Goal: Task Accomplishment & Management: Complete application form

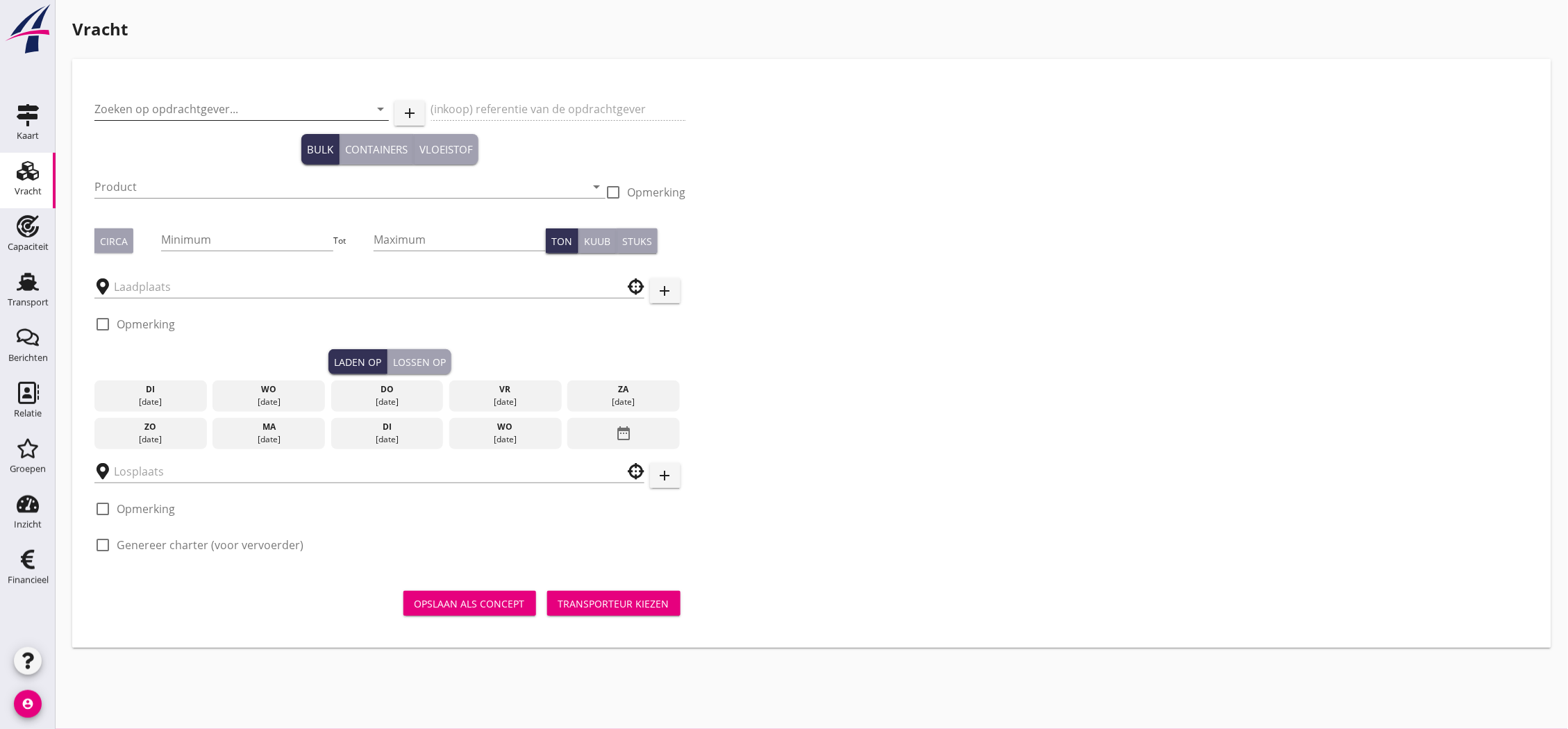
click at [164, 104] on input "Zoeken op opdrachtgever..." at bounding box center [222, 109] width 255 height 22
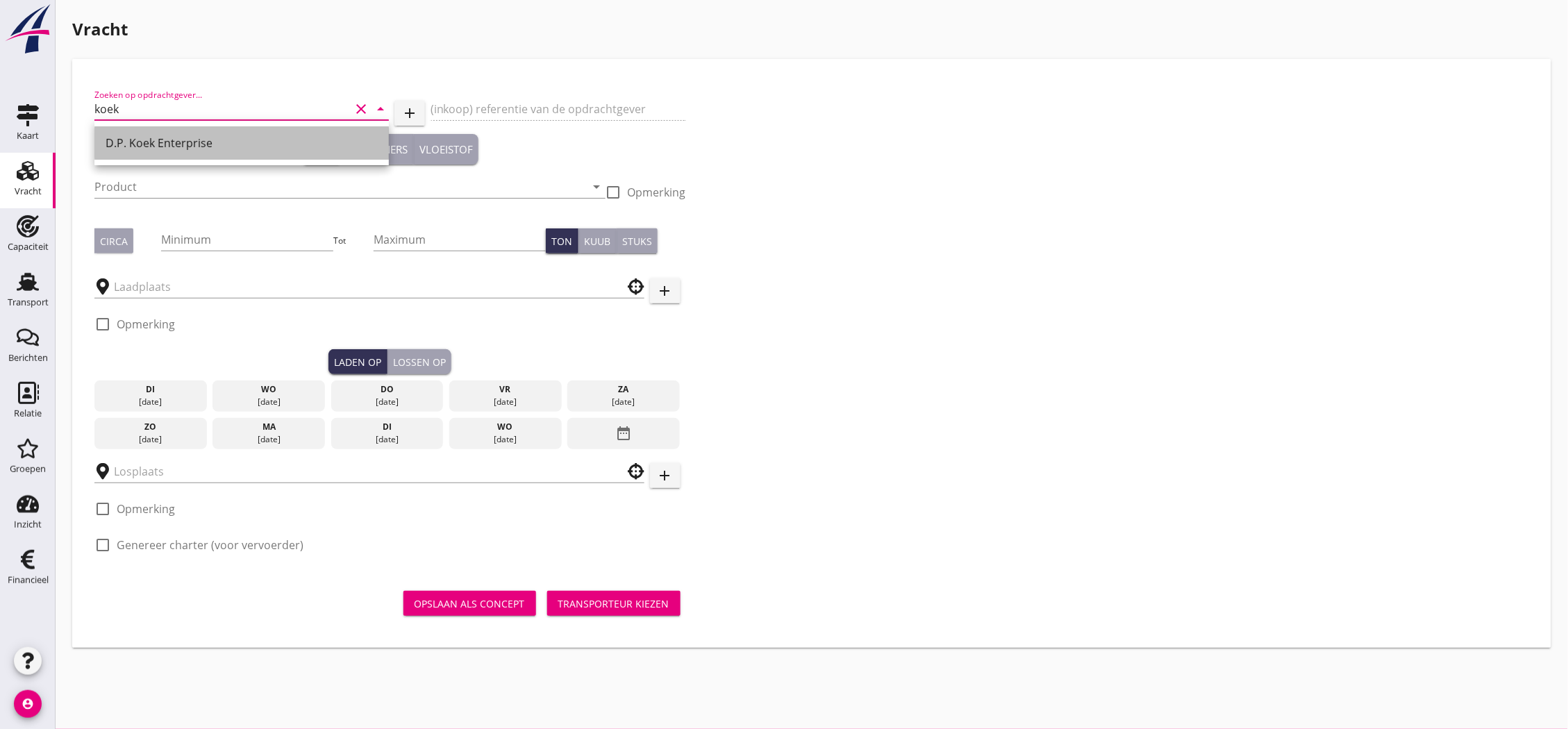
click at [178, 139] on div "D.P. Koek Enterprise" at bounding box center [241, 143] width 272 height 17
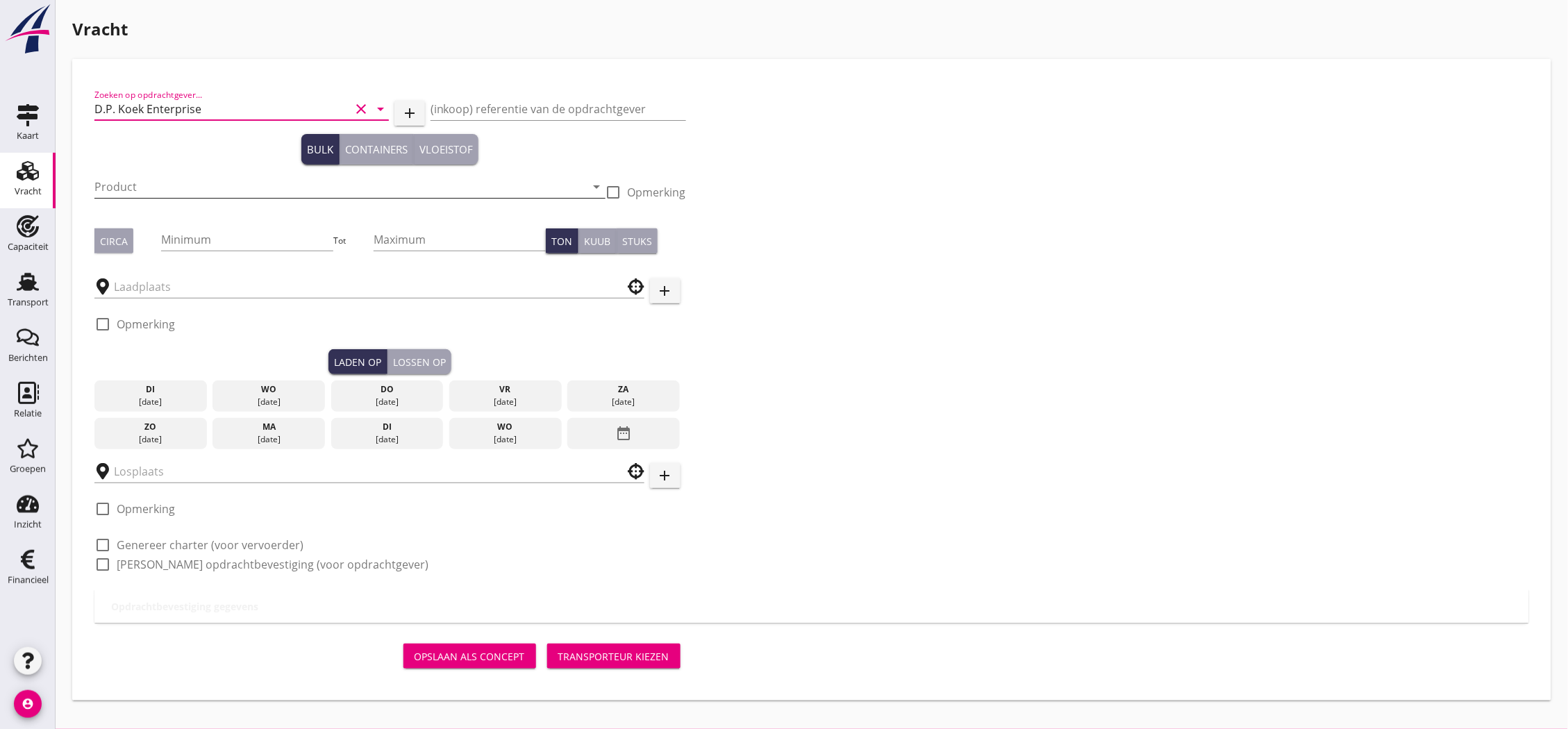
type input "D.P. Koek Enterprise"
click at [197, 195] on input "Product" at bounding box center [339, 186] width 491 height 22
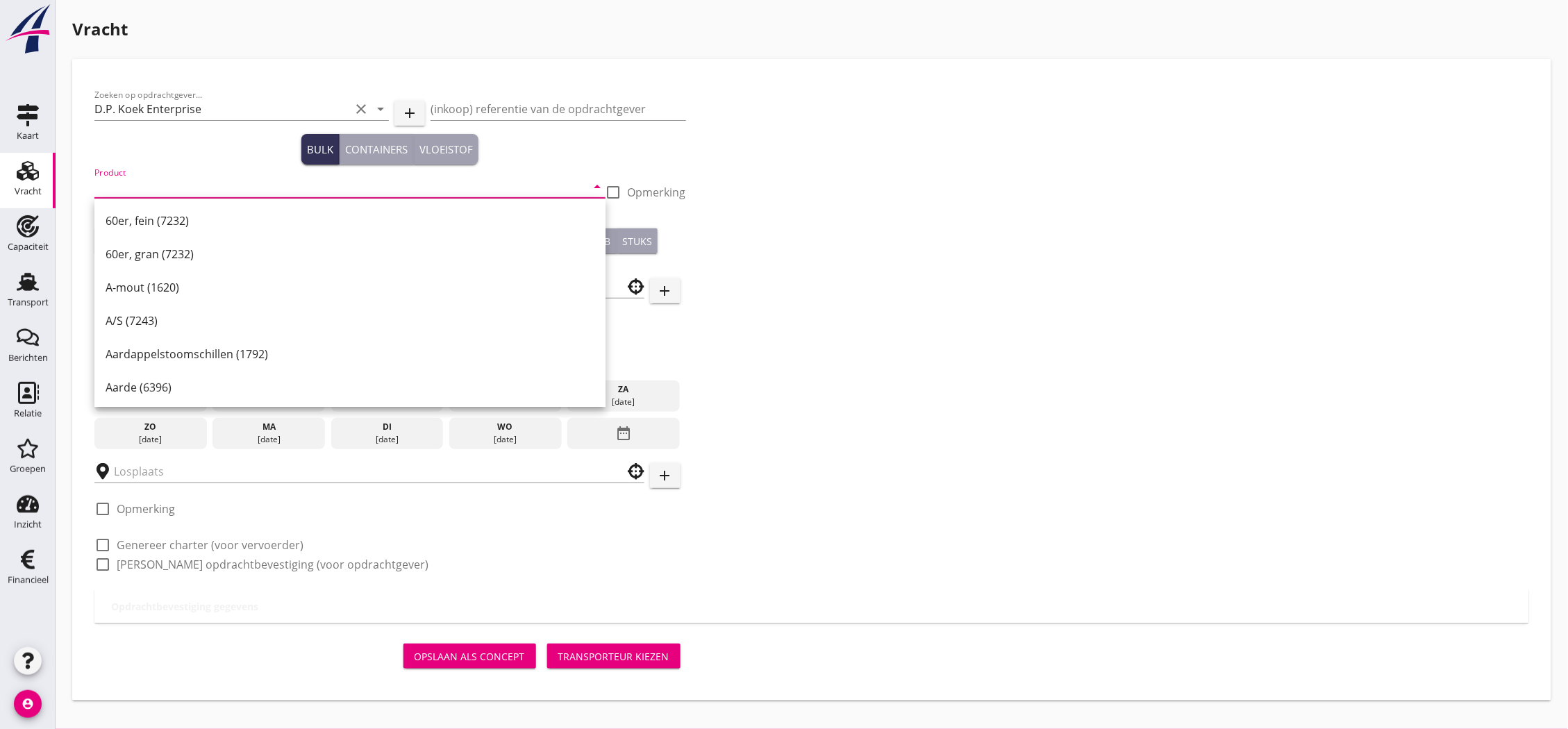
type input "o"
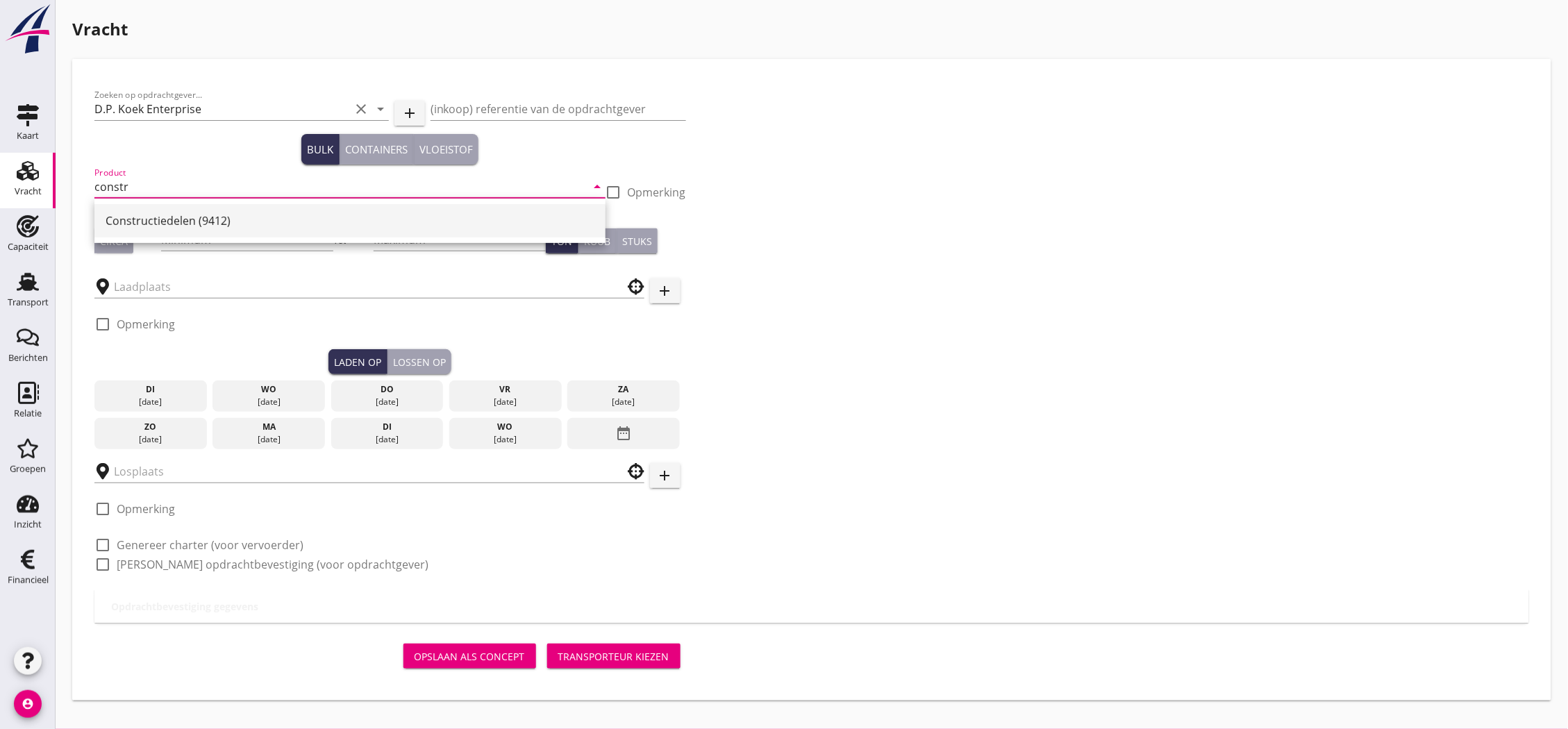
click at [222, 213] on div "Constructiedelen (9412)" at bounding box center [350, 221] width 488 height 17
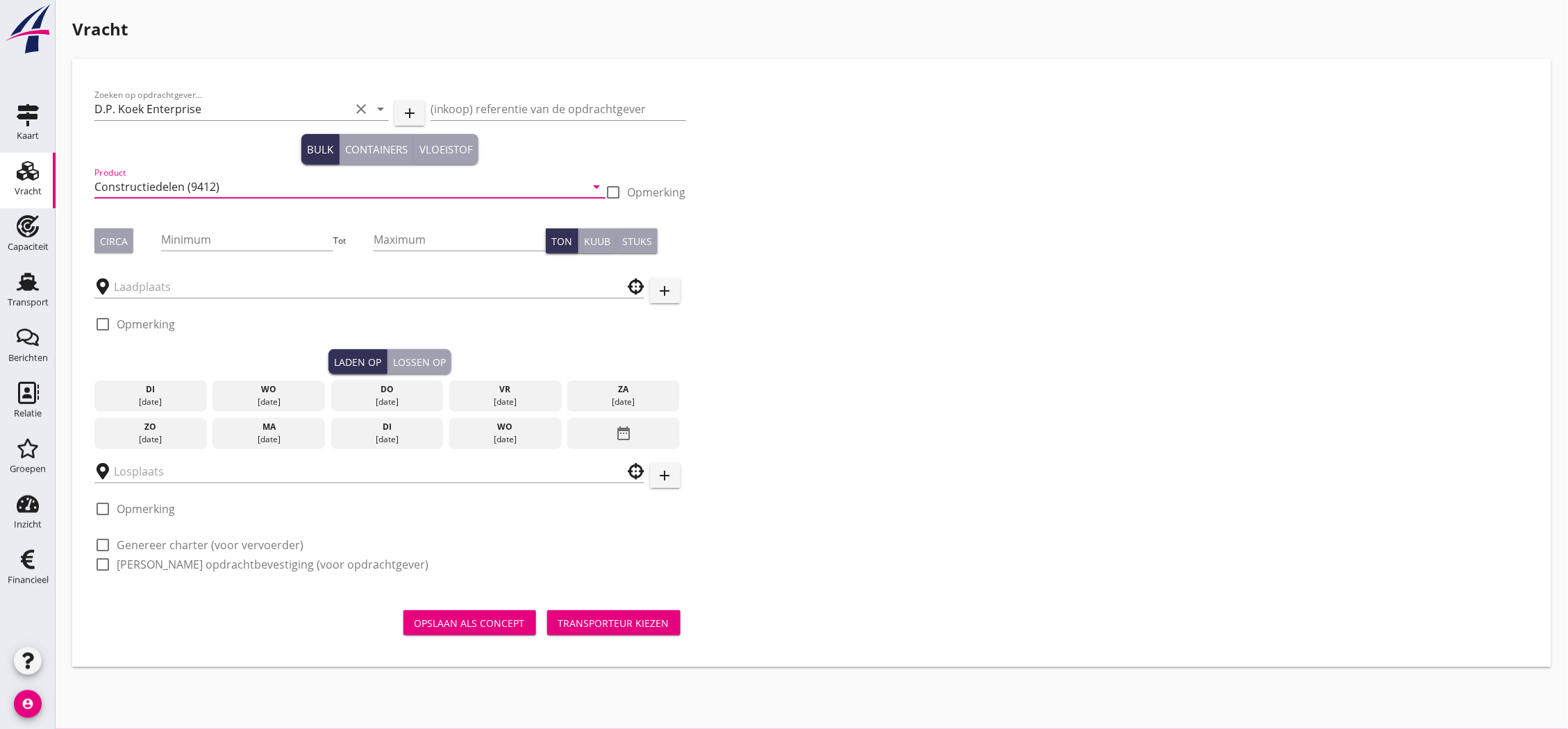
type input "Constructiedelen (9412)"
click at [239, 233] on input "Minimum" at bounding box center [247, 240] width 172 height 22
type input "45"
type button "per_ton"
click at [272, 279] on input "text" at bounding box center [359, 287] width 491 height 22
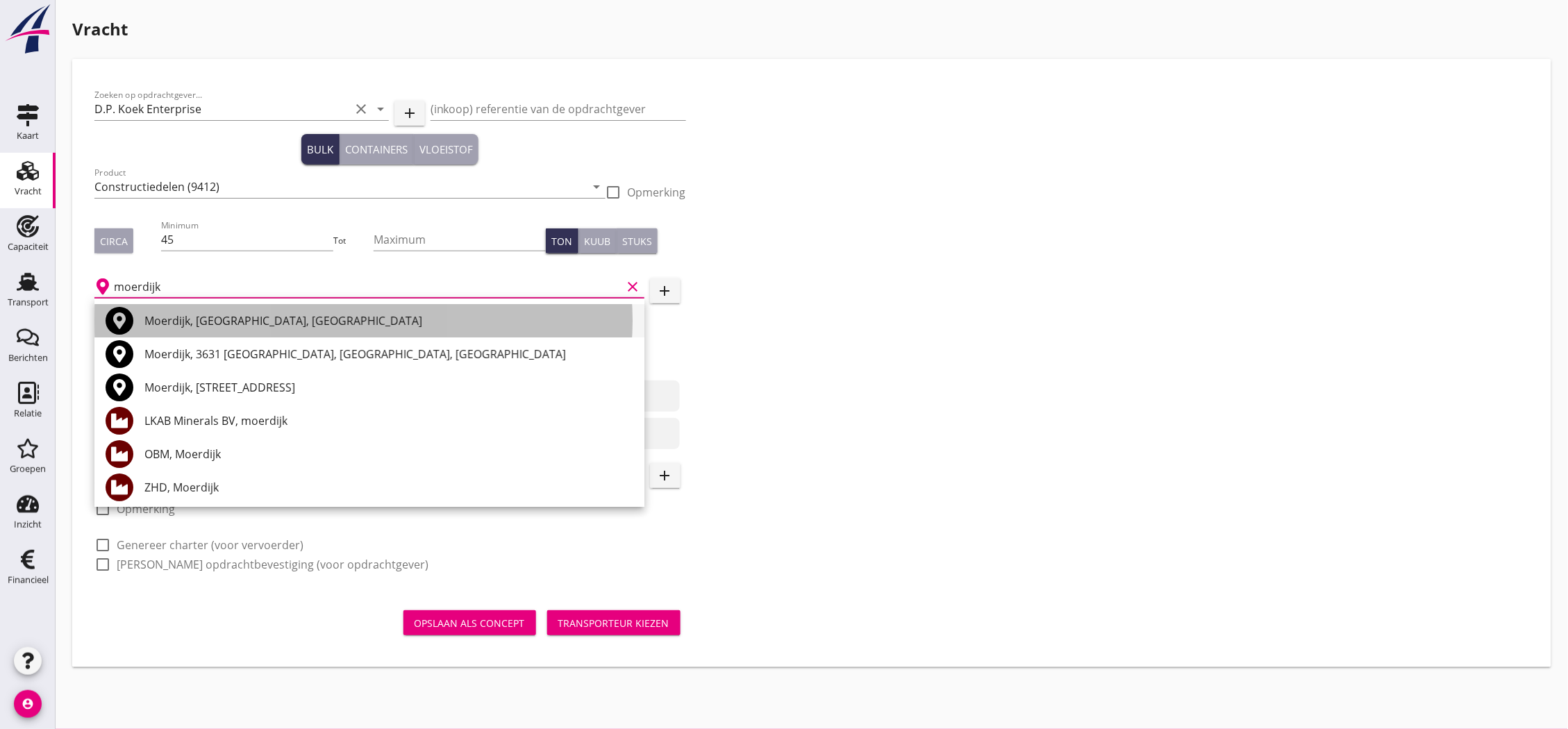
click at [275, 325] on div "Moerdijk, [GEOGRAPHIC_DATA], [GEOGRAPHIC_DATA]" at bounding box center [389, 321] width 488 height 17
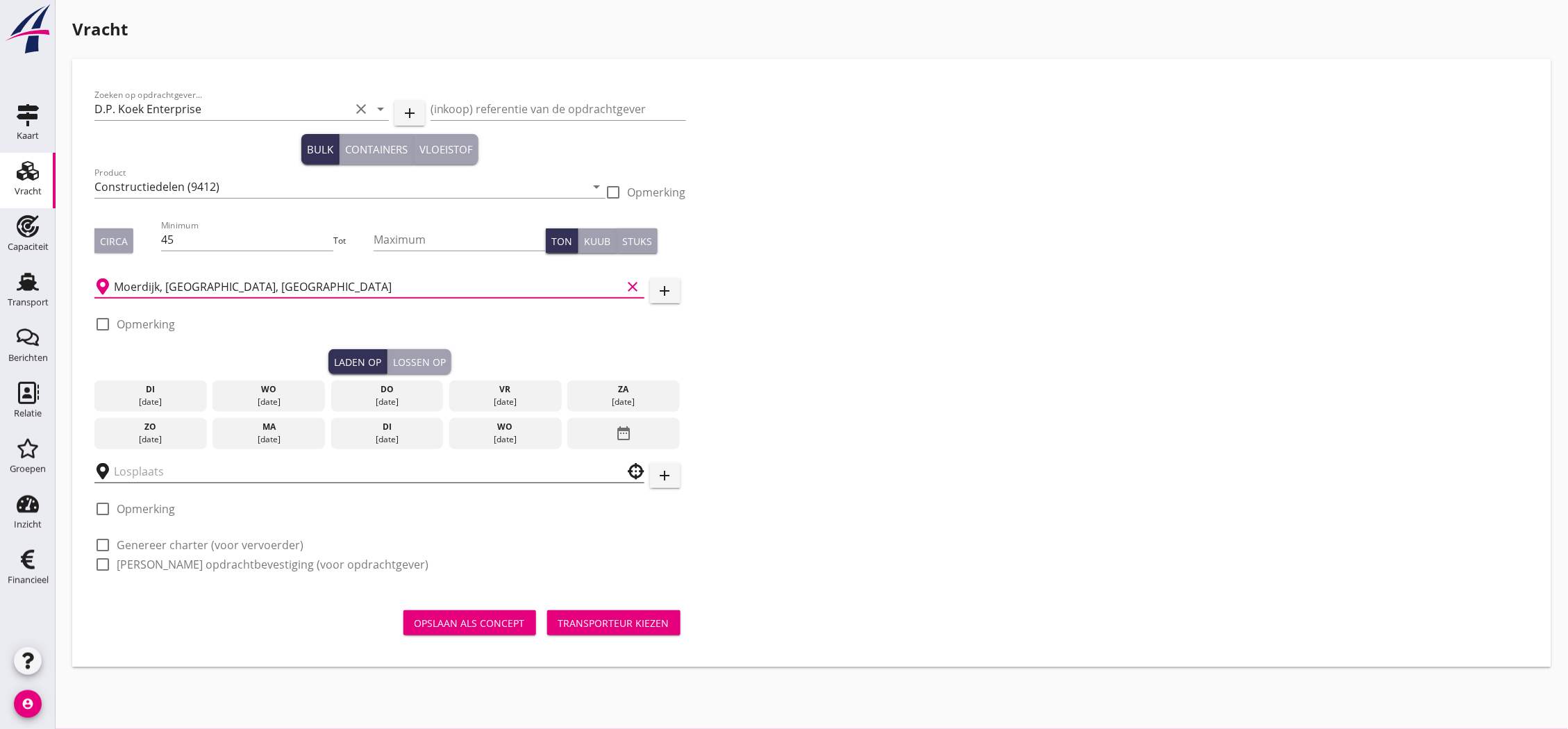
type input "Moerdijk, [GEOGRAPHIC_DATA], [GEOGRAPHIC_DATA]"
click at [195, 472] on input "text" at bounding box center [359, 472] width 491 height 22
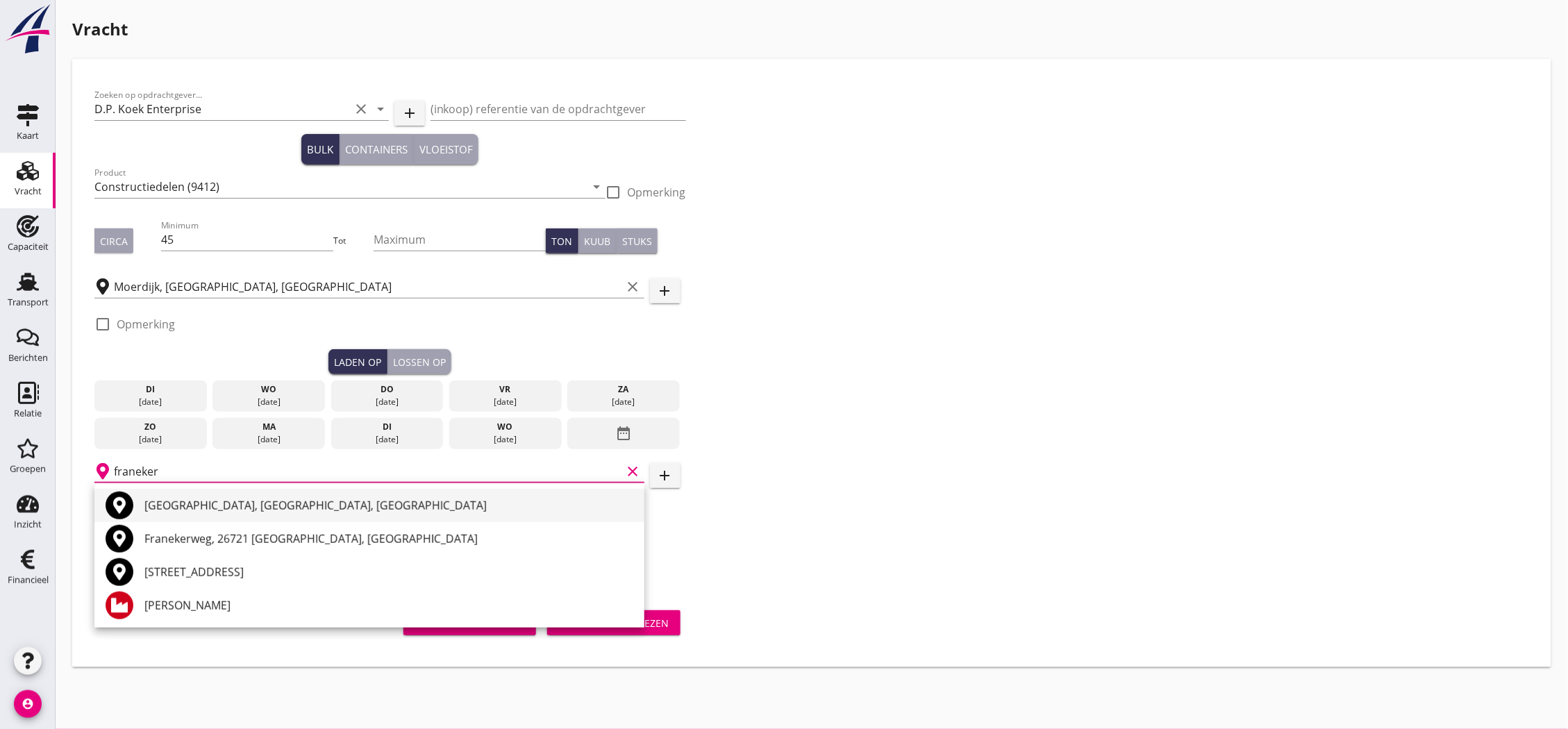
click at [209, 507] on div "[GEOGRAPHIC_DATA], [GEOGRAPHIC_DATA], [GEOGRAPHIC_DATA]" at bounding box center [389, 505] width 488 height 17
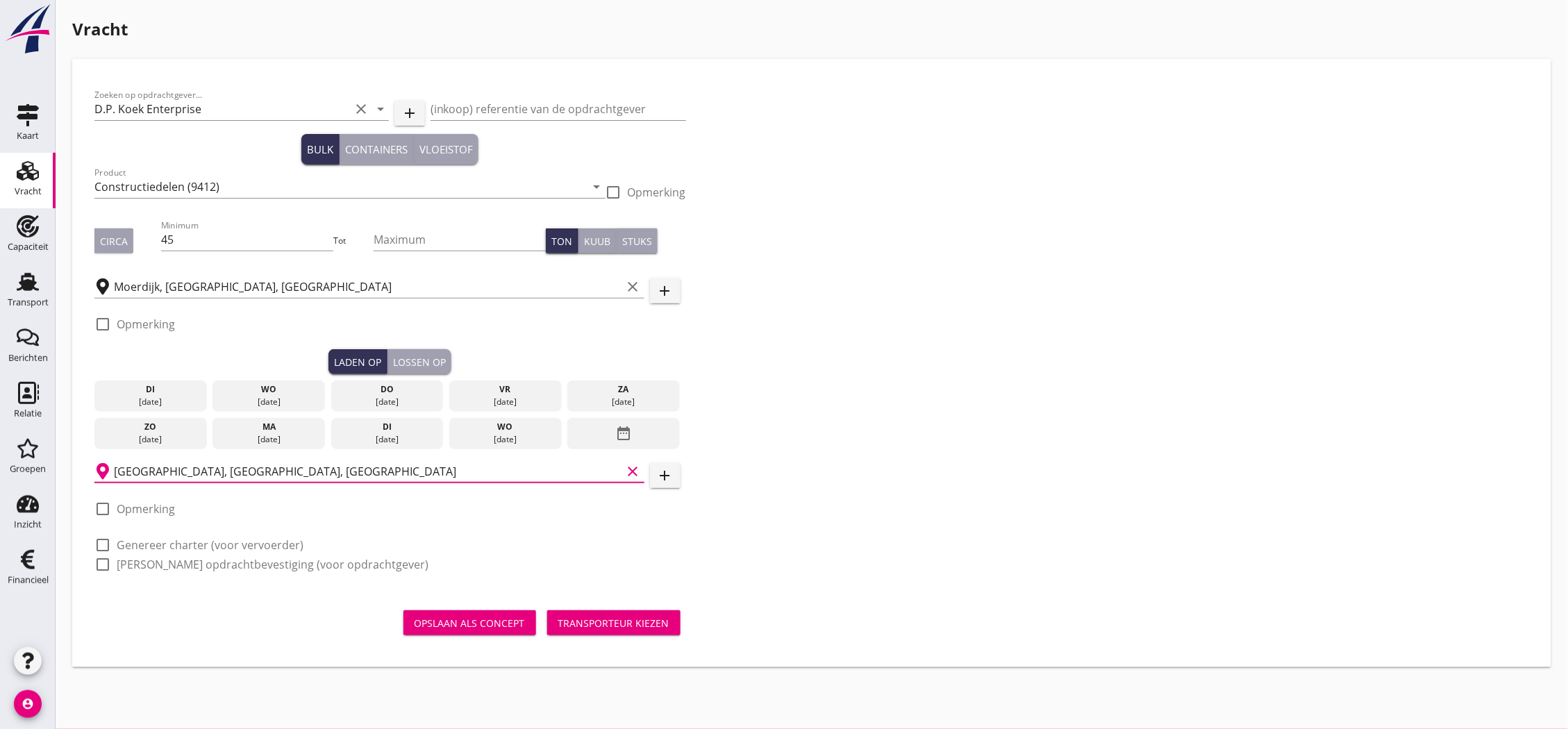
type input "[GEOGRAPHIC_DATA], [GEOGRAPHIC_DATA], [GEOGRAPHIC_DATA]"
click at [217, 543] on label "Genereer charter (voor vervoerder)" at bounding box center [210, 544] width 186 height 14
click at [225, 564] on label "[PERSON_NAME] opdrachtbevestiging (voor opdrachtgever)" at bounding box center [272, 564] width 311 height 14
checkbox input "true"
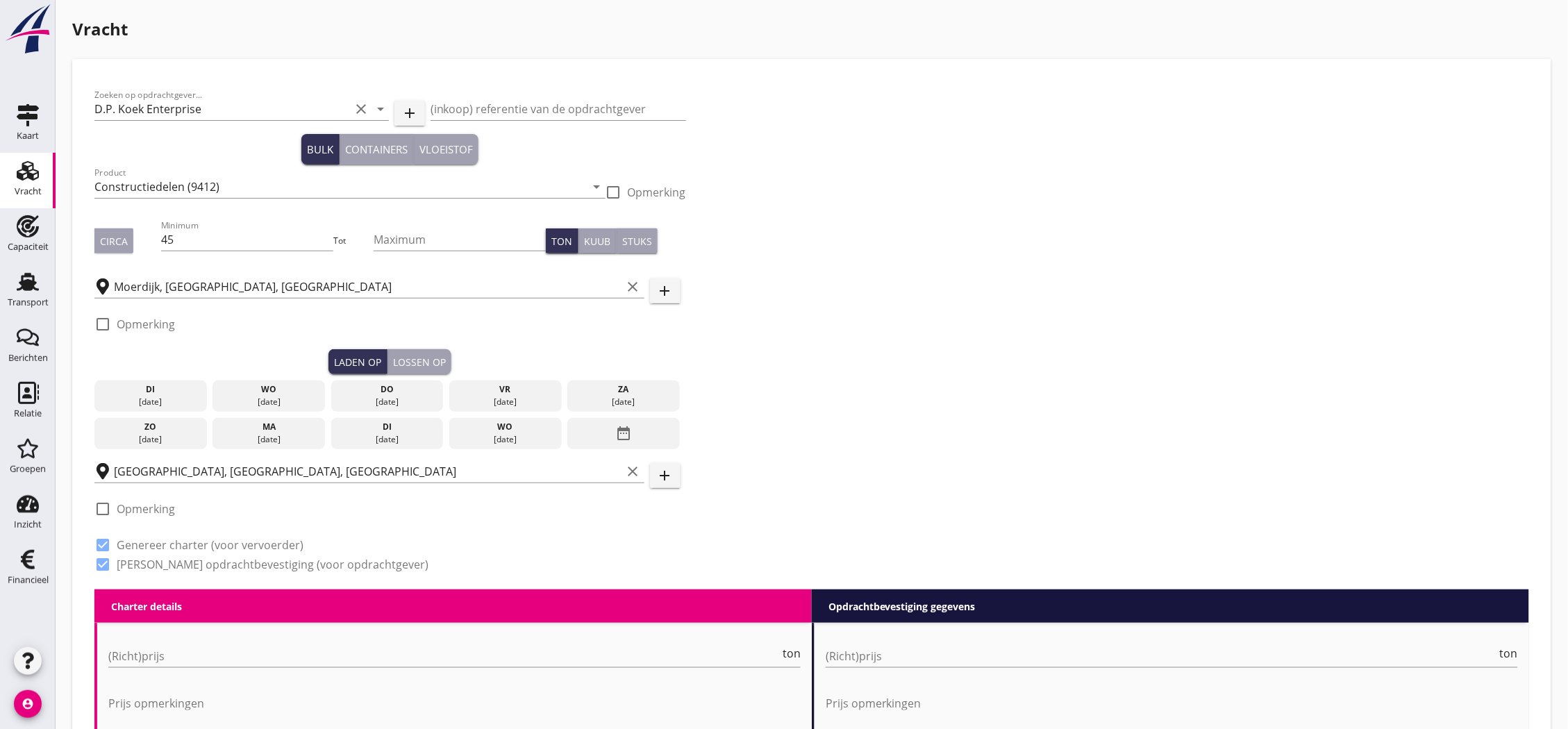
click at [494, 439] on div "[DATE]" at bounding box center [505, 439] width 105 height 12
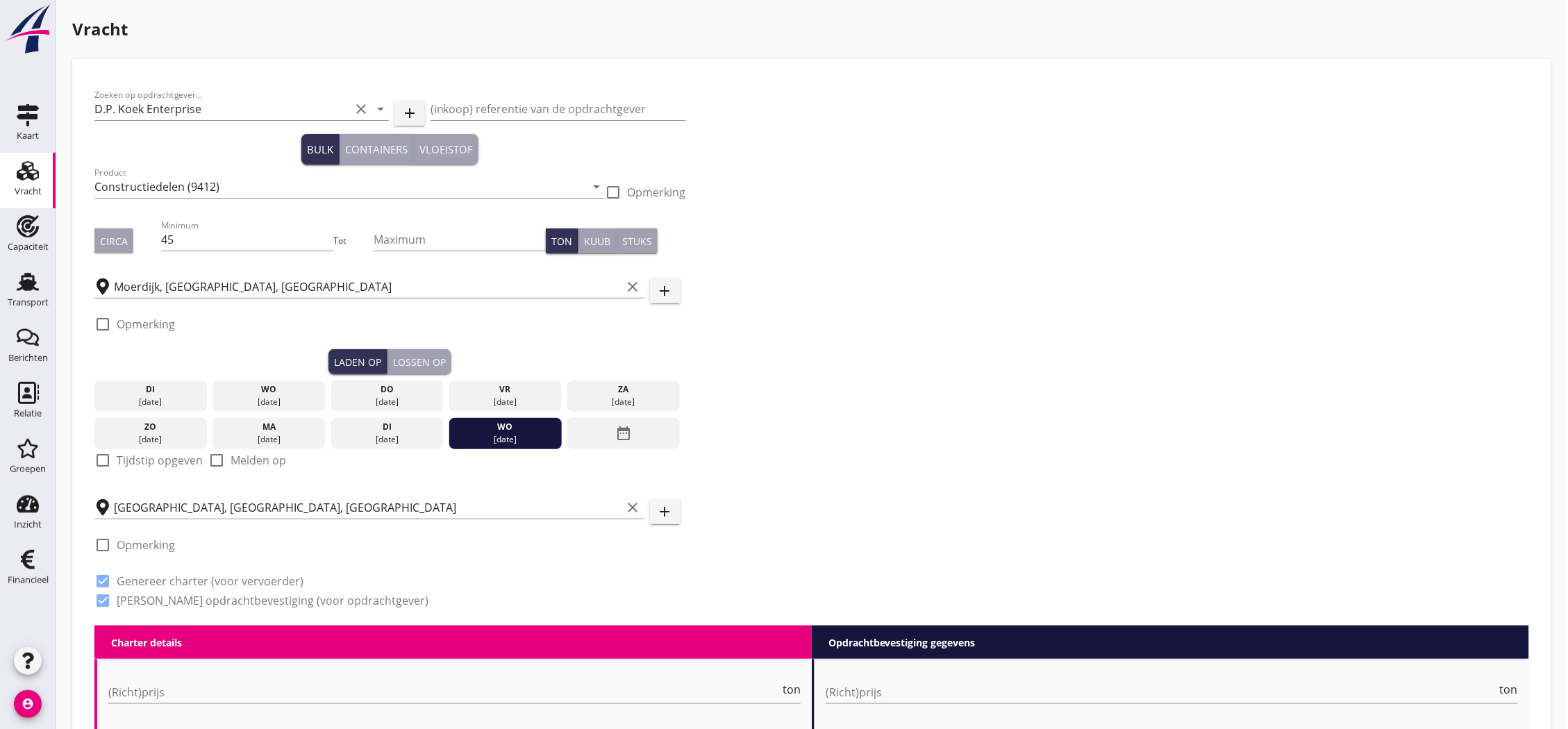
click at [104, 463] on div at bounding box center [103, 460] width 23 height 23
checkbox input "true"
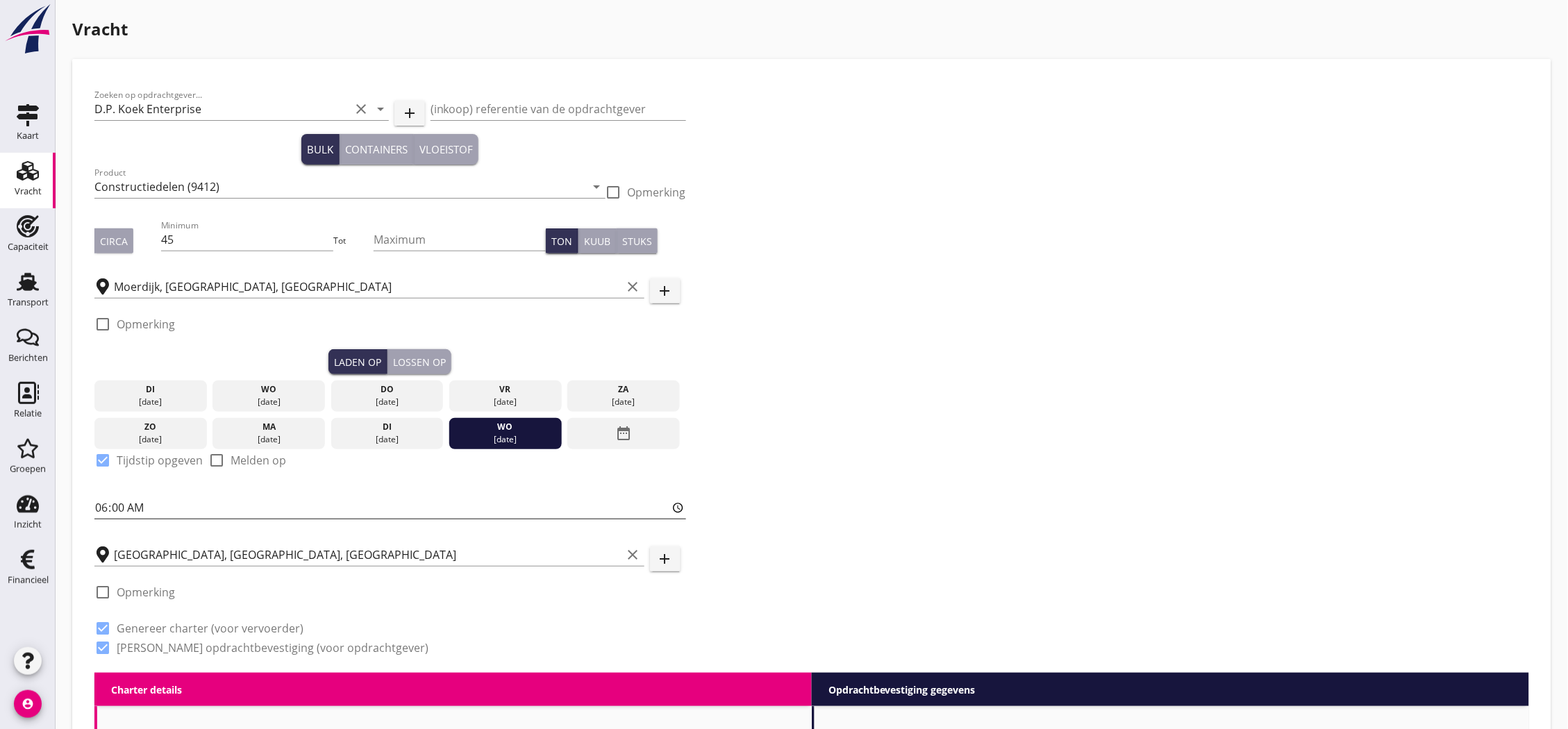
click at [120, 514] on input "06:00" at bounding box center [390, 508] width 592 height 22
type input "06:01"
click at [420, 351] on button "Lossen op" at bounding box center [420, 362] width 64 height 25
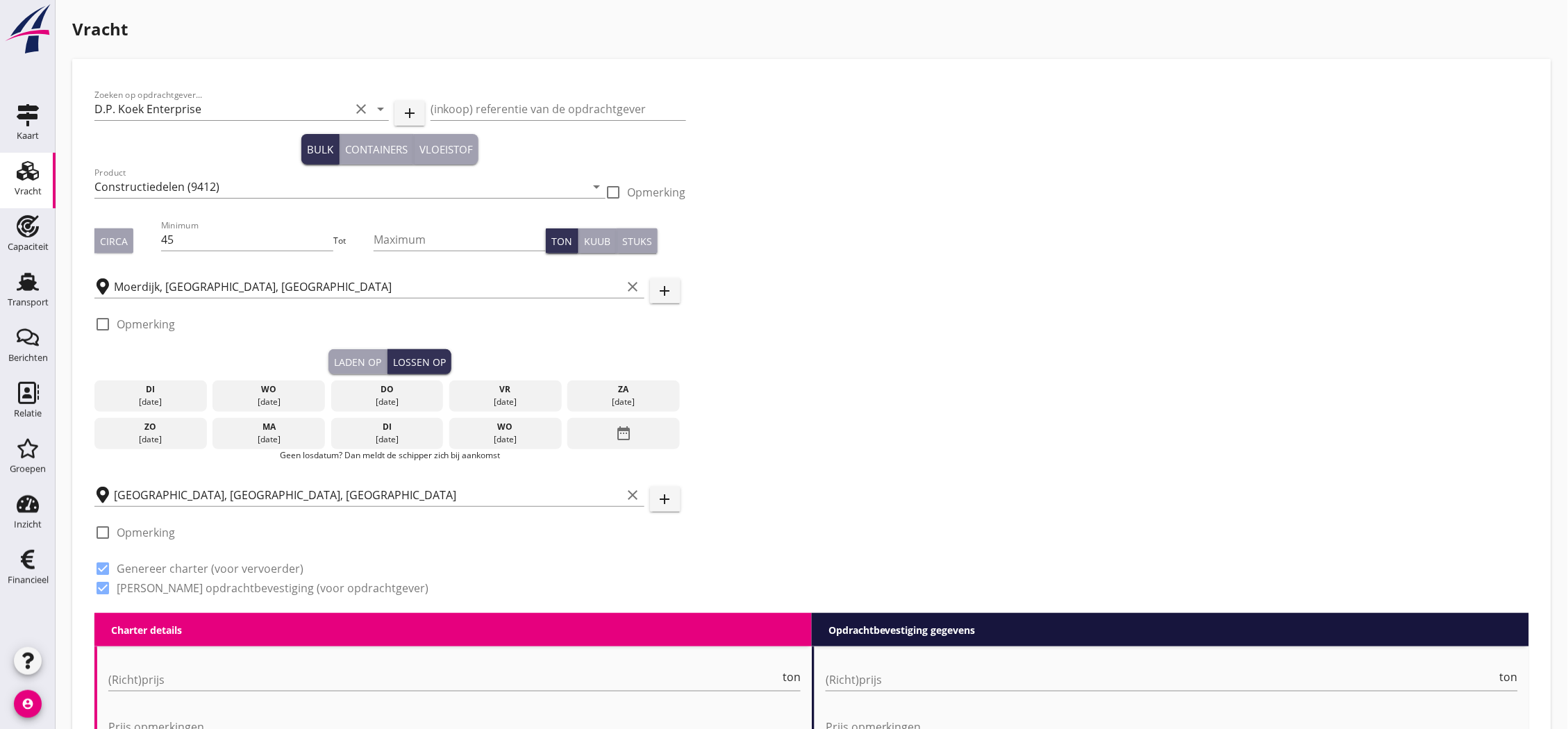
click at [600, 429] on div "date_range" at bounding box center [624, 433] width 113 height 32
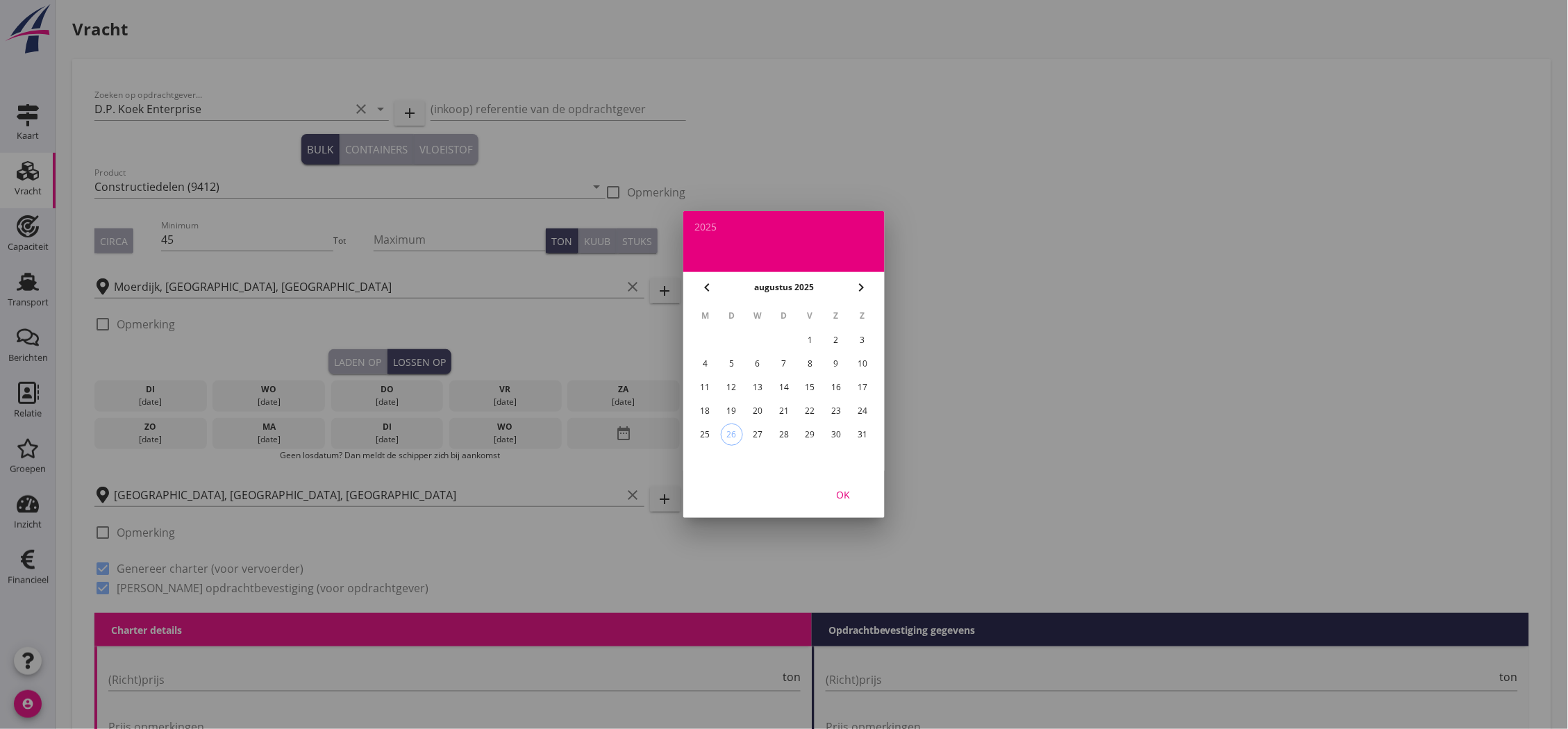
click at [865, 293] on icon "chevron_right" at bounding box center [861, 287] width 17 height 17
click at [813, 340] on div "5" at bounding box center [810, 340] width 22 height 22
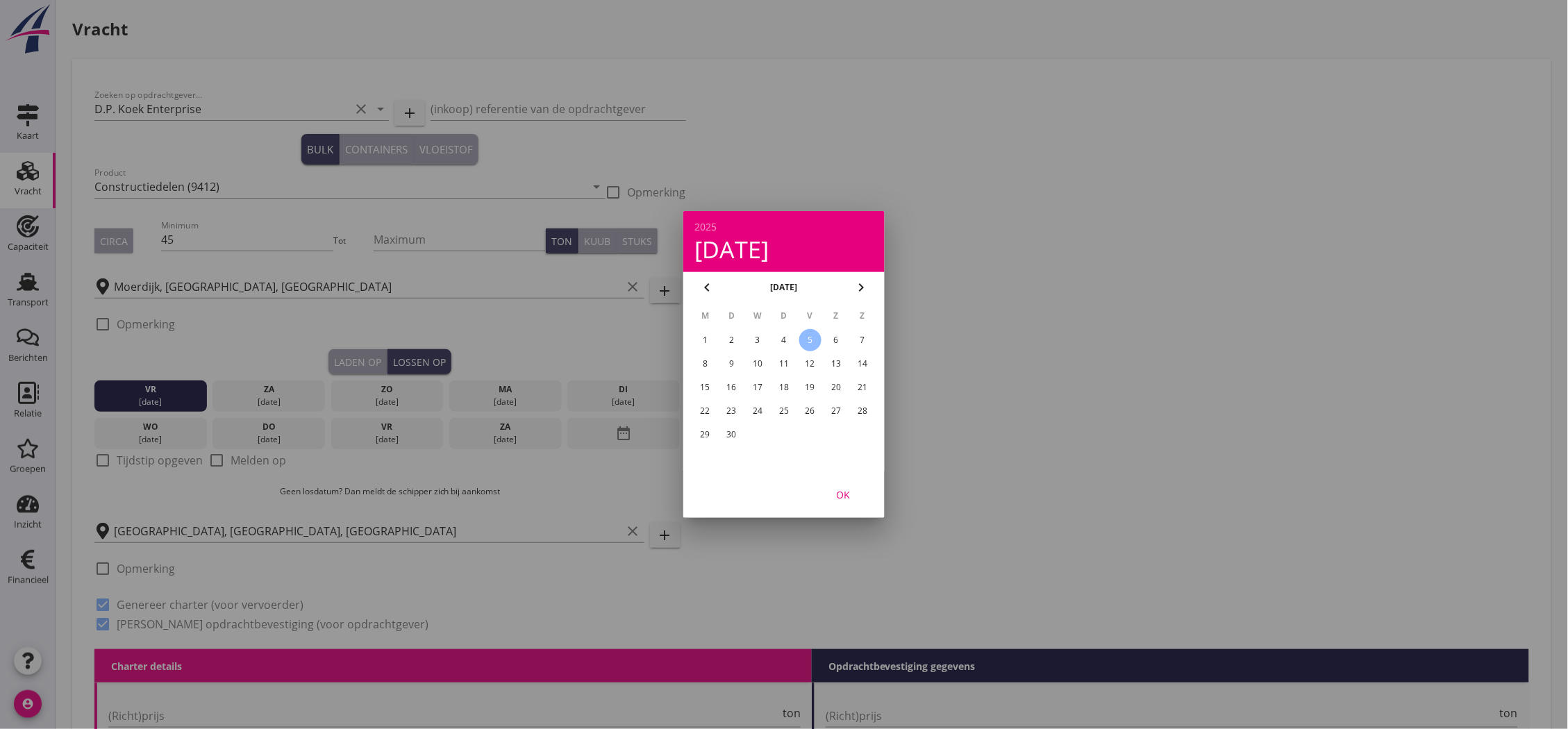
click at [846, 488] on div "OK" at bounding box center [843, 495] width 39 height 15
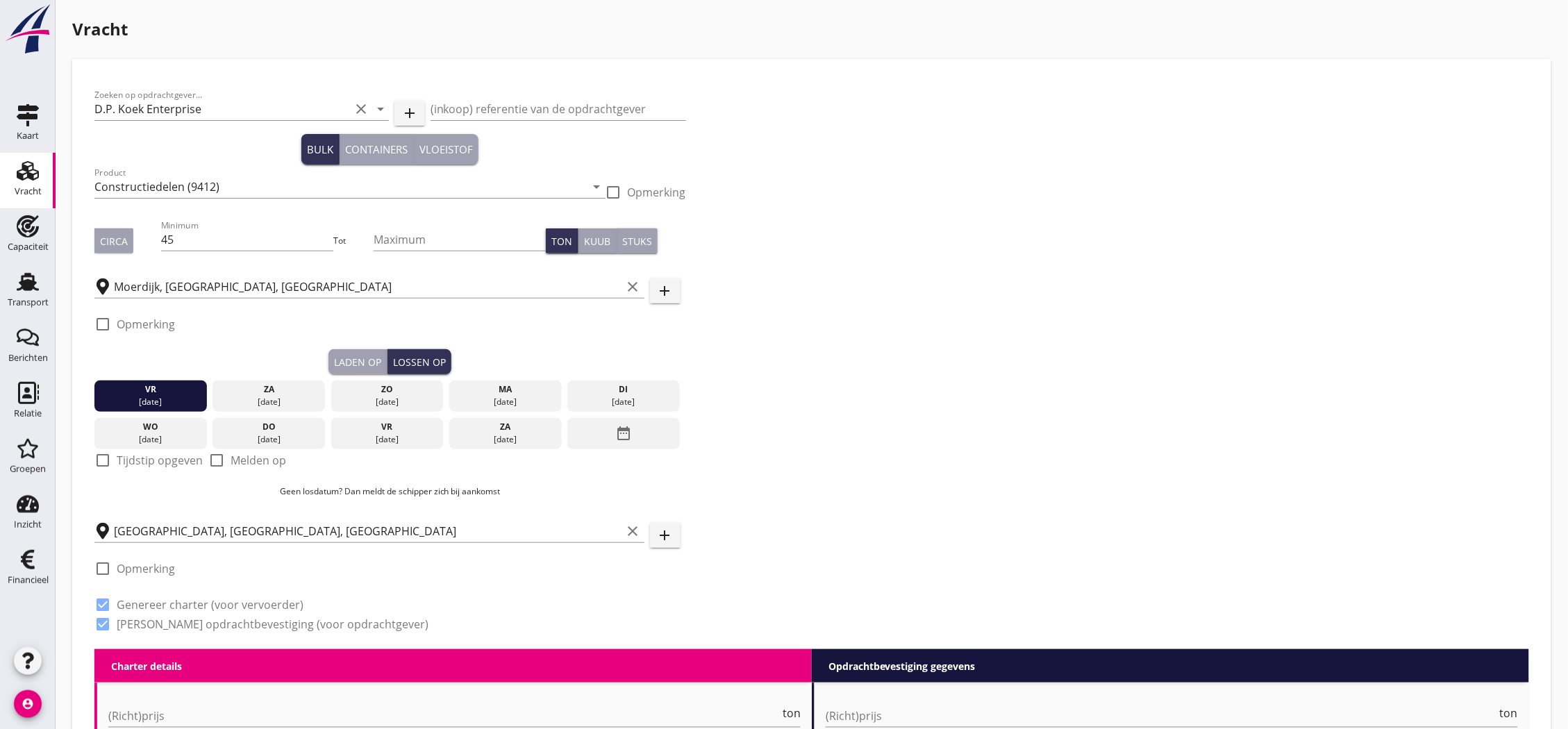
click at [102, 464] on div at bounding box center [103, 460] width 23 height 23
checkbox input "true"
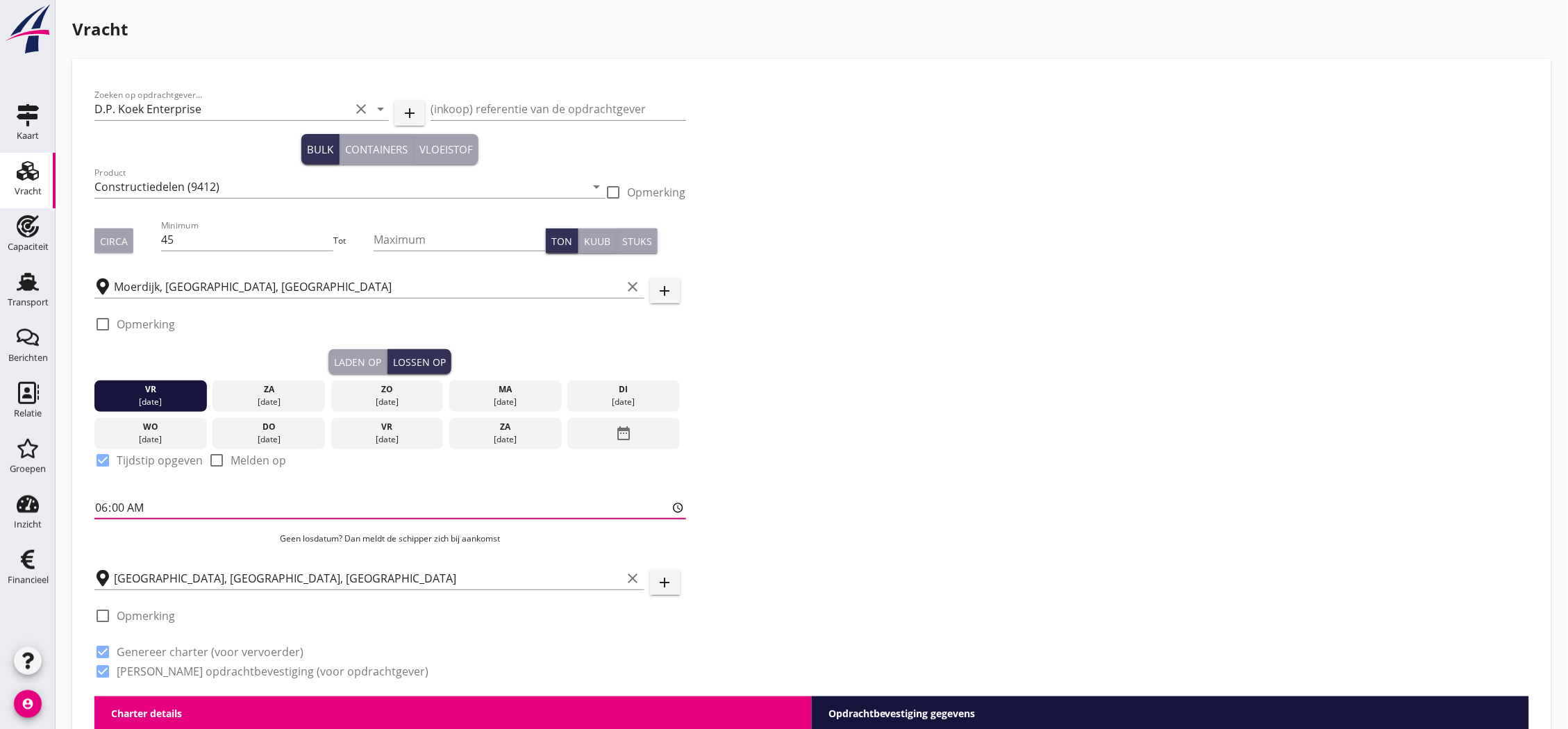
click at [122, 507] on input "06:00" at bounding box center [390, 508] width 592 height 22
type input "06:01"
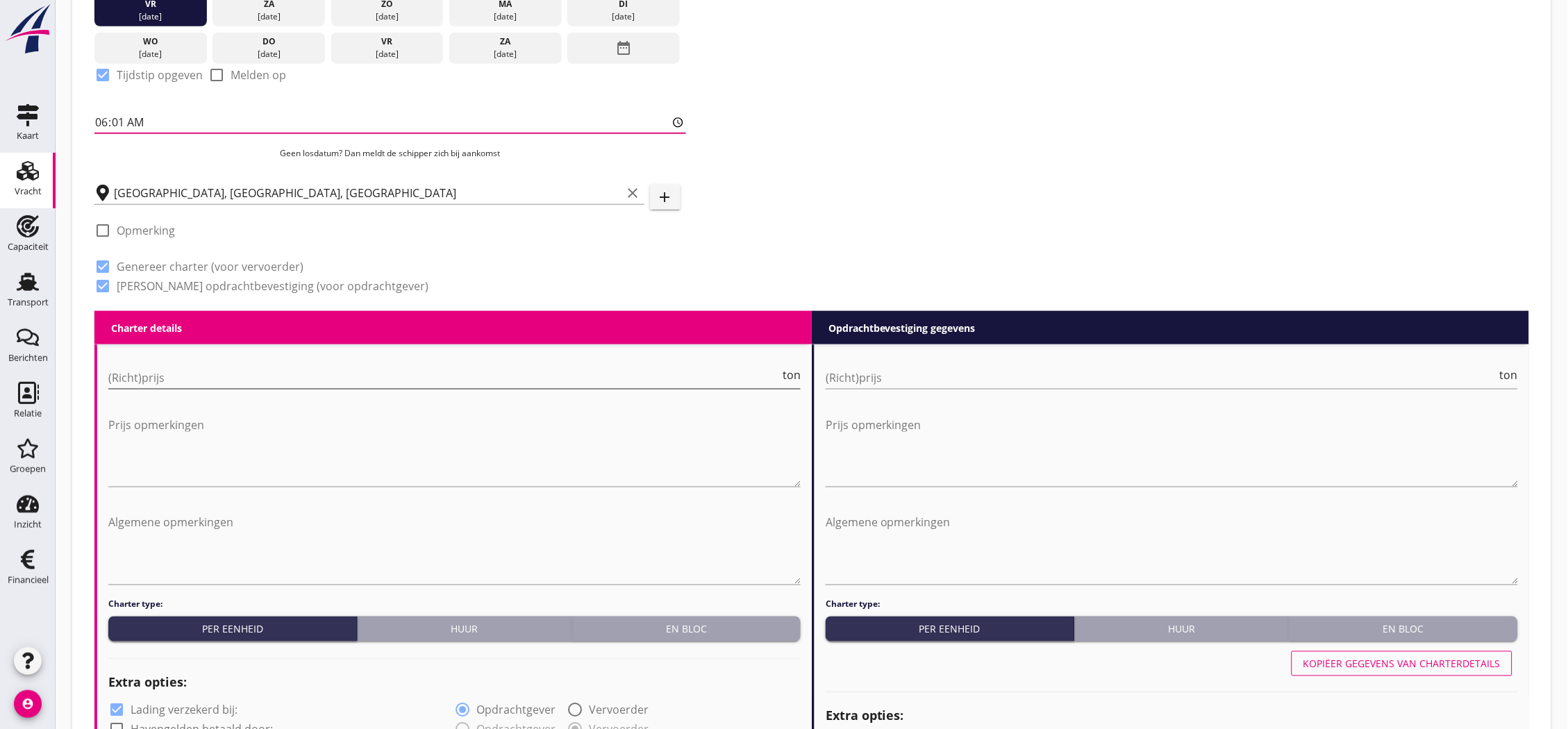
click at [394, 382] on input "(Richt)prijs" at bounding box center [444, 378] width 671 height 22
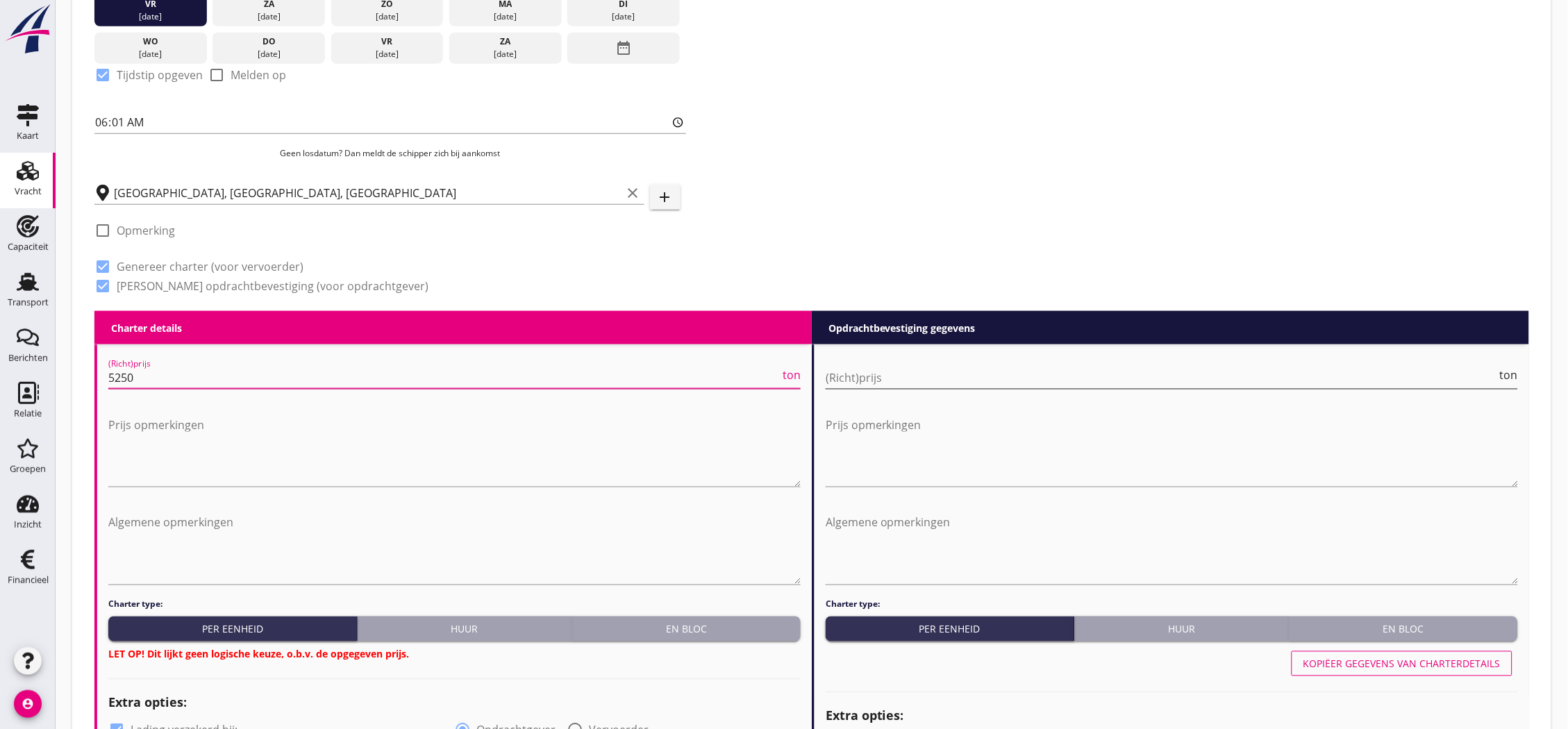
type input "5250"
click at [959, 369] on input "(Richt)prijs" at bounding box center [1162, 378] width 671 height 22
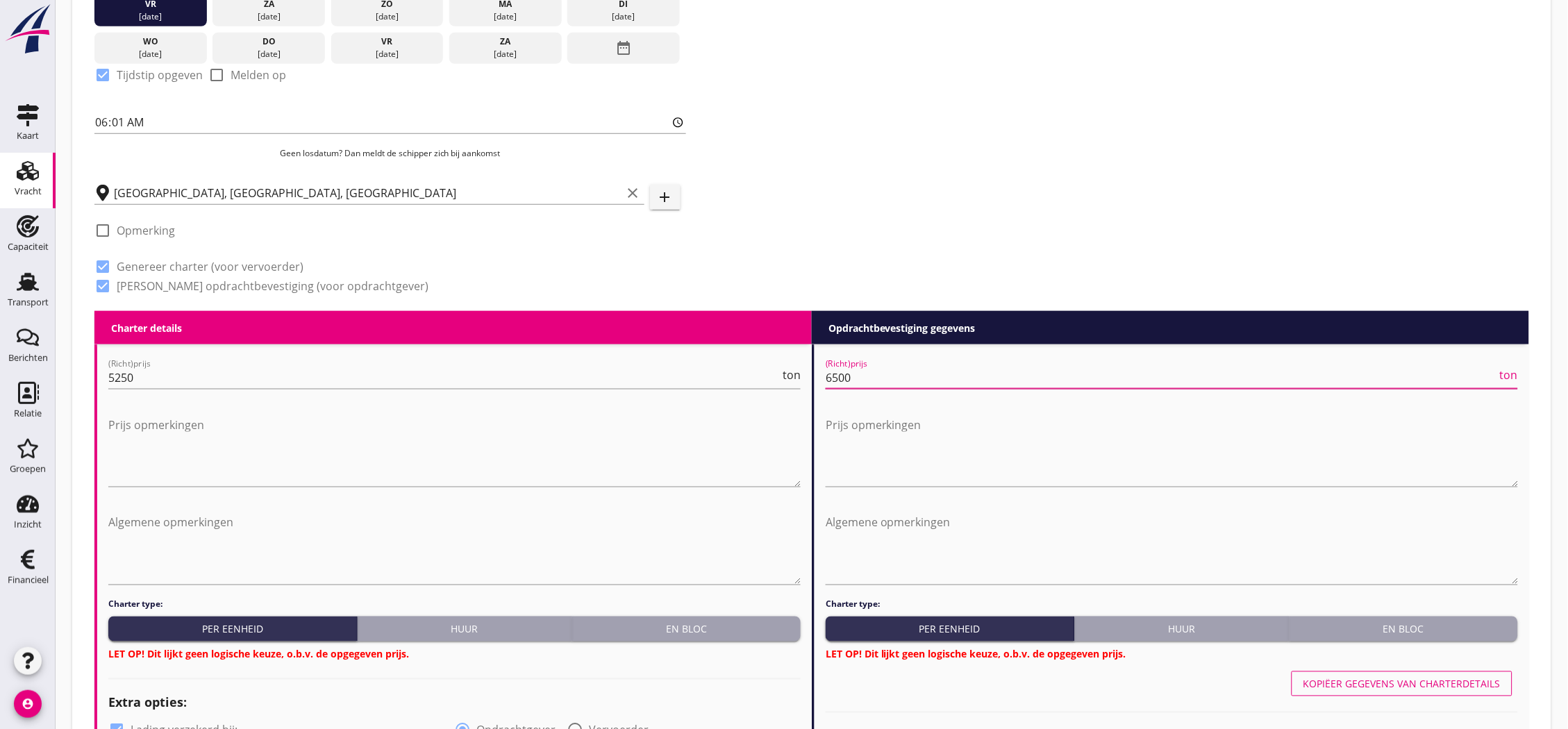
type input "6500"
click at [301, 551] on textarea "Algemene opmerkingen" at bounding box center [454, 548] width 693 height 73
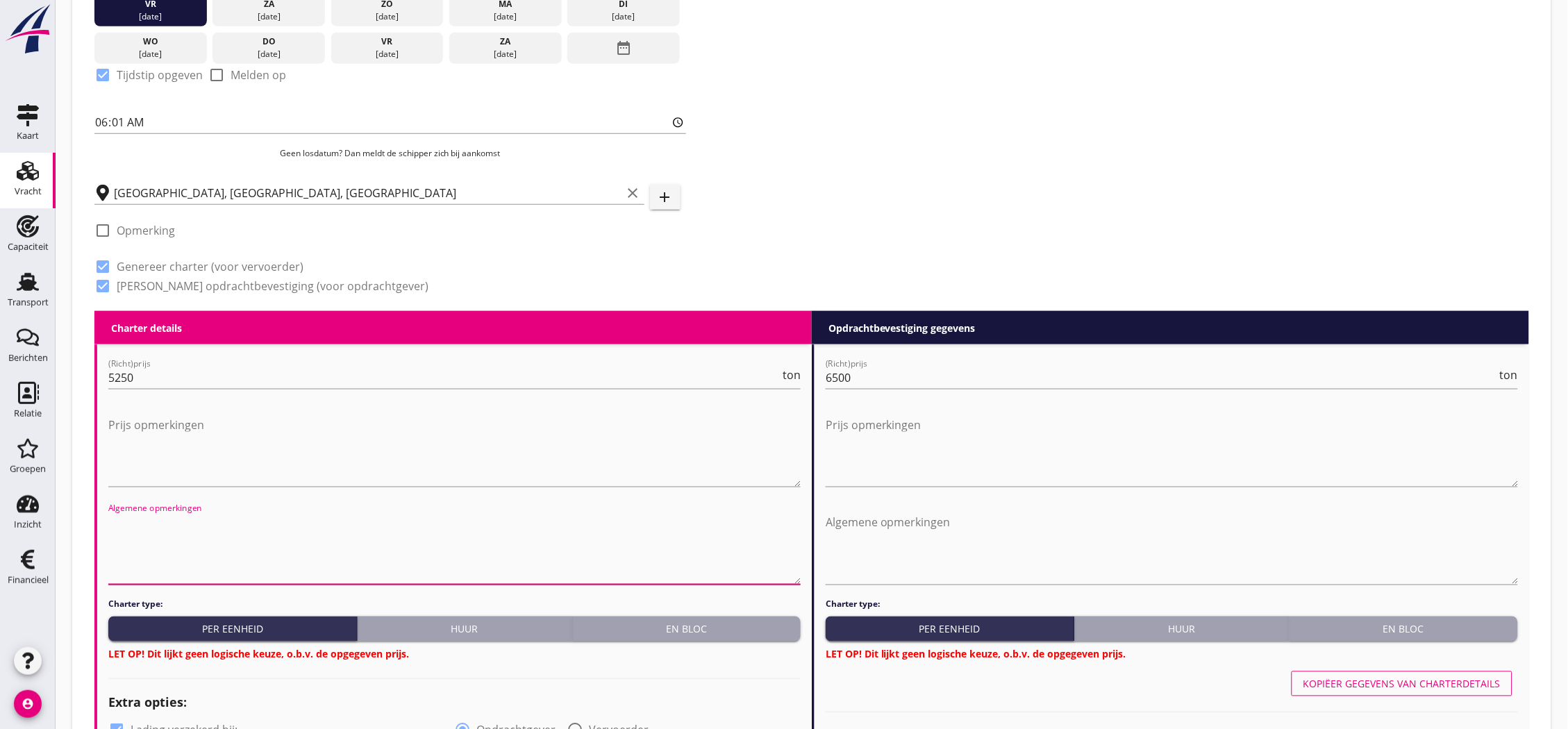
paste textarea "2115x405x508"
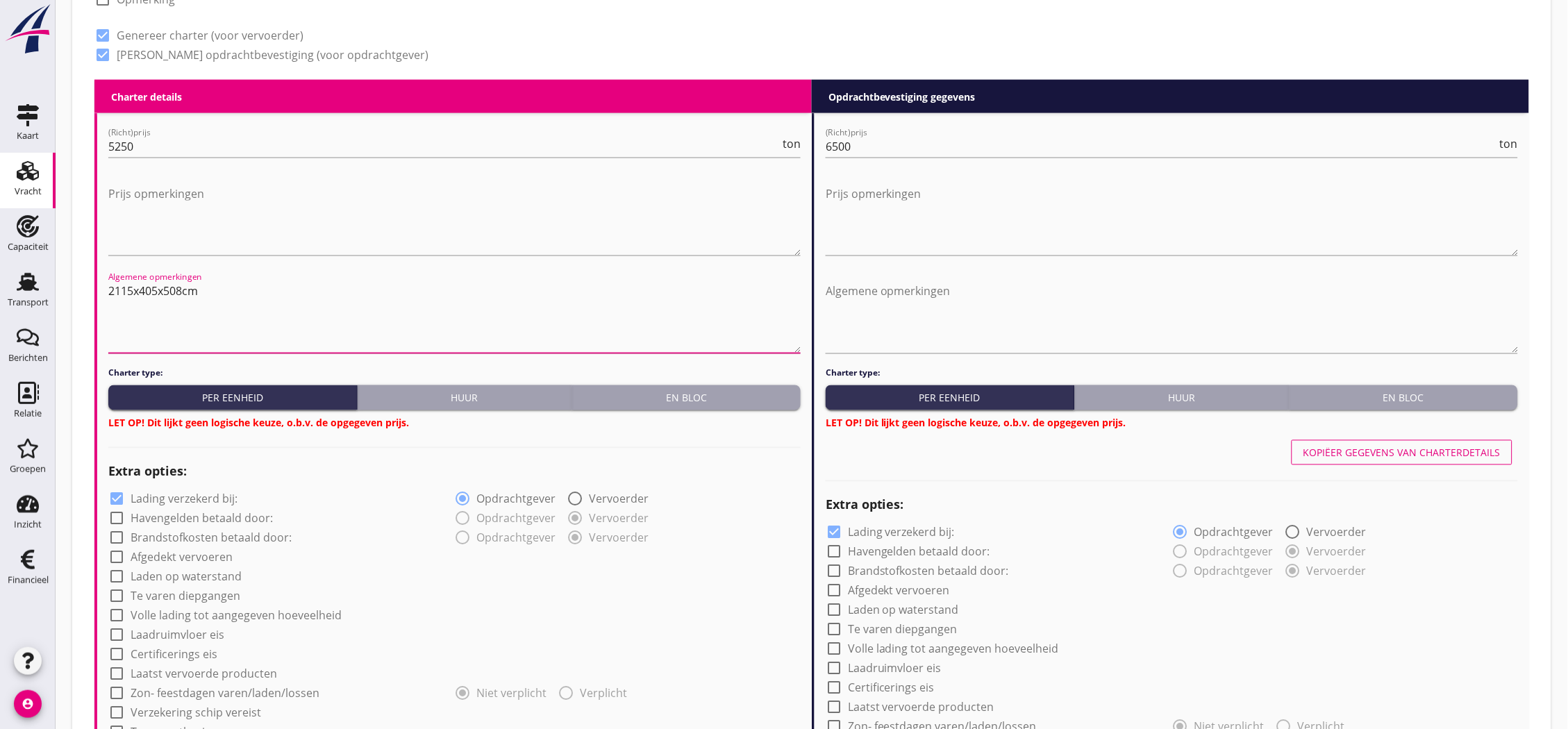
scroll to position [772, 0]
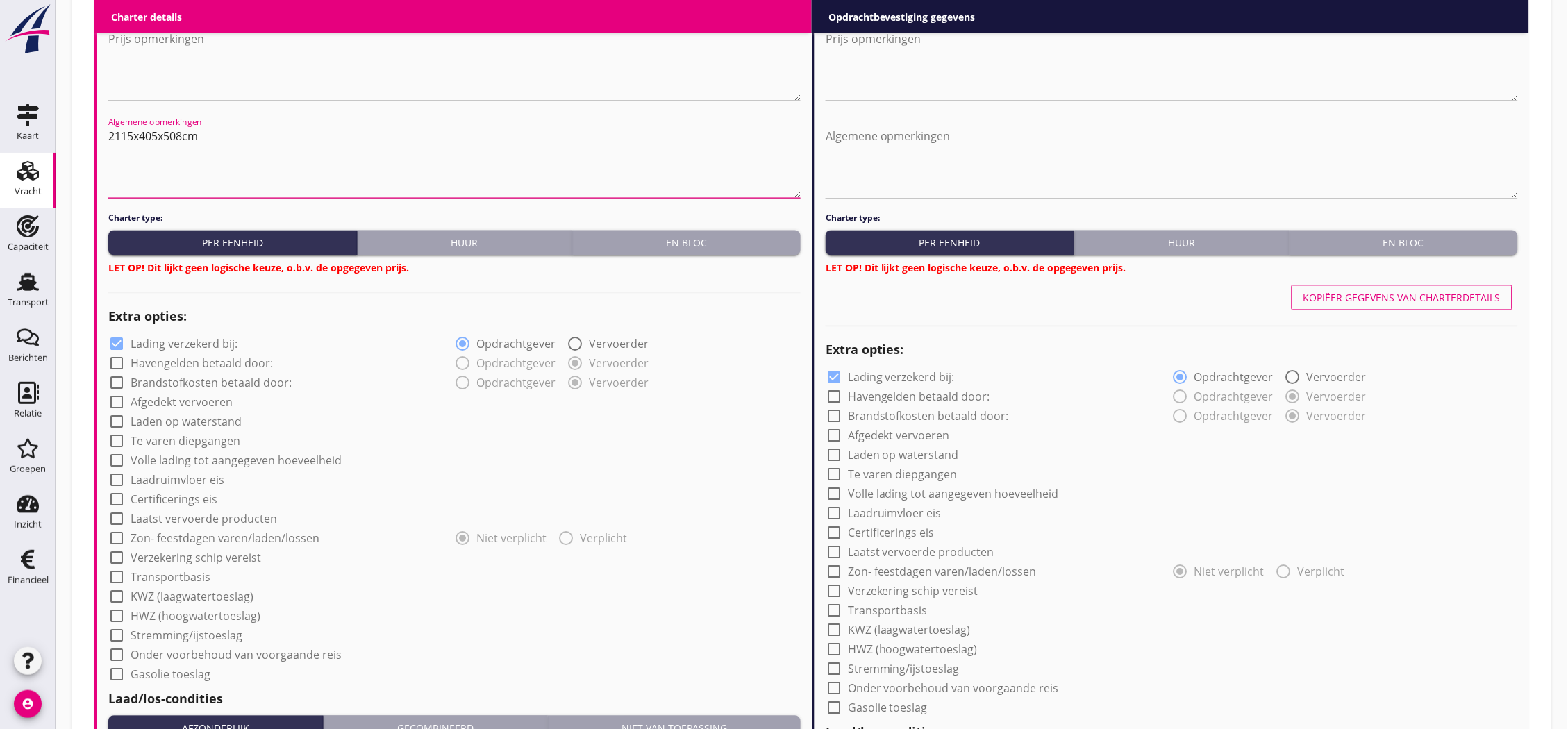
type textarea "2115x405x508cm"
drag, startPoint x: 642, startPoint y: 233, endPoint x: 1189, endPoint y: 273, distance: 548.5
click at [643, 233] on button "En bloc" at bounding box center [686, 242] width 228 height 25
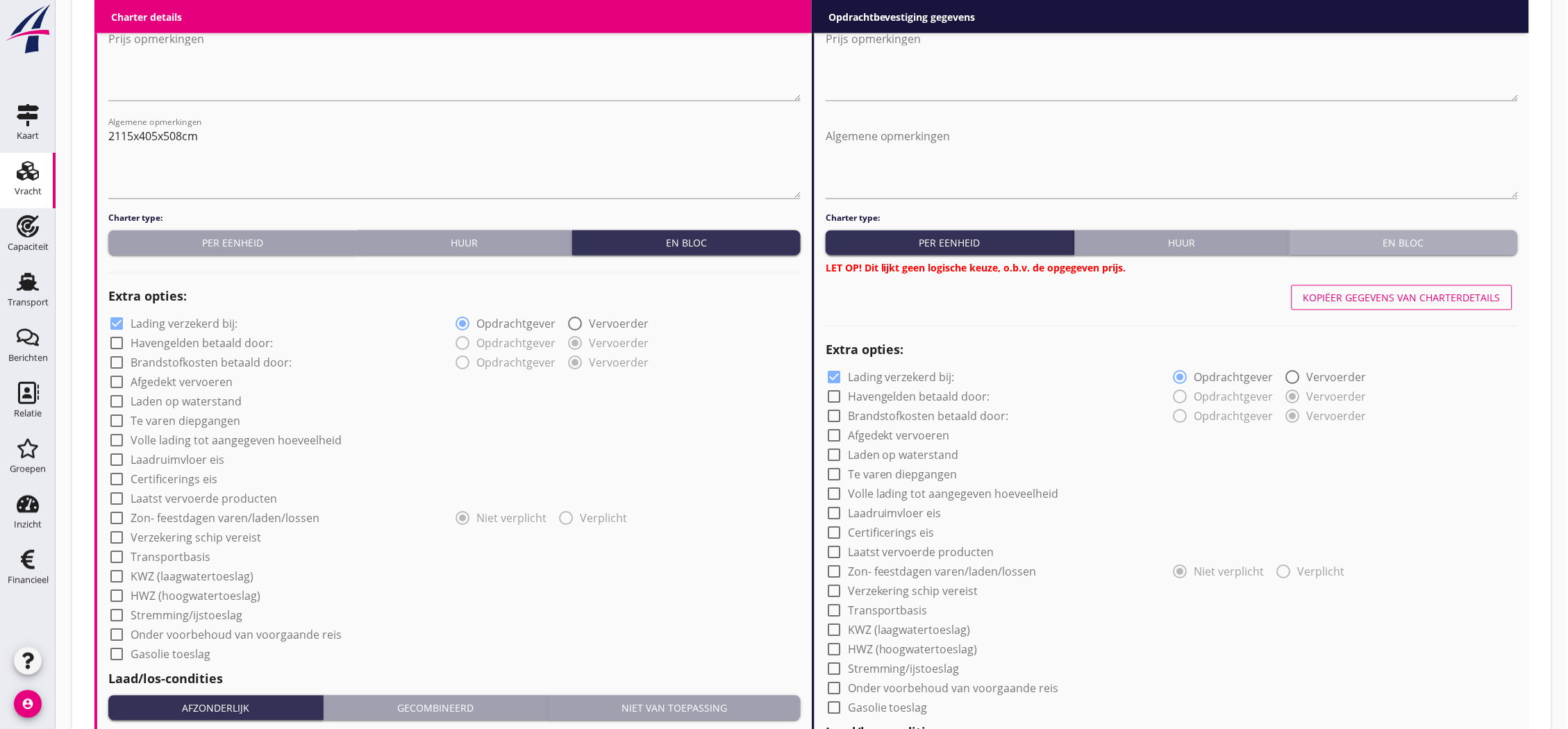
drag, startPoint x: 1437, startPoint y: 243, endPoint x: 1206, endPoint y: 217, distance: 232.5
click at [1438, 243] on div "En bloc" at bounding box center [1403, 243] width 217 height 15
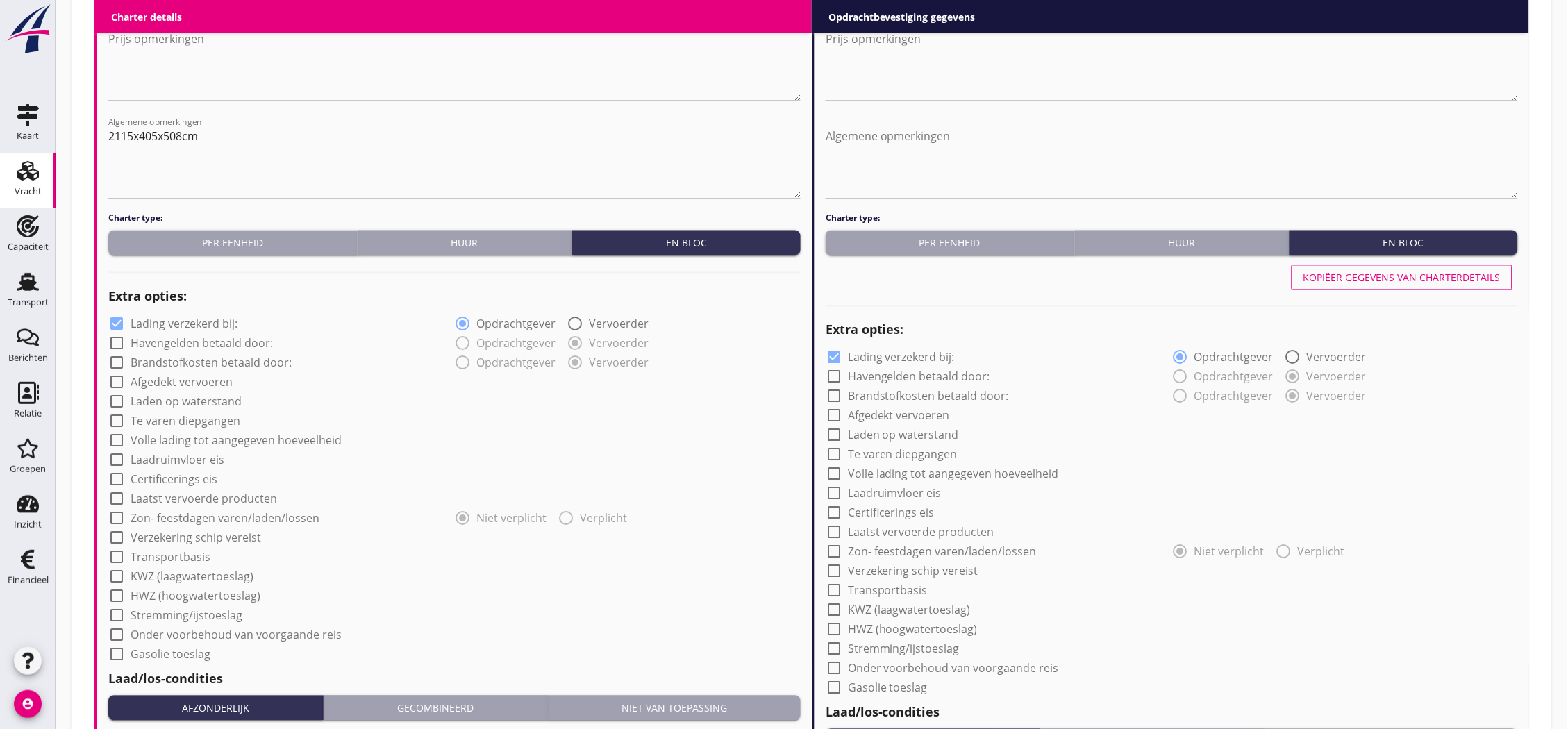
scroll to position [462, 0]
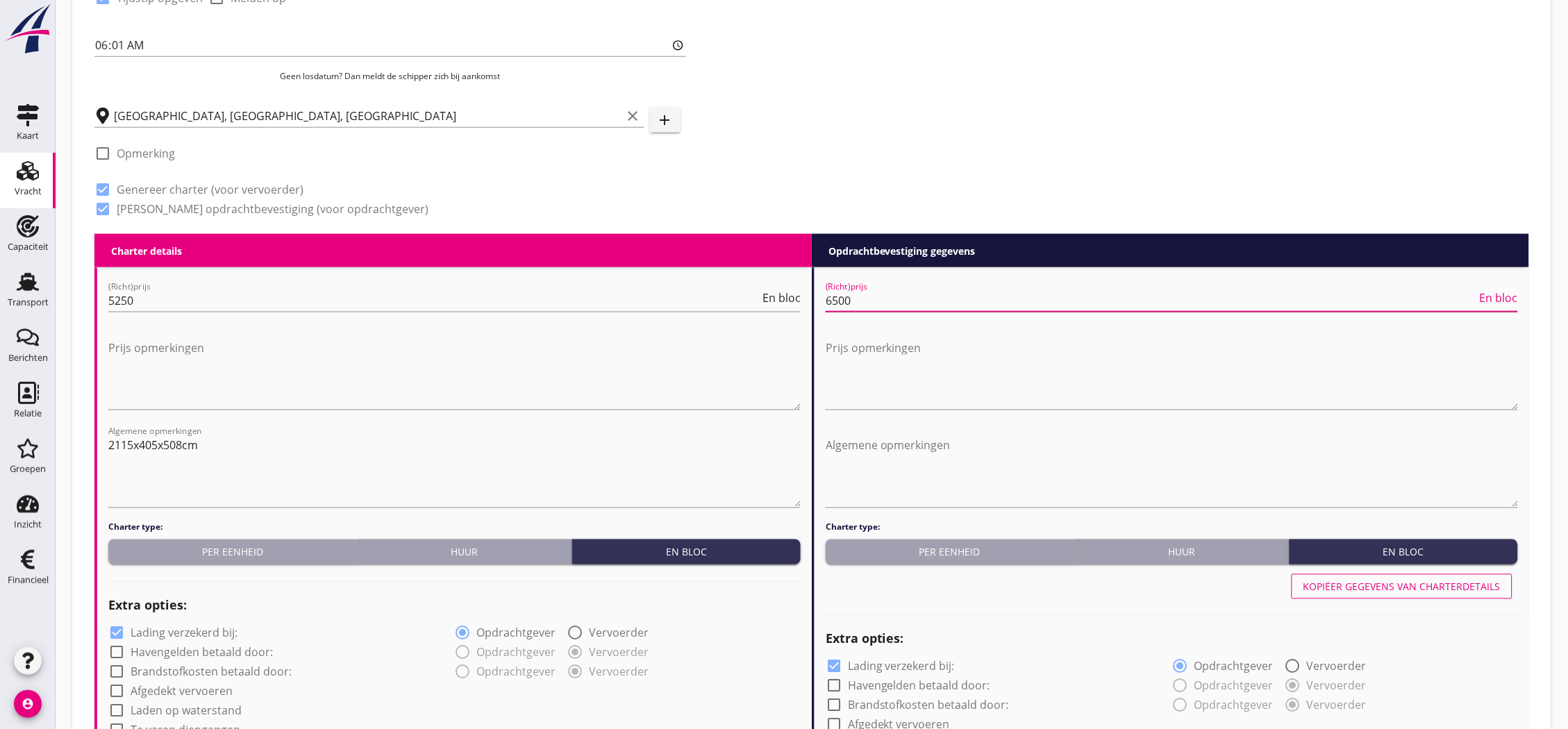
click at [845, 296] on input "6500" at bounding box center [1151, 301] width 652 height 22
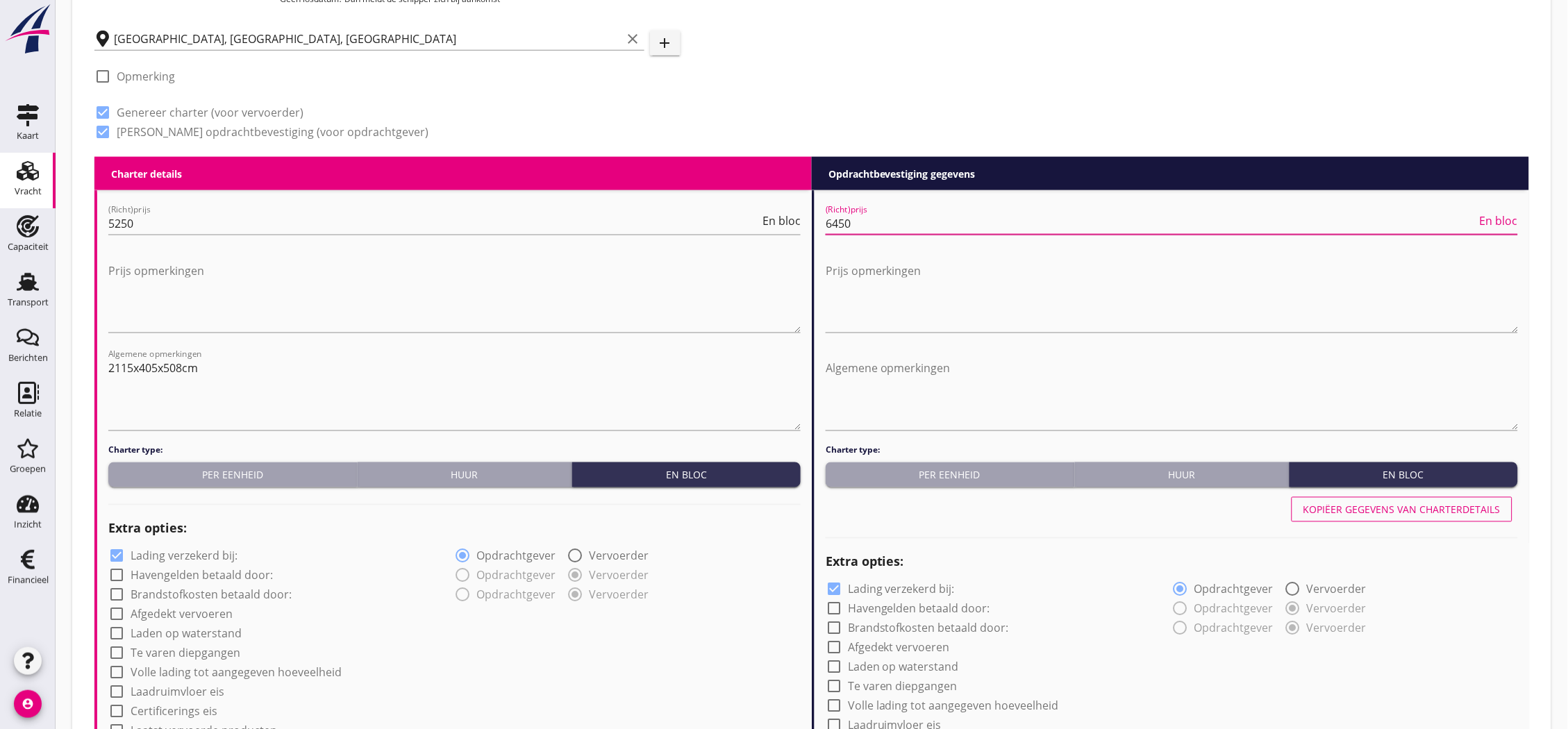
scroll to position [848, 0]
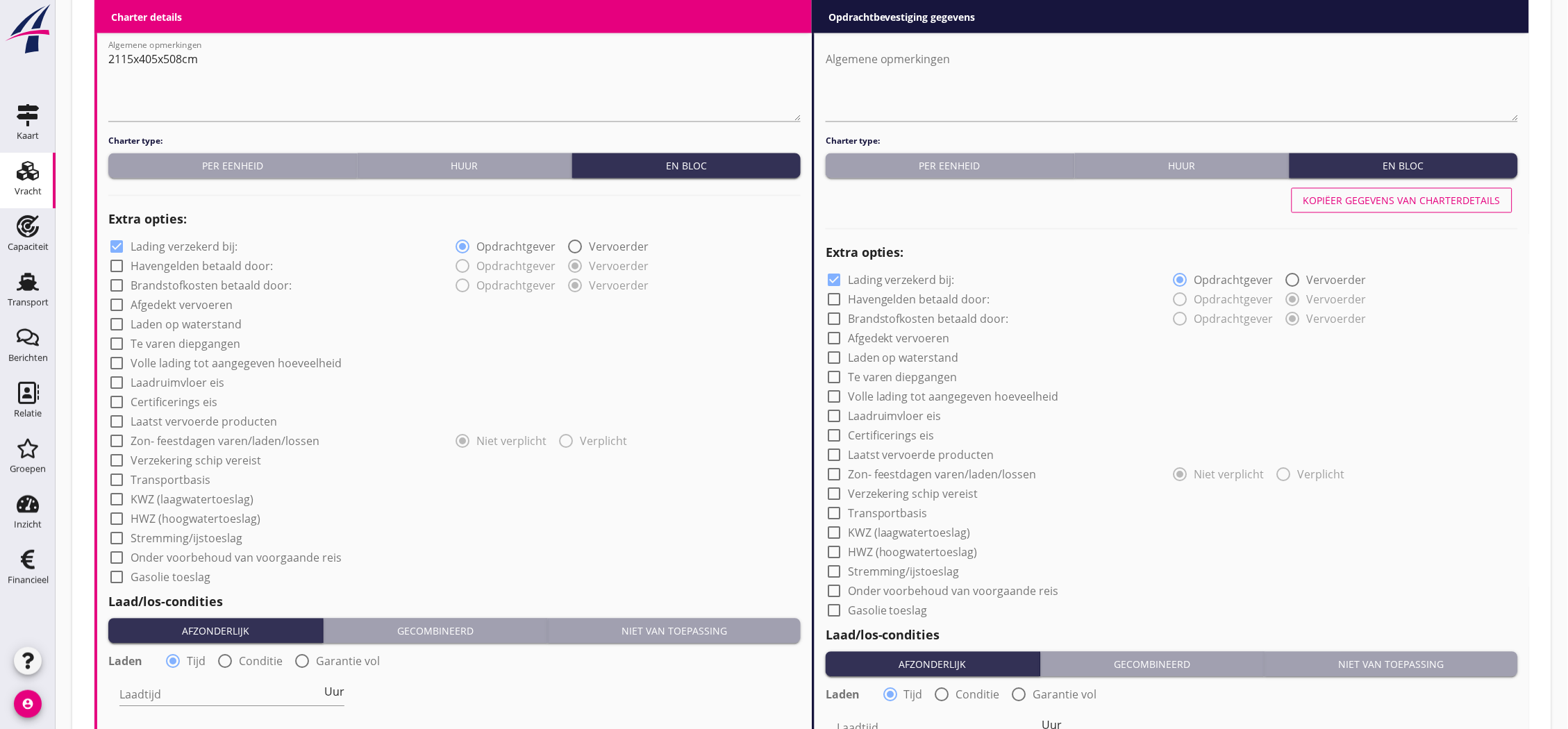
type input "6450"
click at [199, 243] on label "Lading verzekerd bij:" at bounding box center [184, 247] width 107 height 14
checkbox input "false"
click at [202, 457] on label "Verzekering schip vereist" at bounding box center [196, 461] width 131 height 14
checkbox input "true"
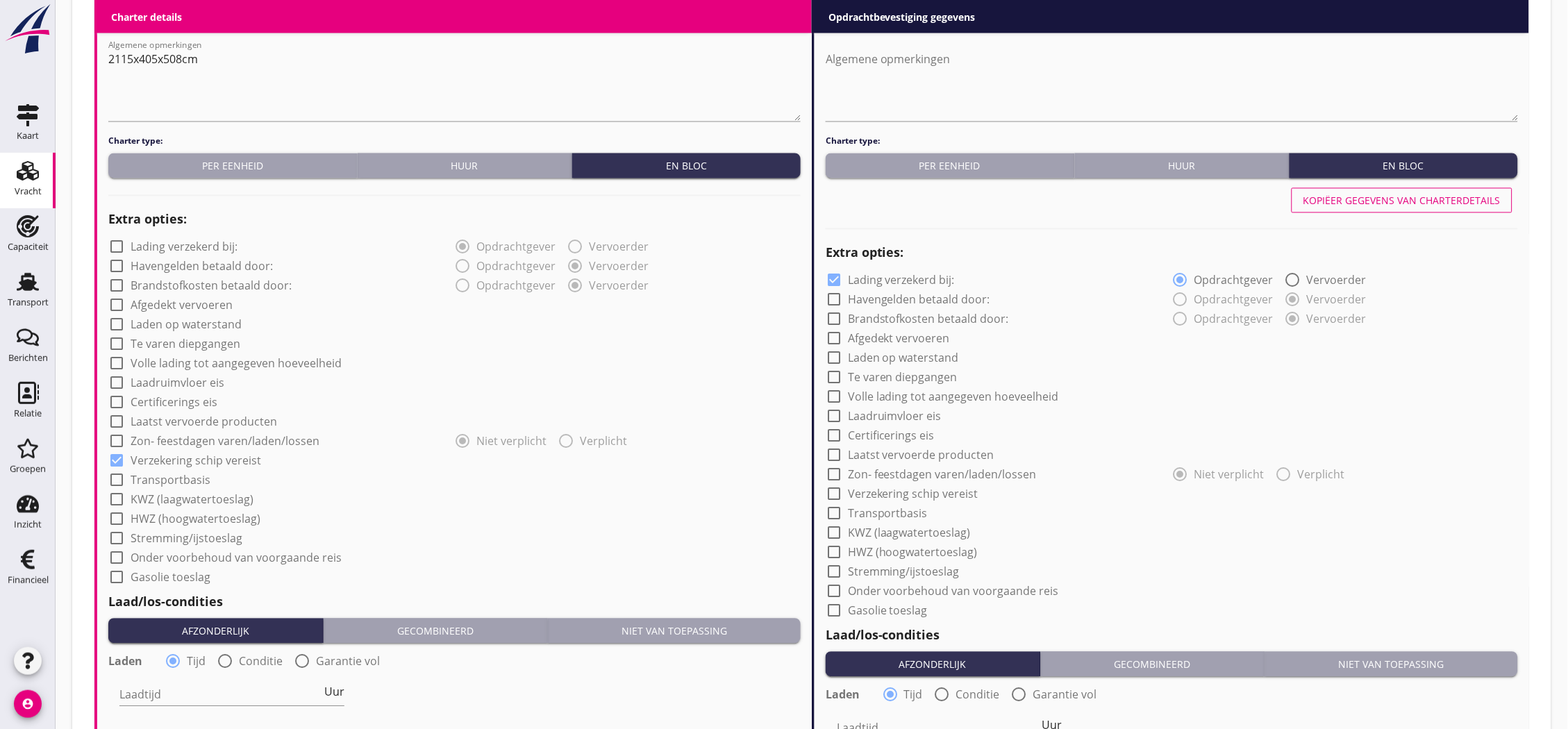
click at [203, 477] on label "Transportbasis" at bounding box center [171, 480] width 80 height 14
checkbox input "true"
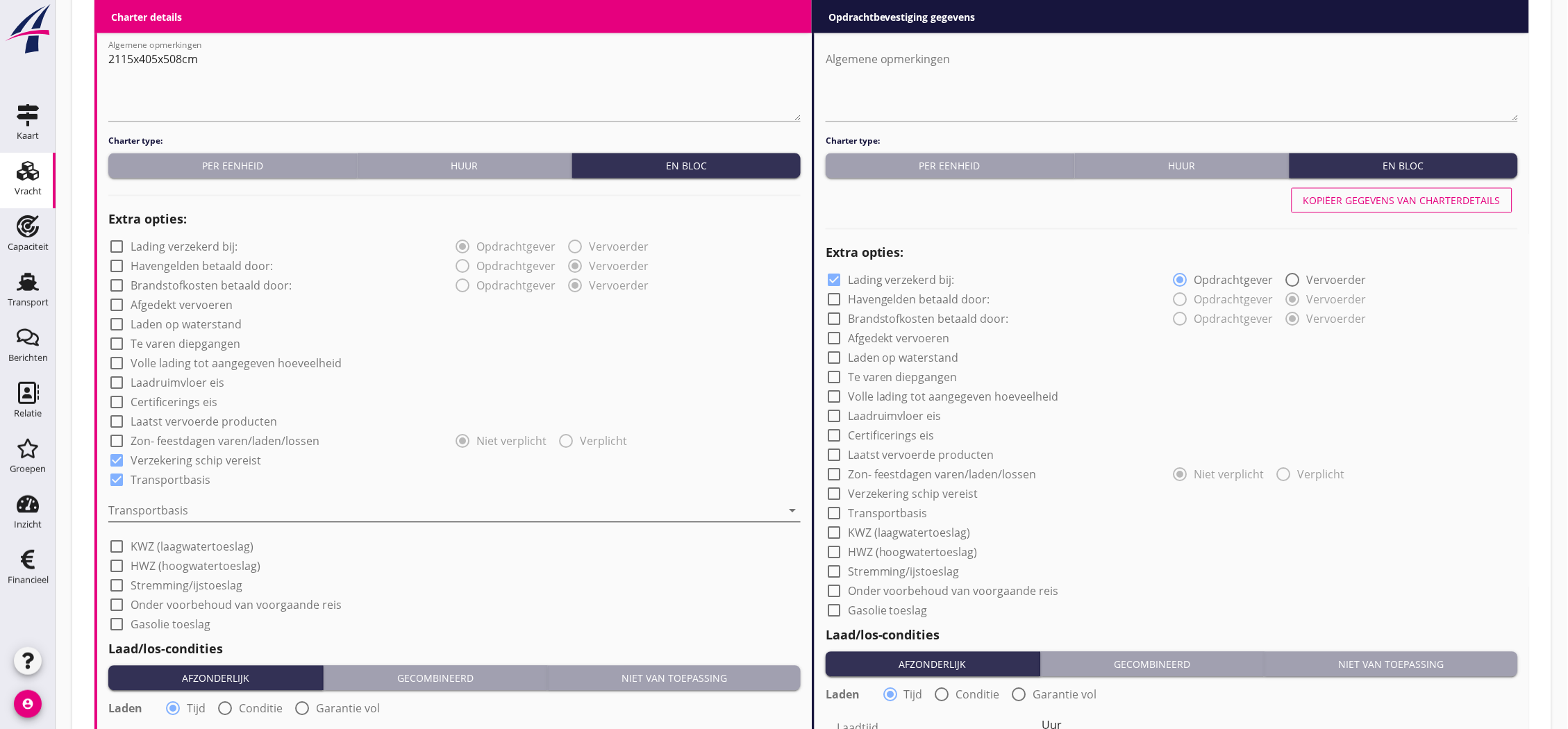
click at [232, 514] on div at bounding box center [445, 511] width 673 height 22
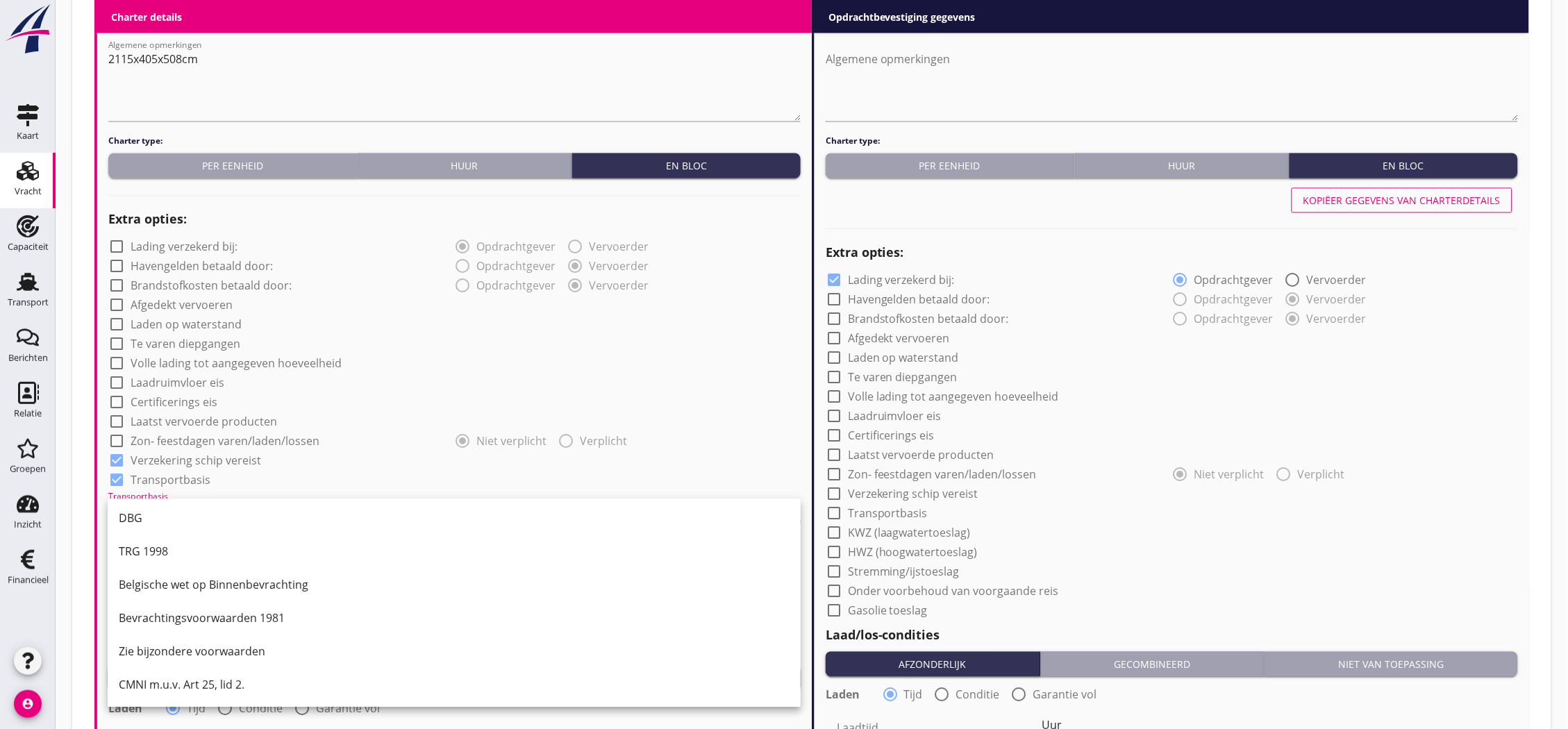
scroll to position [1080, 0]
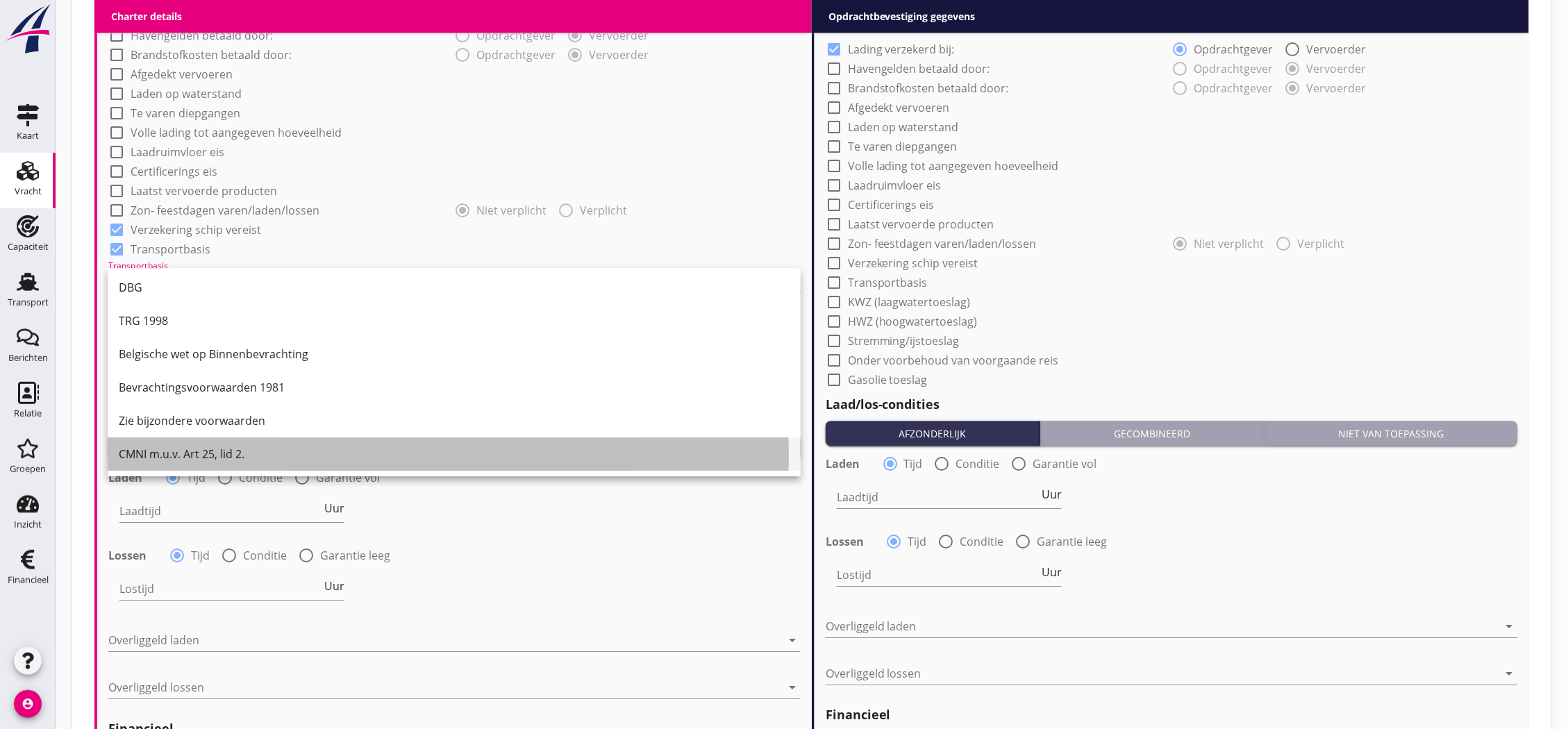
click at [254, 446] on div "CMNI m.u.v. Art 25, lid 2." at bounding box center [454, 454] width 671 height 17
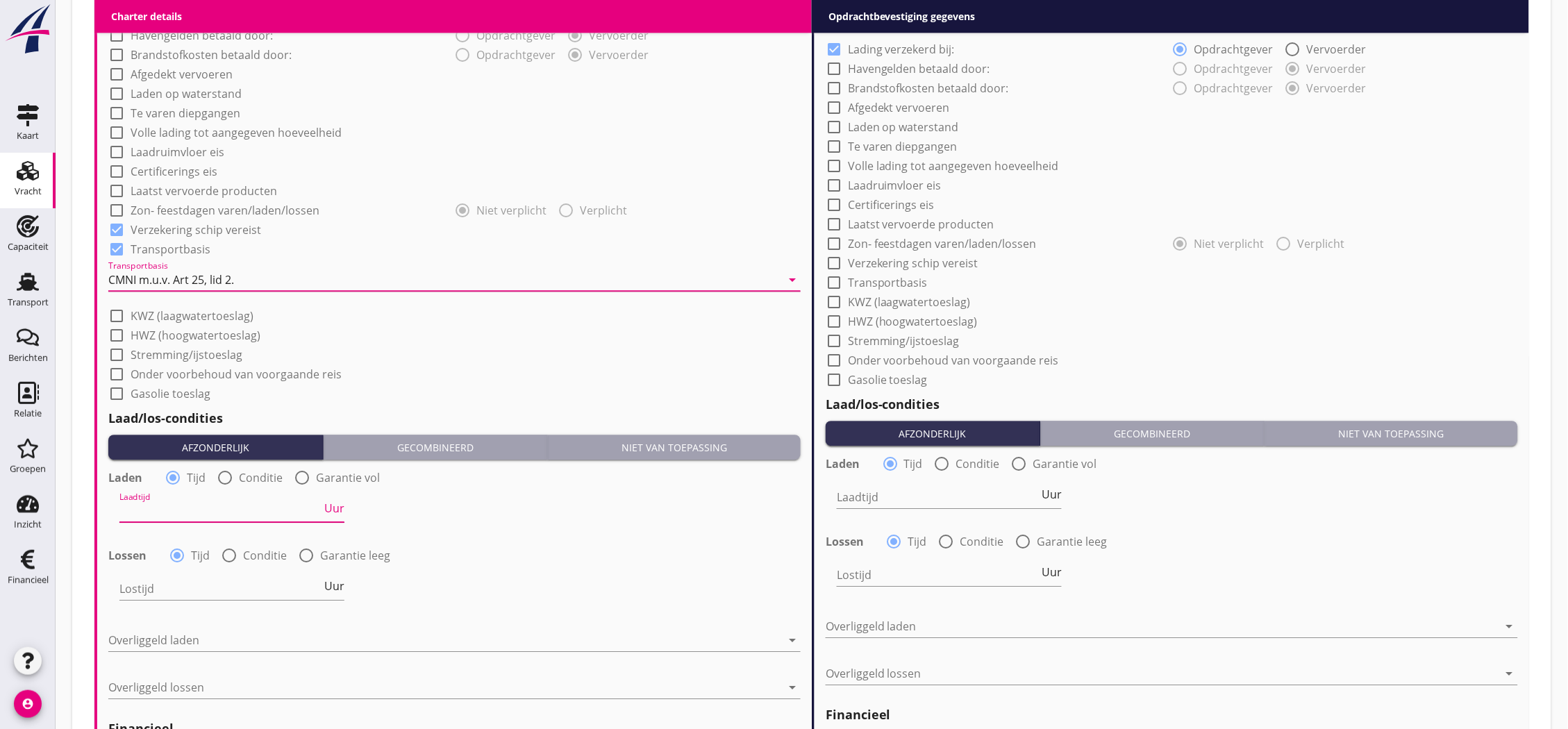
click at [233, 509] on input "Laadtijd" at bounding box center [220, 511] width 202 height 22
type input "24"
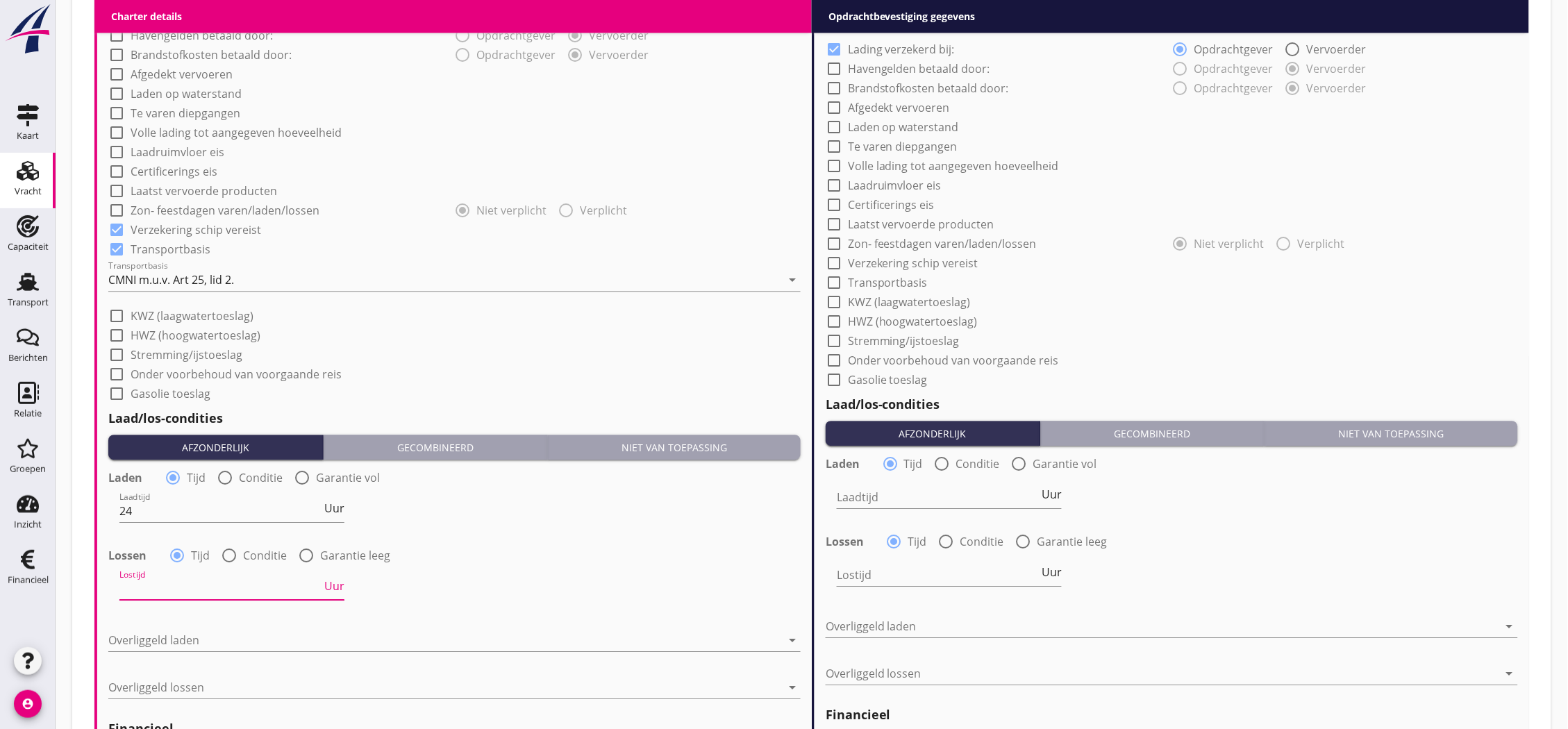
click at [222, 580] on input "Lostijd" at bounding box center [220, 589] width 202 height 22
type input "24"
click at [230, 638] on div at bounding box center [445, 640] width 673 height 22
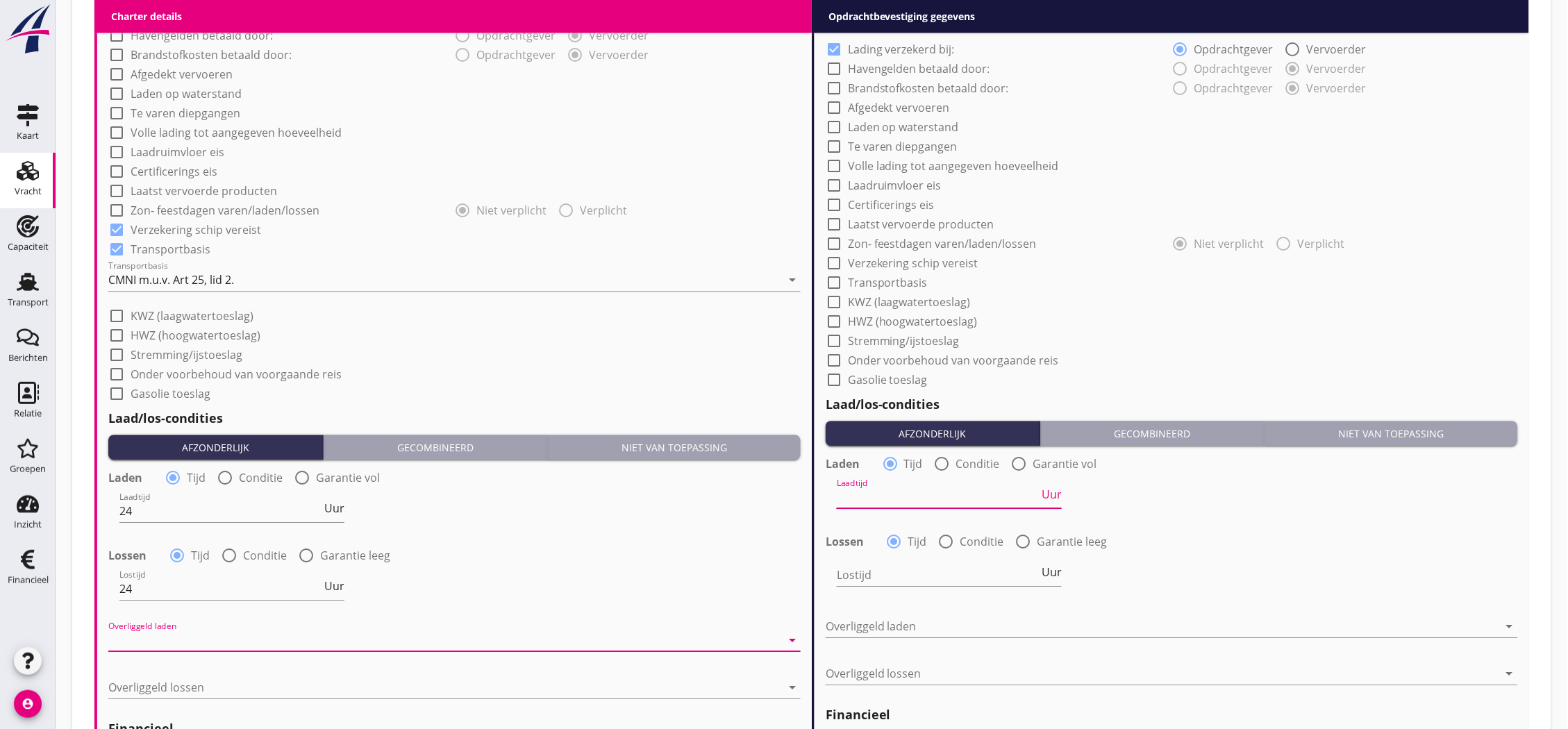
click at [859, 491] on input "Laadtijd" at bounding box center [938, 497] width 202 height 22
type input "12"
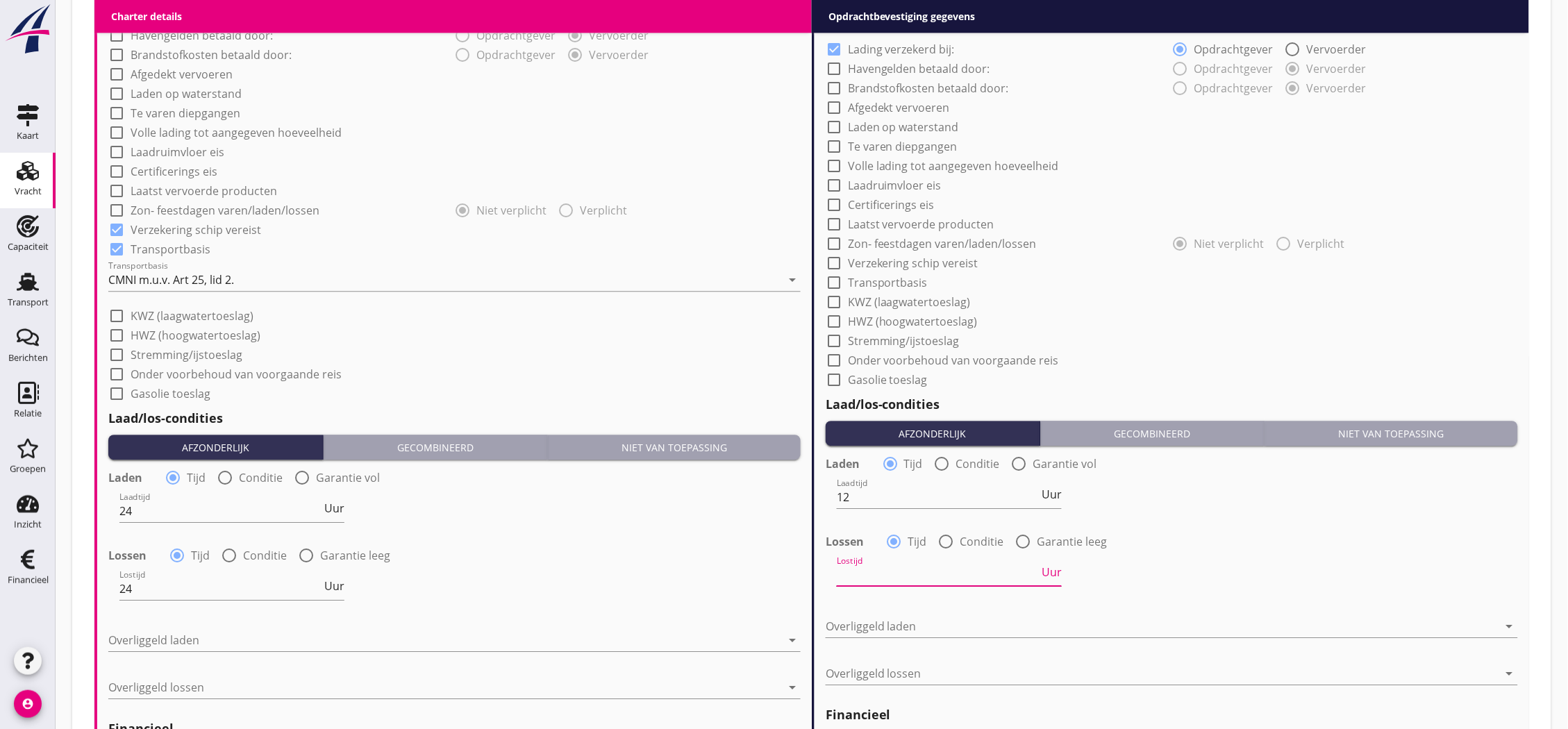
click at [901, 564] on input "Lostijd" at bounding box center [938, 575] width 202 height 22
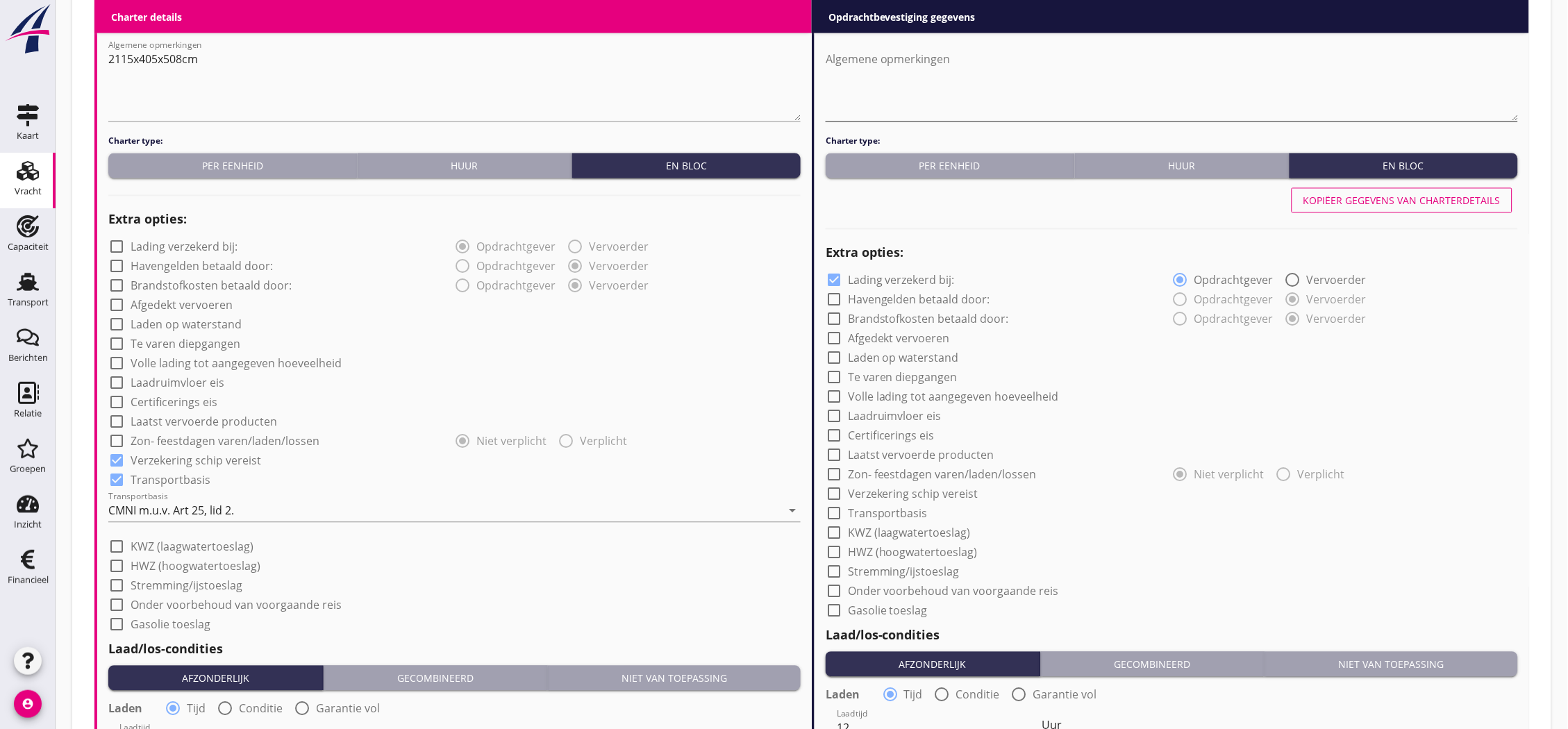
scroll to position [772, 0]
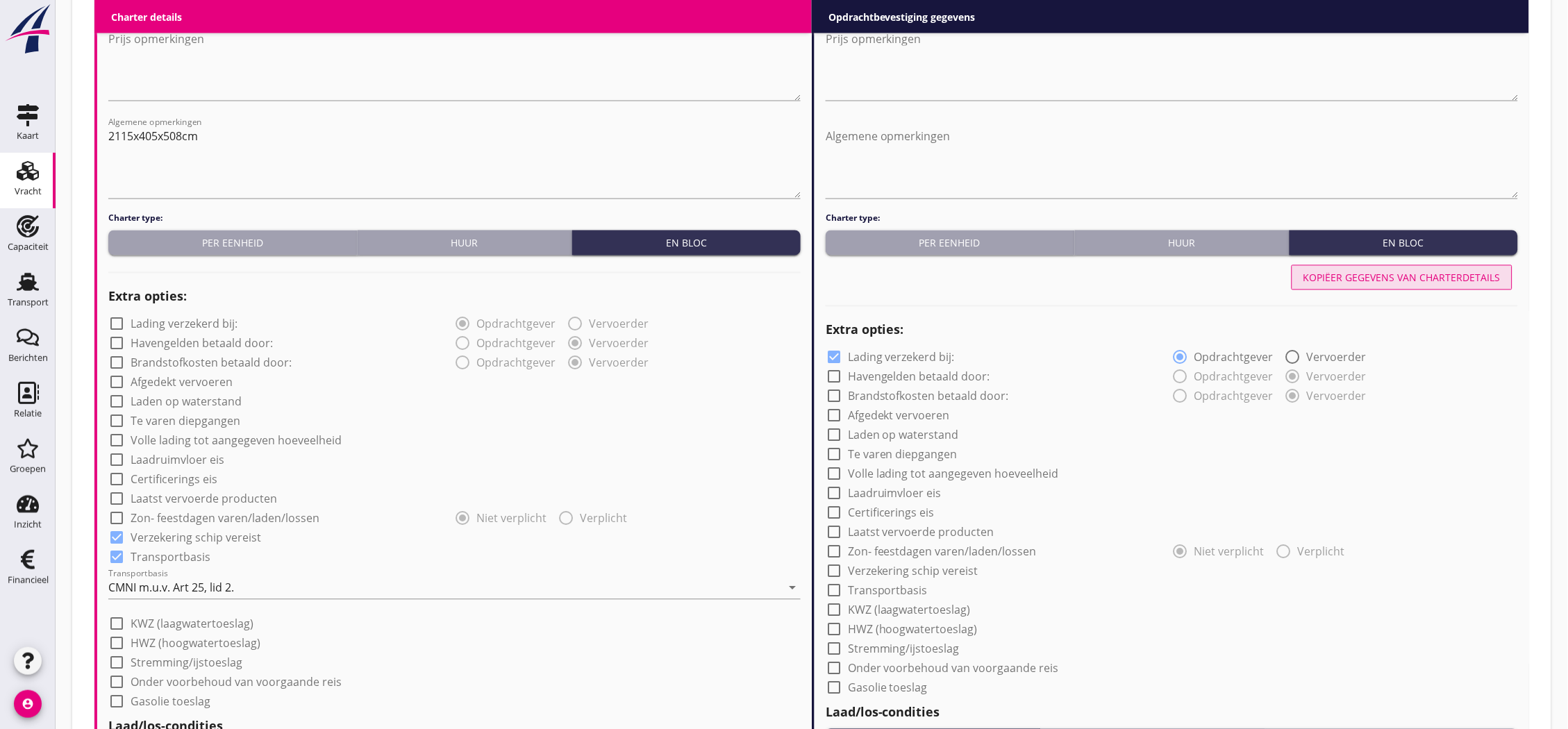
click at [1361, 287] on button "Kopiëer gegevens van charterdetails" at bounding box center [1401, 278] width 221 height 25
checkbox input "false"
checkbox input "true"
type input "24"
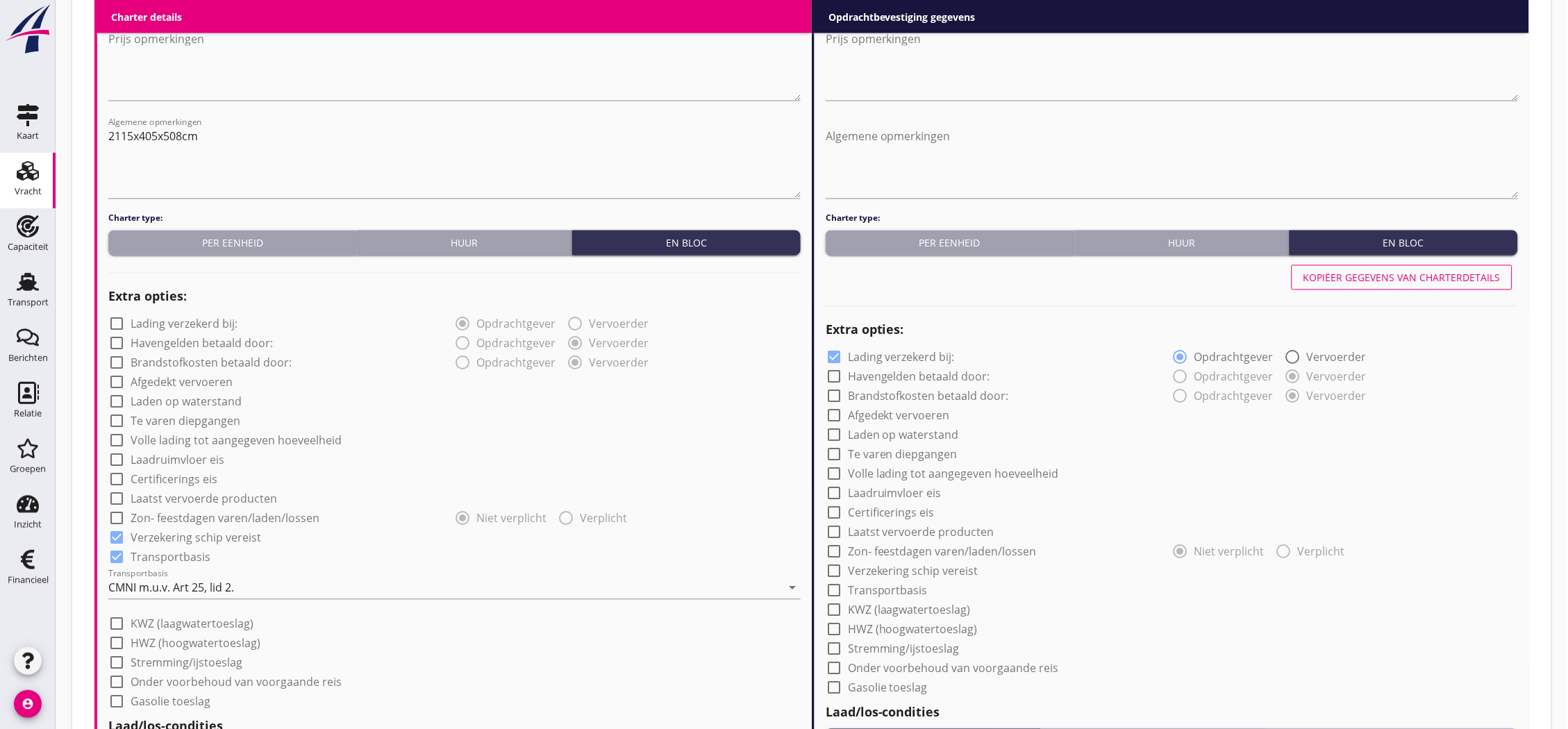
type input "24"
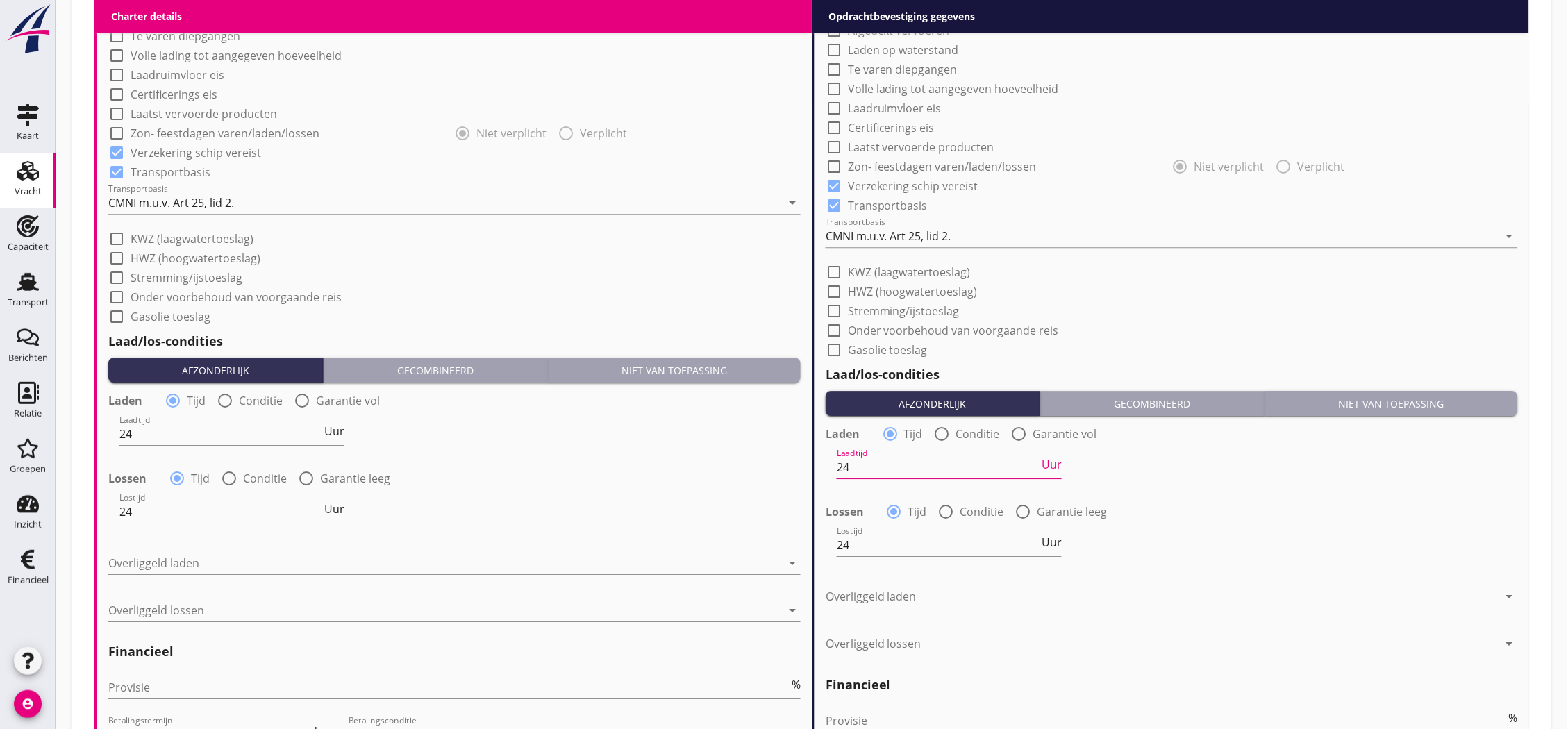
drag, startPoint x: 858, startPoint y: 469, endPoint x: 778, endPoint y: 475, distance: 80.2
click at [778, 475] on div "Charter details keyboard_arrow_down (Richt)prijs 5250 En bloc Prijs opmerkingen…" at bounding box center [811, 200] width 1435 height 1323
type input "12"
drag, startPoint x: 831, startPoint y: 552, endPoint x: 892, endPoint y: 542, distance: 61.8
click at [812, 557] on div "(Richt)prijs 6450 En bloc Prijs opmerkingen Algemene opmerkingen Charter type: …" at bounding box center [1170, 217] width 717 height 1289
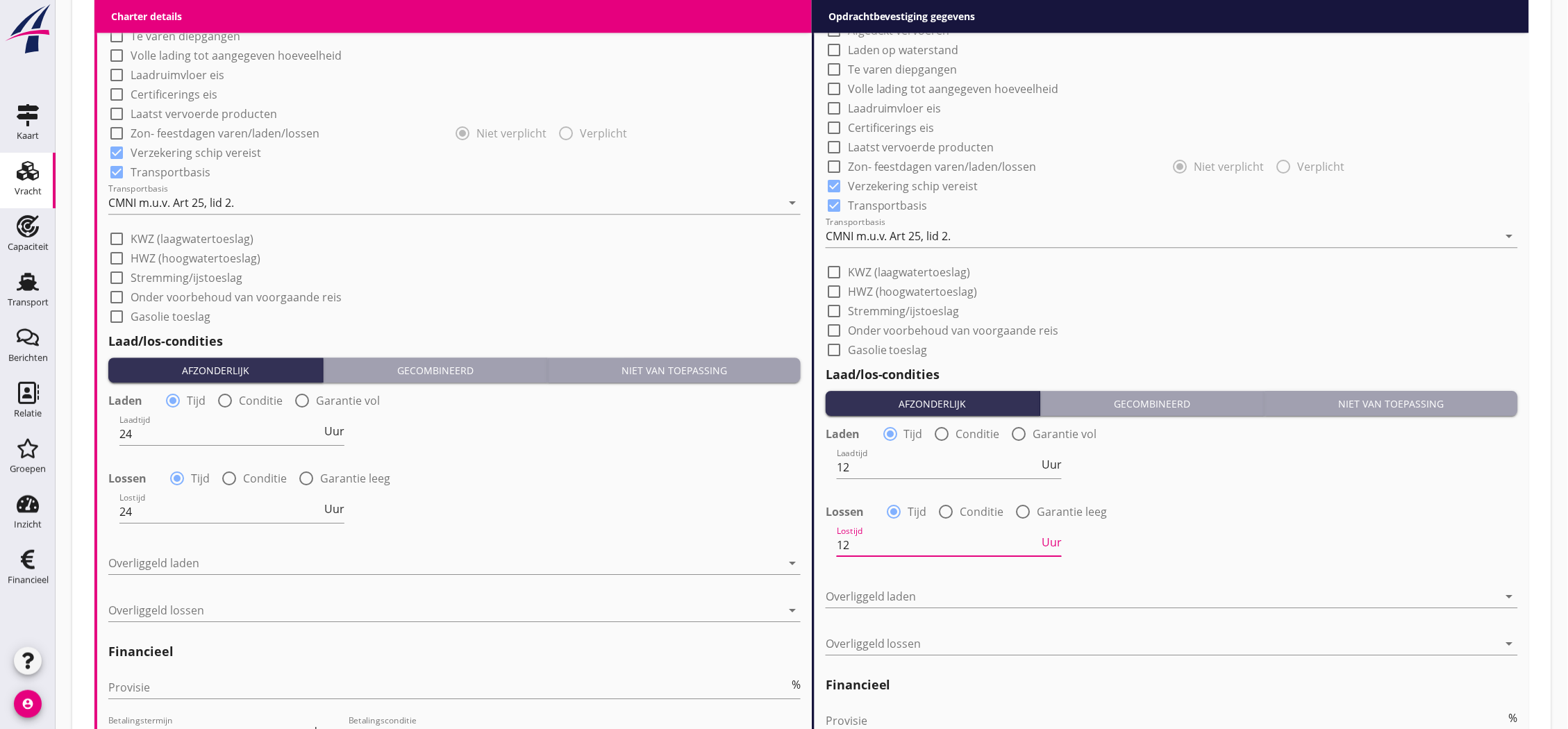
type input "12"
click at [901, 598] on div at bounding box center [1162, 597] width 673 height 22
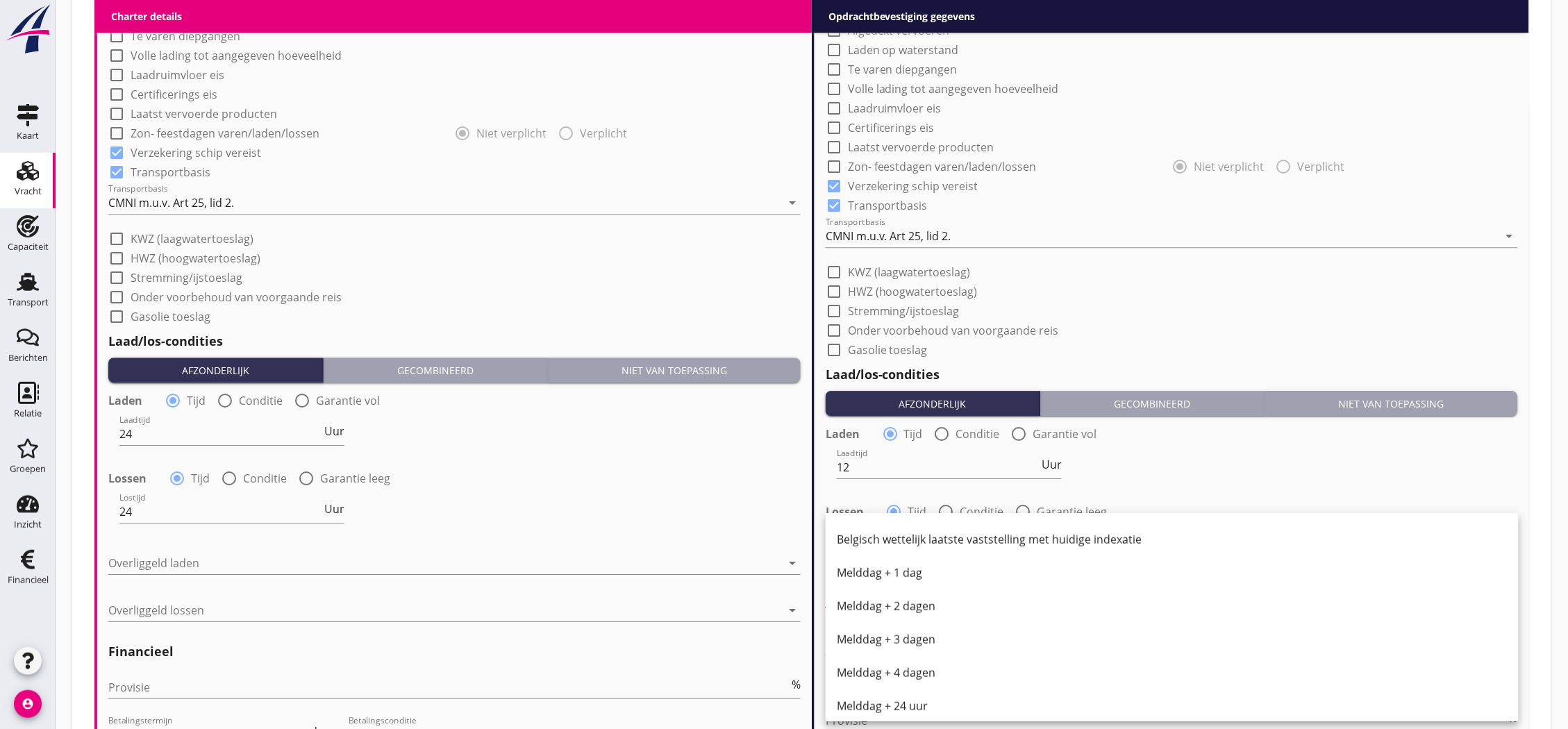
scroll to position [702, 0]
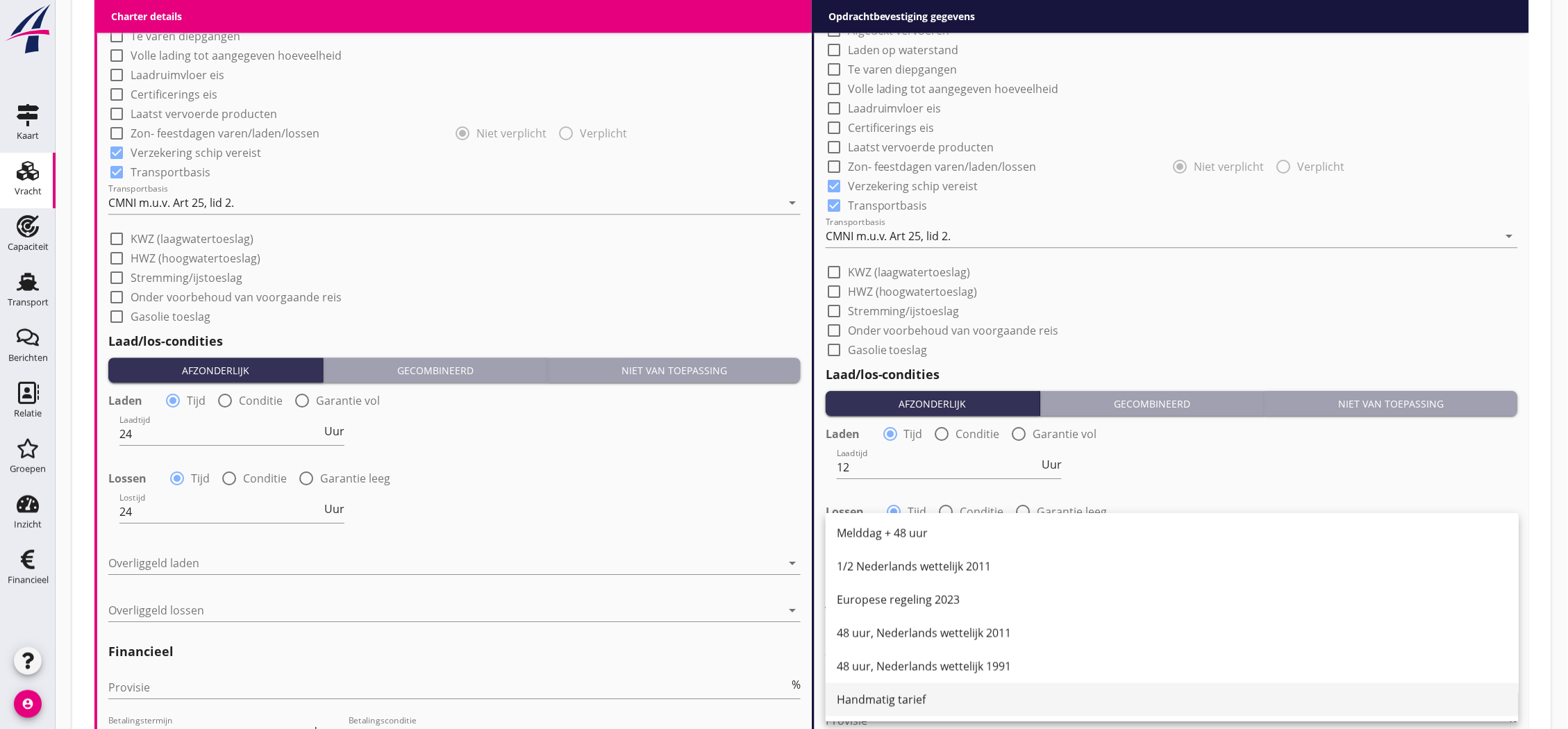
click at [919, 697] on div "Handmatig tarief" at bounding box center [1173, 700] width 671 height 17
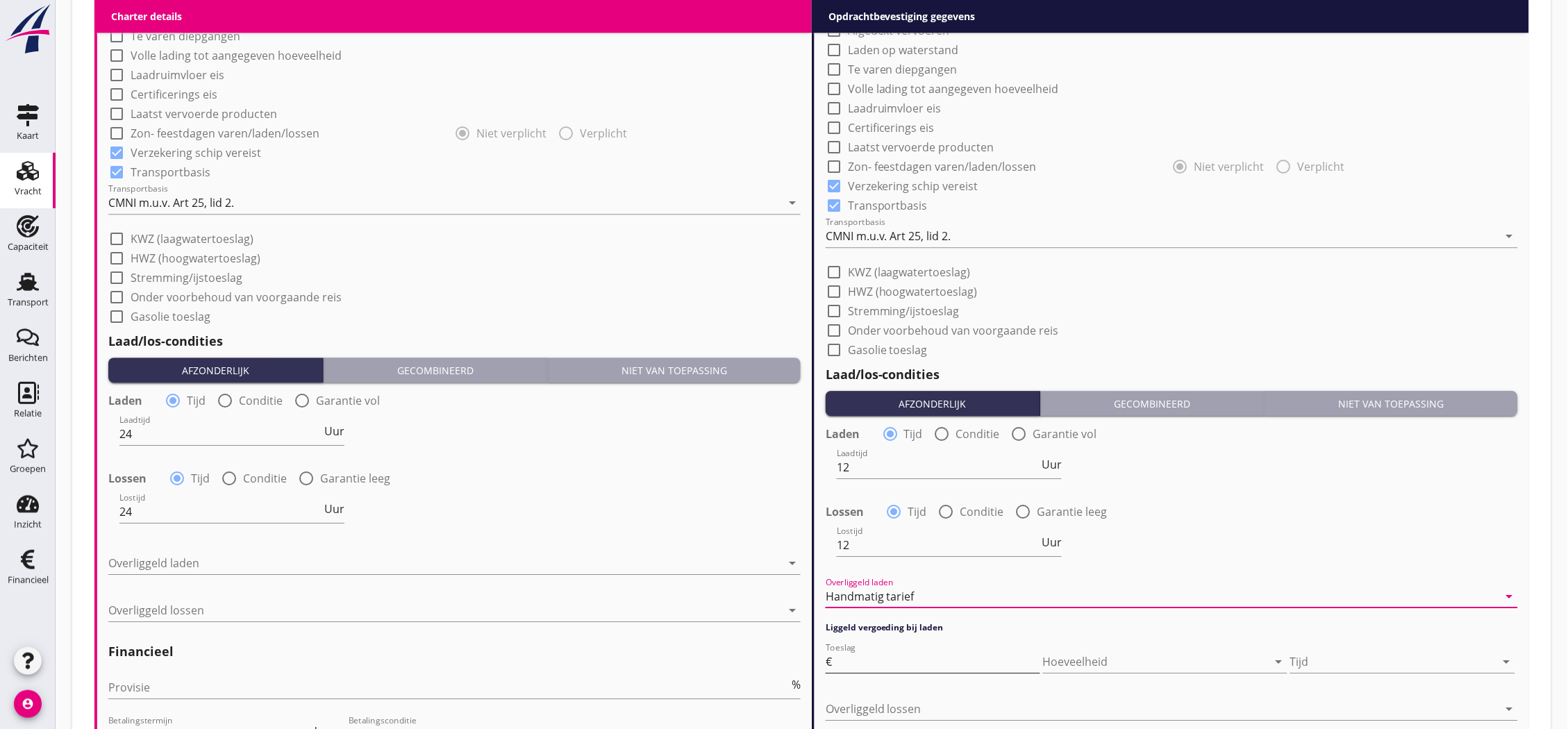
click at [919, 667] on input "Toeslag" at bounding box center [937, 662] width 205 height 22
type input "50"
click at [1319, 662] on div at bounding box center [1393, 662] width 205 height 22
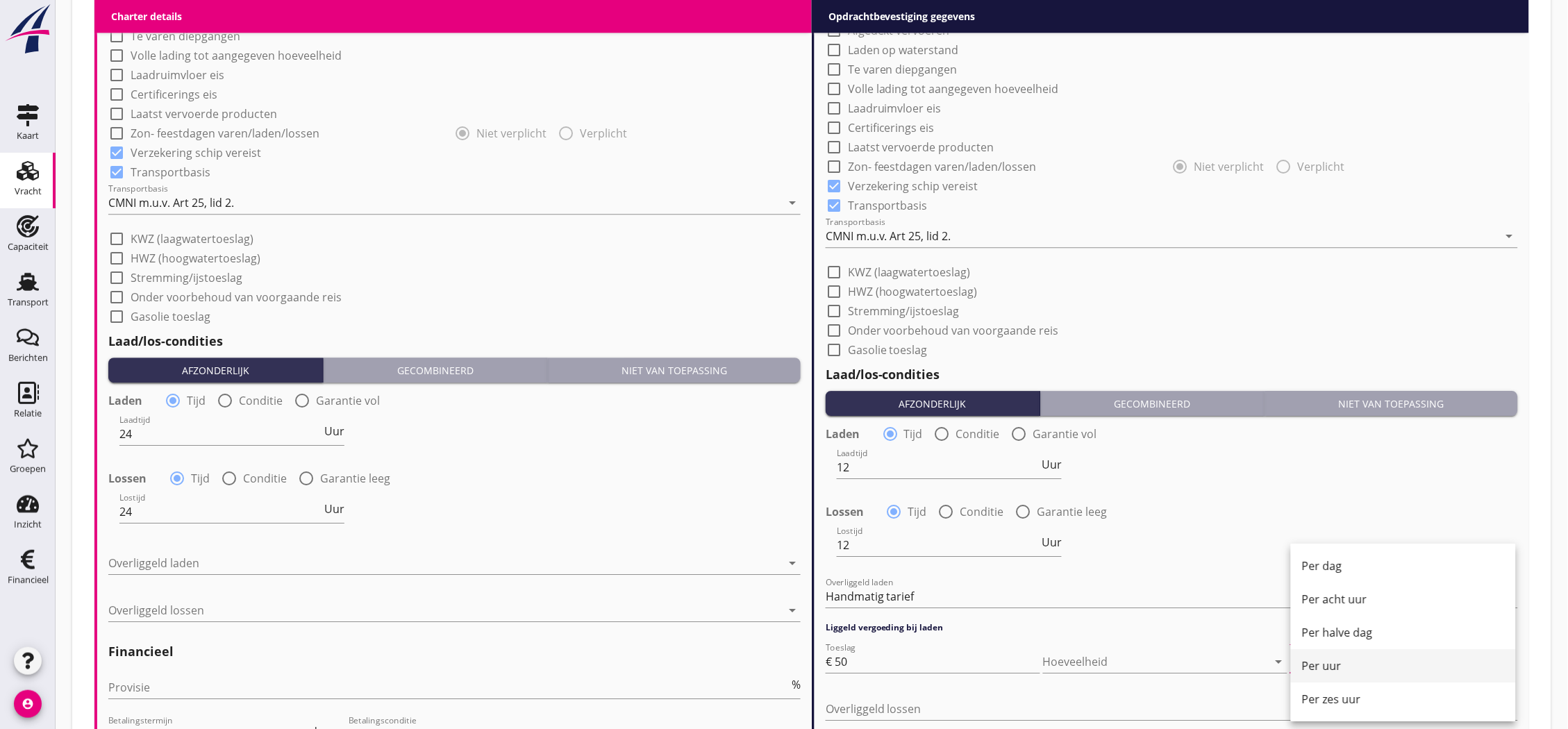
click at [1325, 669] on div "Per uur" at bounding box center [1403, 666] width 202 height 17
click at [908, 712] on div at bounding box center [1162, 709] width 673 height 22
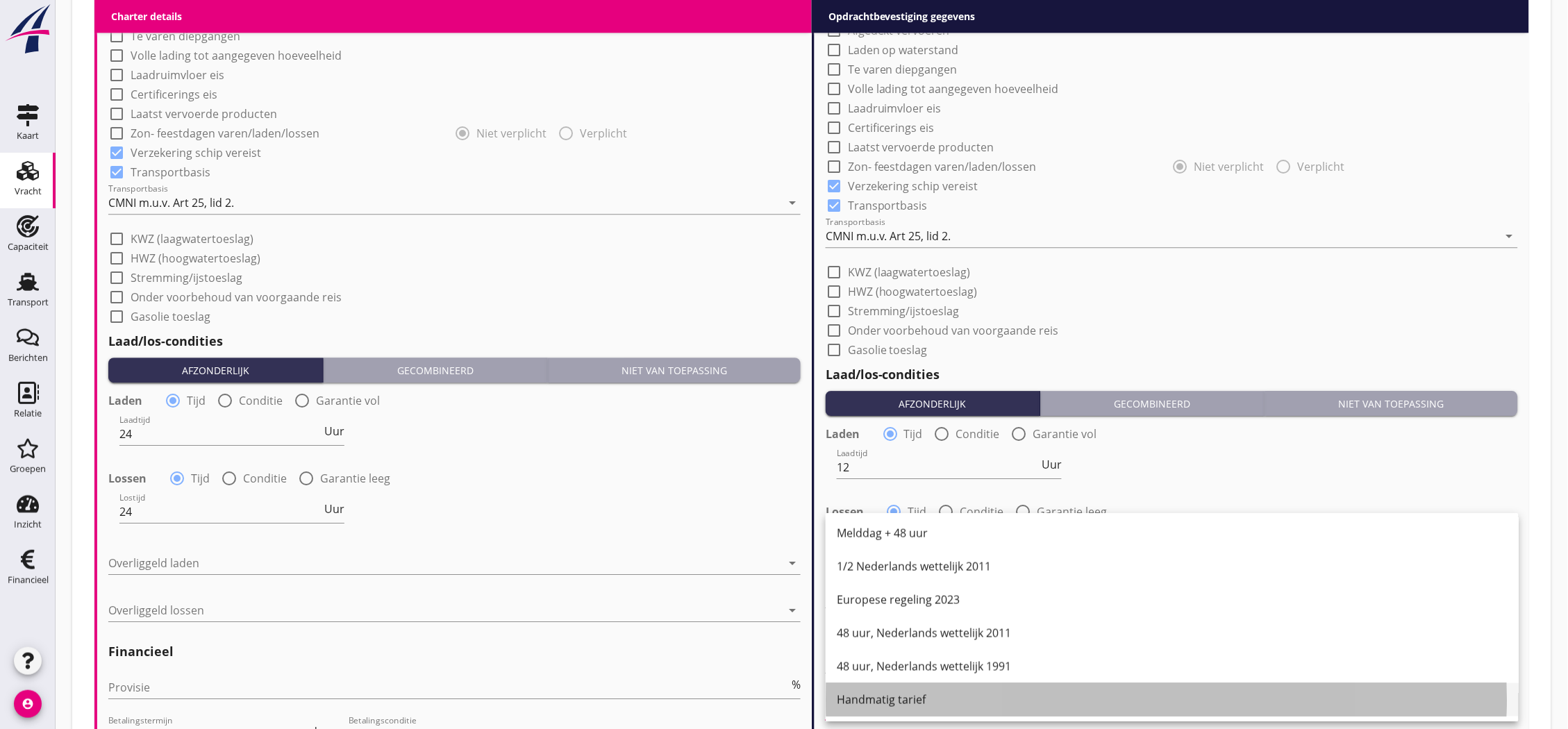
click at [925, 698] on div "Handmatig tarief" at bounding box center [1173, 700] width 671 height 17
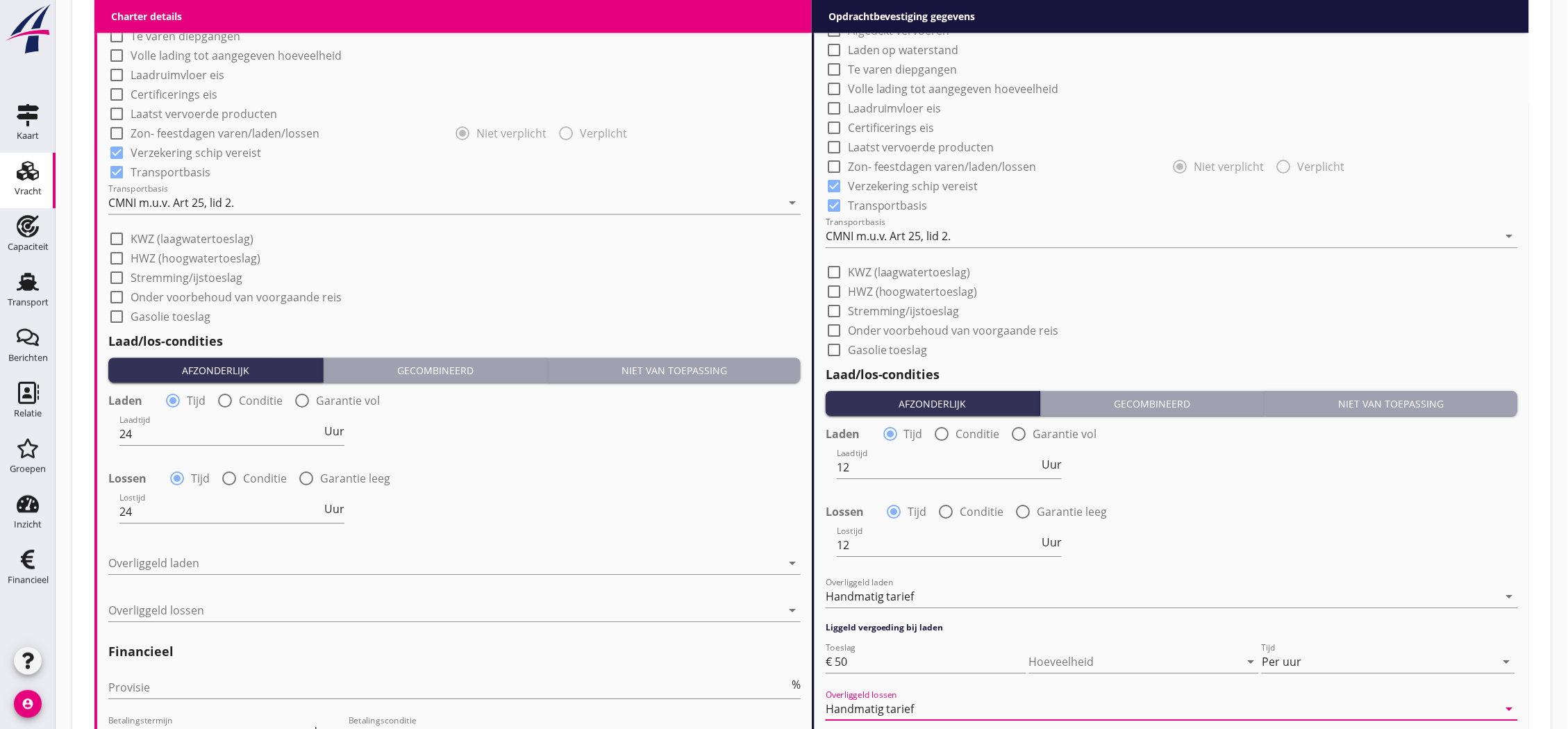
scroll to position [1234, 0]
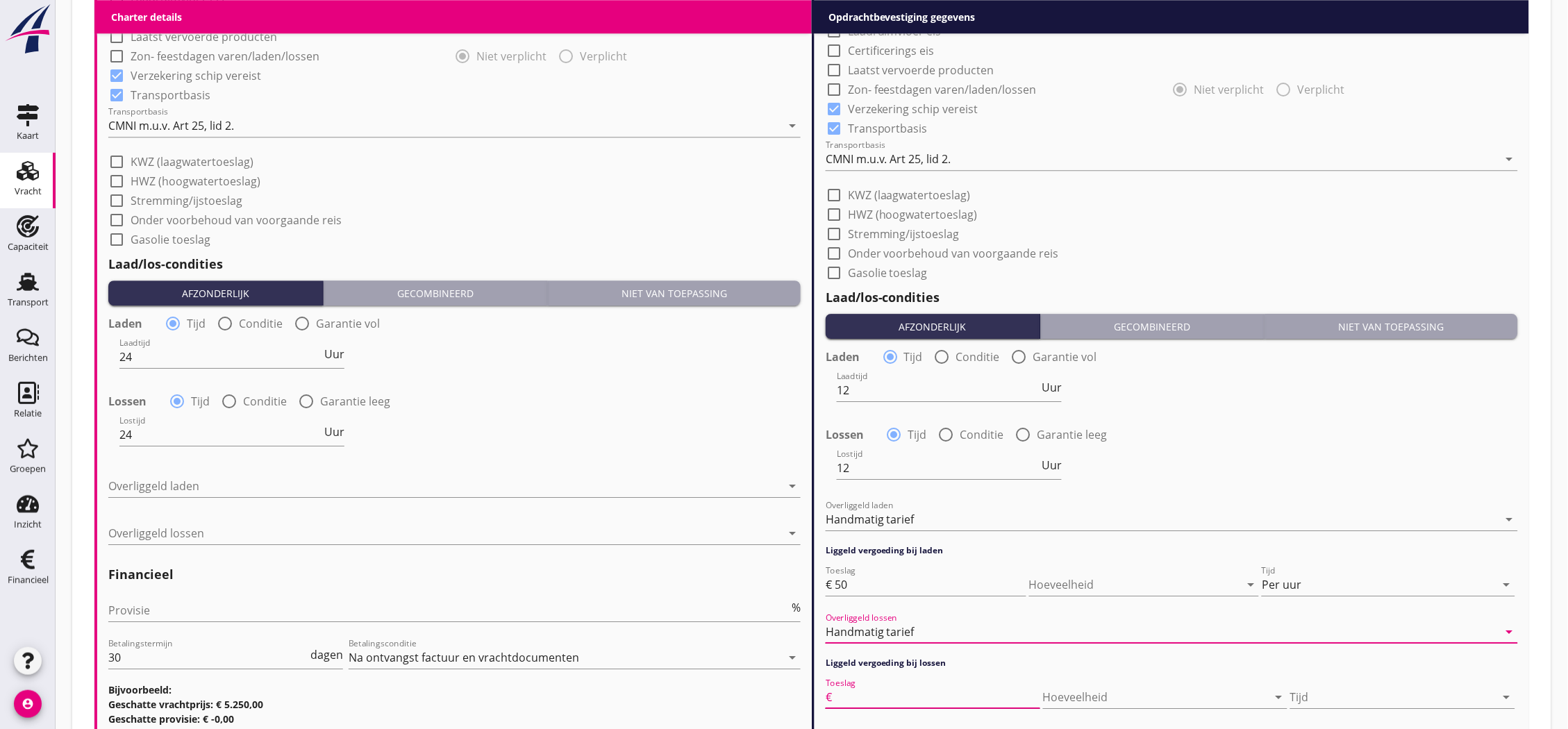
click at [921, 686] on input "Toeslag" at bounding box center [937, 697] width 205 height 22
type input "50"
click at [1300, 686] on div at bounding box center [1393, 697] width 205 height 22
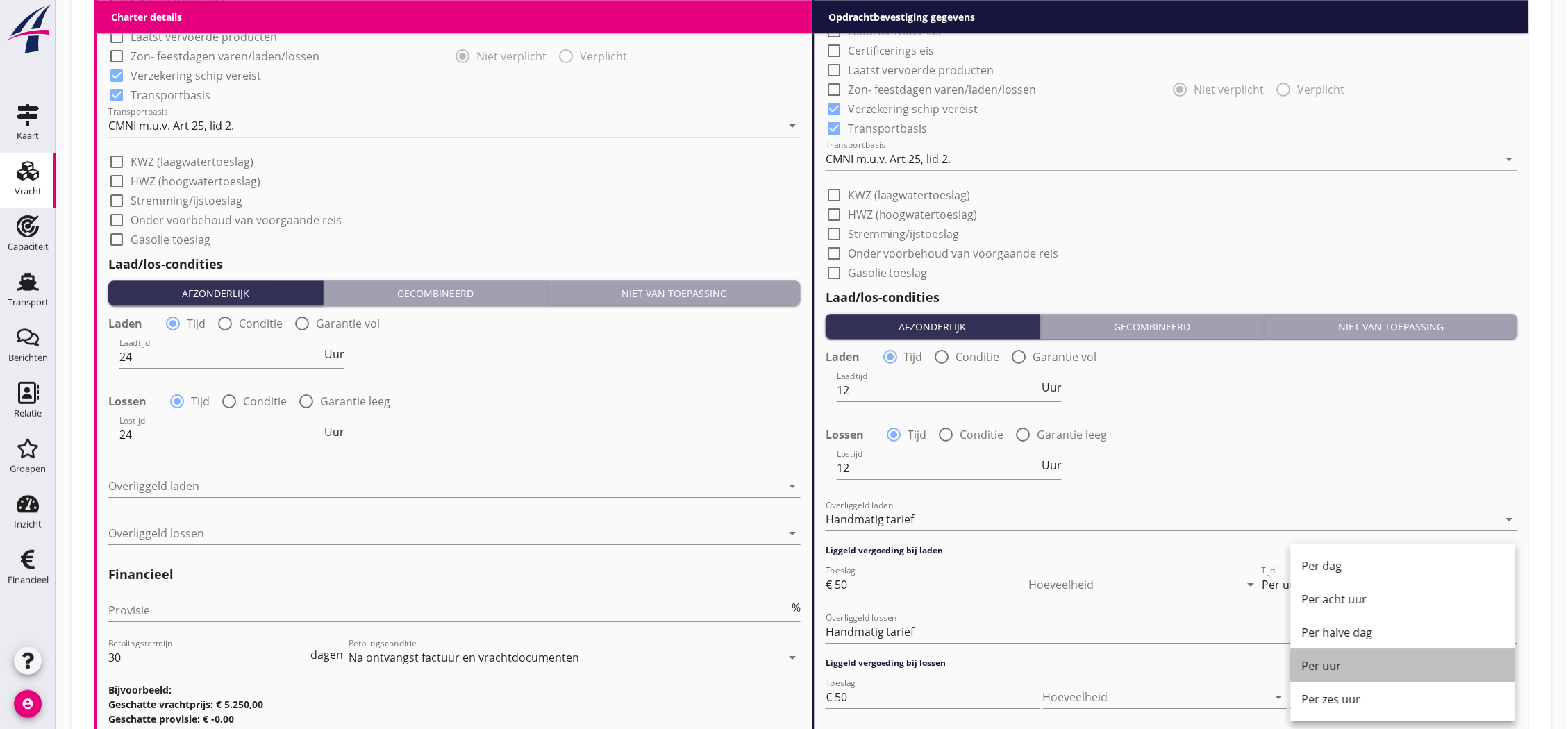
click at [1325, 657] on div "Per uur" at bounding box center [1403, 666] width 202 height 17
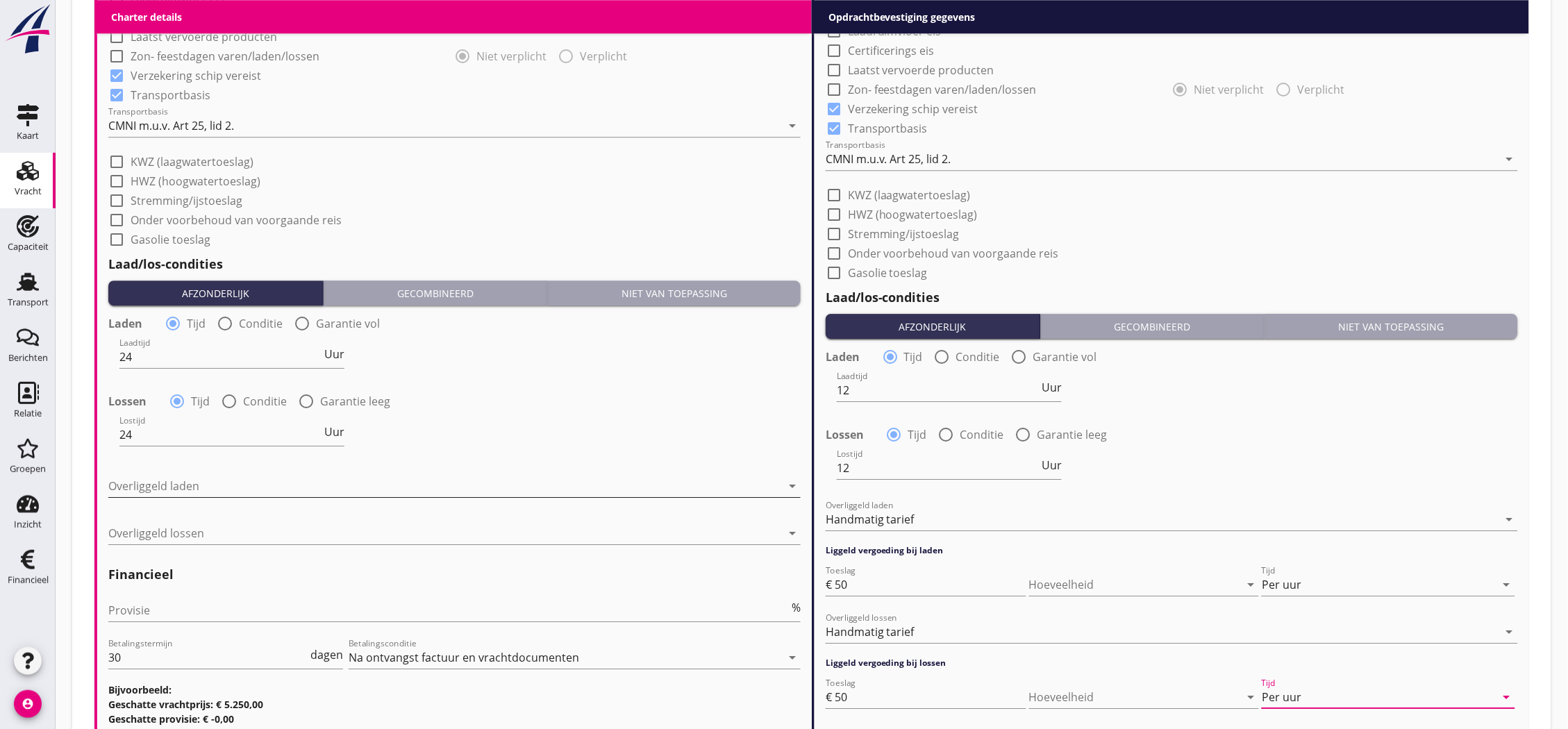
click at [364, 491] on div at bounding box center [445, 486] width 673 height 22
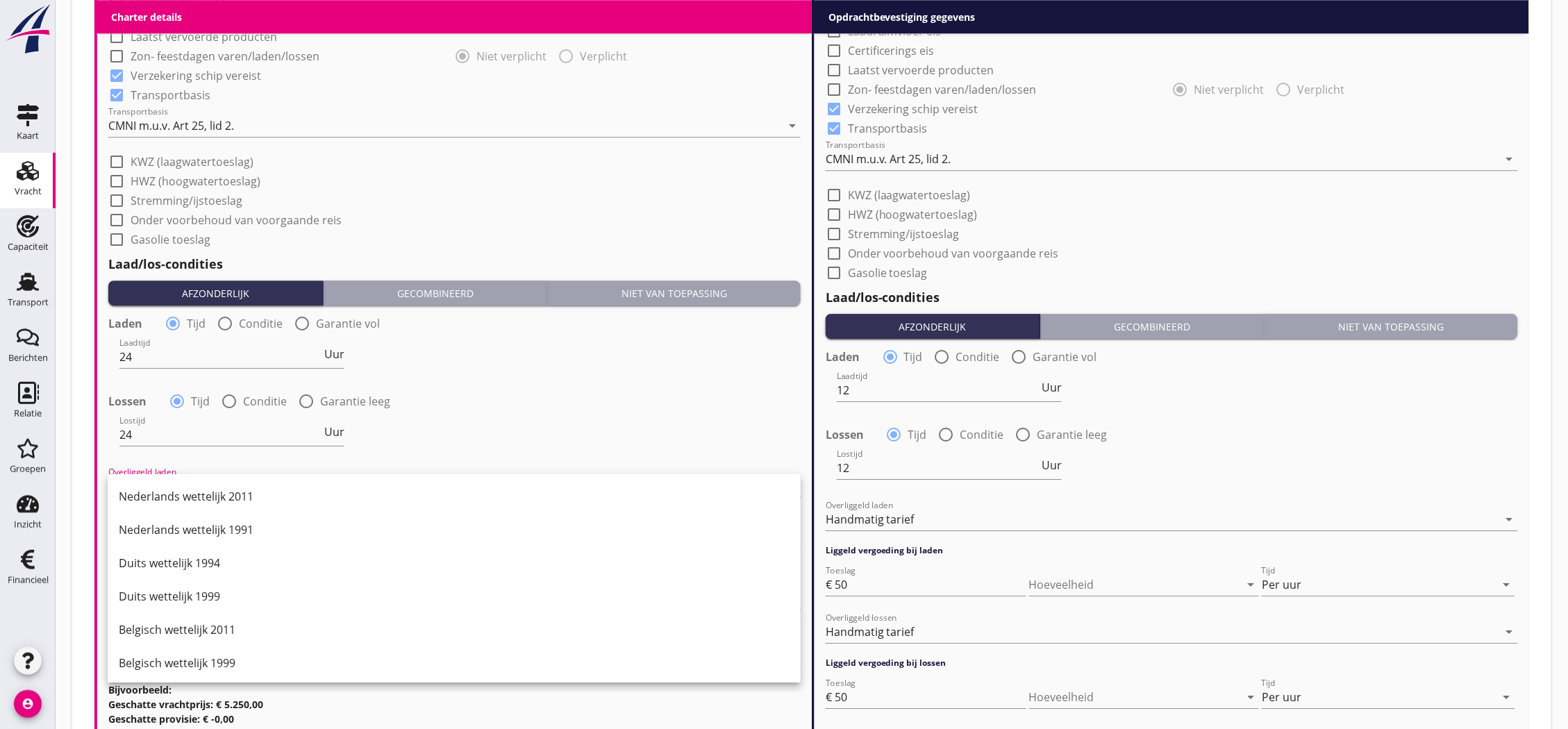
click at [364, 491] on div "Nederlands wettelijk 2011" at bounding box center [454, 497] width 671 height 17
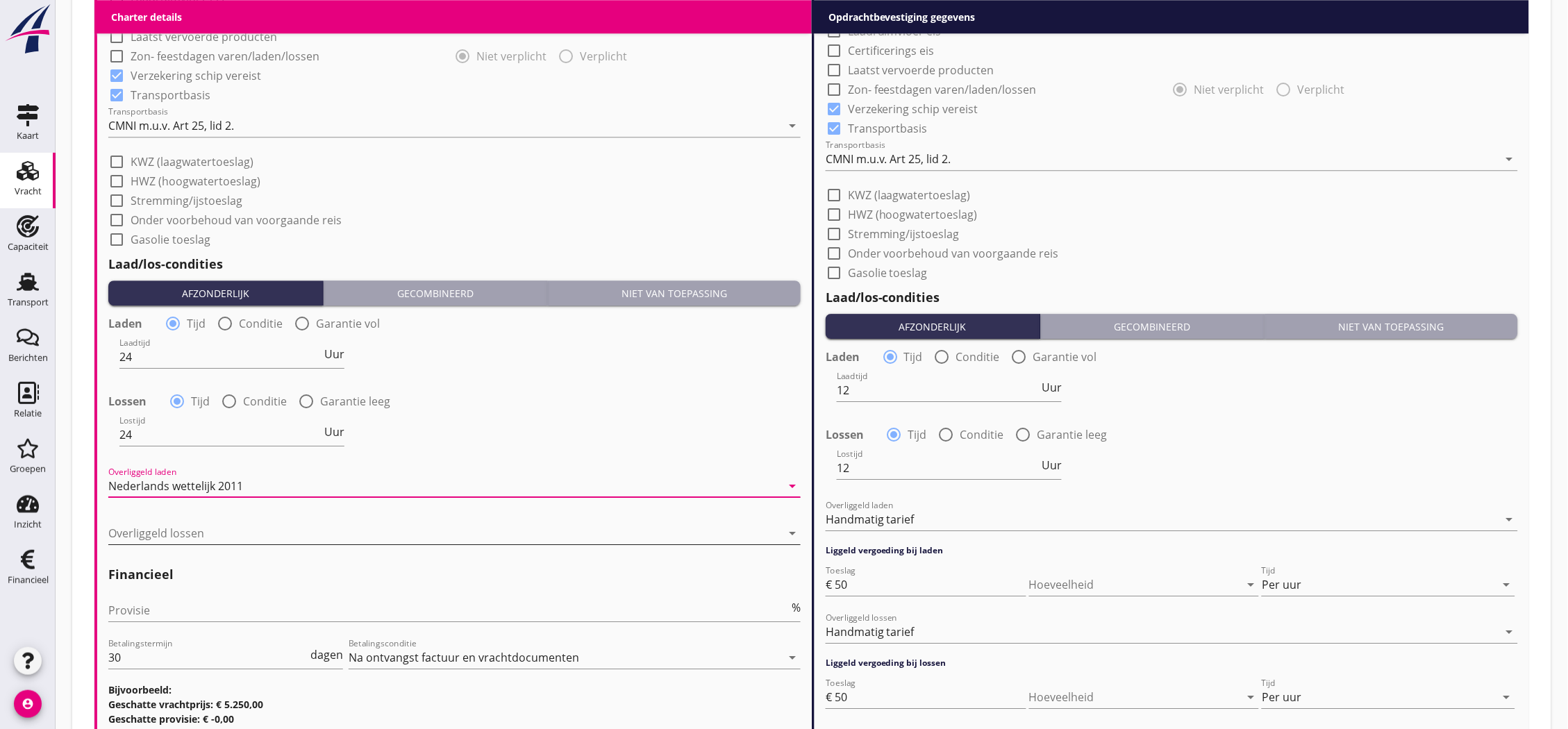
click at [361, 535] on div at bounding box center [445, 533] width 673 height 22
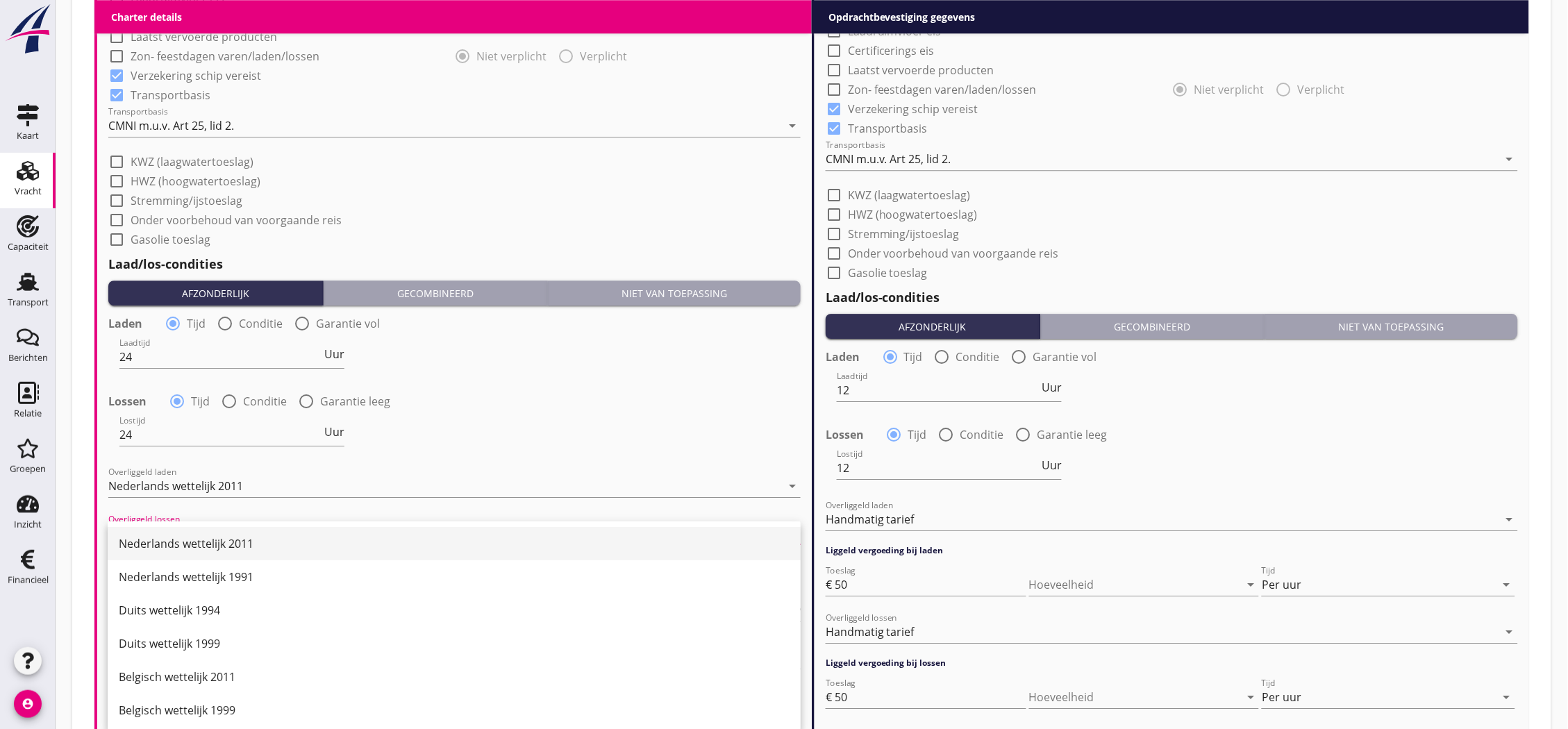
click at [359, 544] on div "Nederlands wettelijk 2011" at bounding box center [454, 543] width 671 height 17
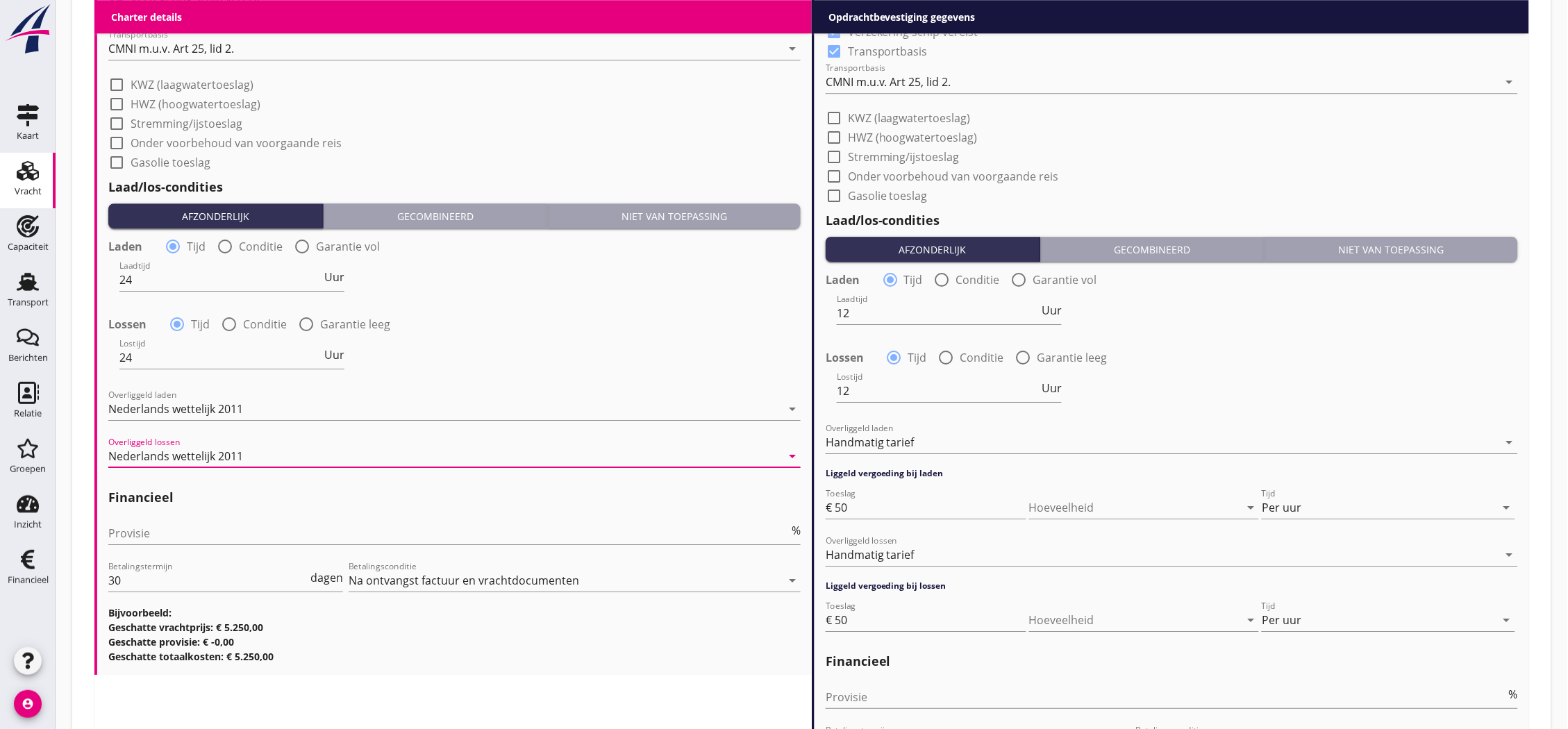
scroll to position [1514, 0]
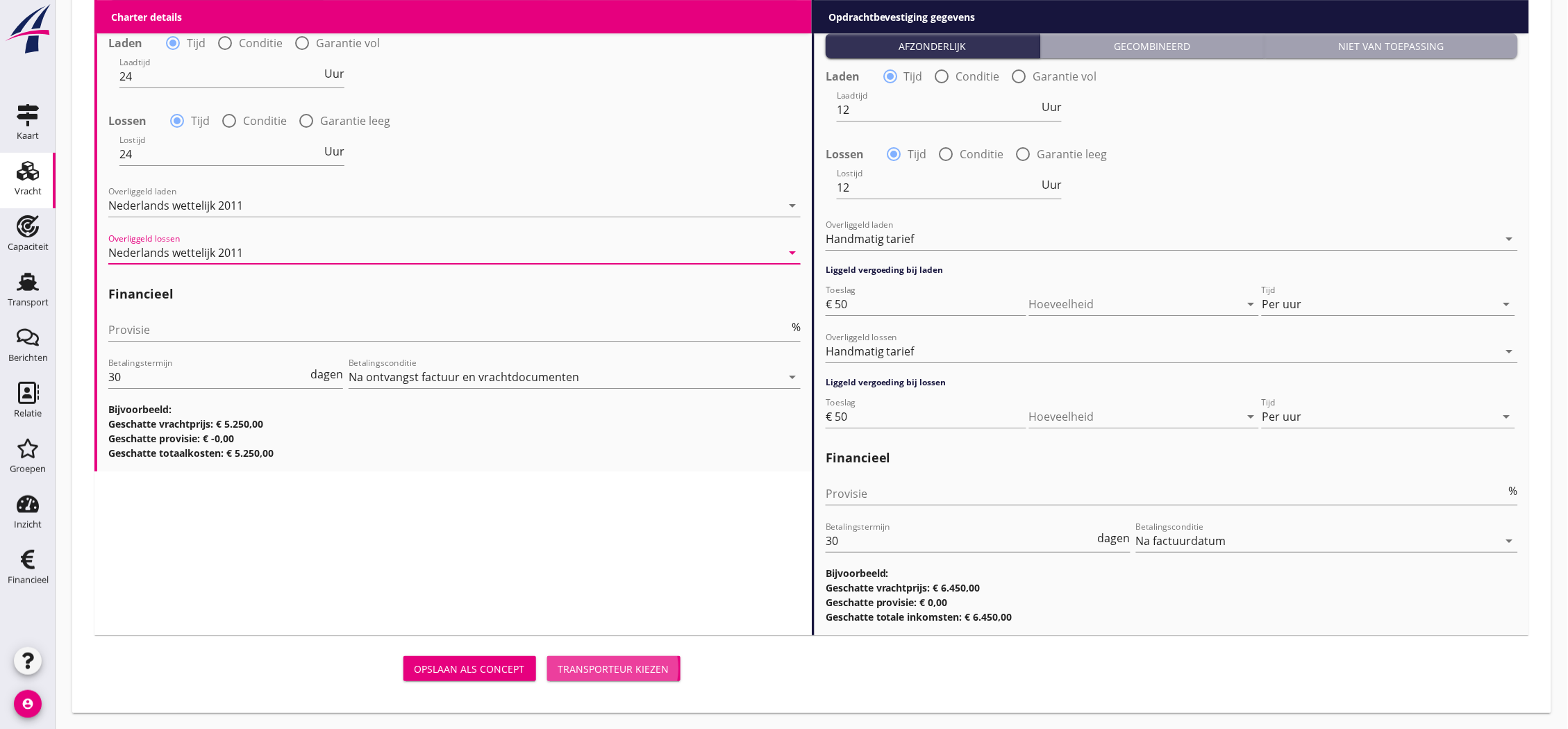
click at [603, 675] on div "Transporteur kiezen" at bounding box center [613, 669] width 111 height 15
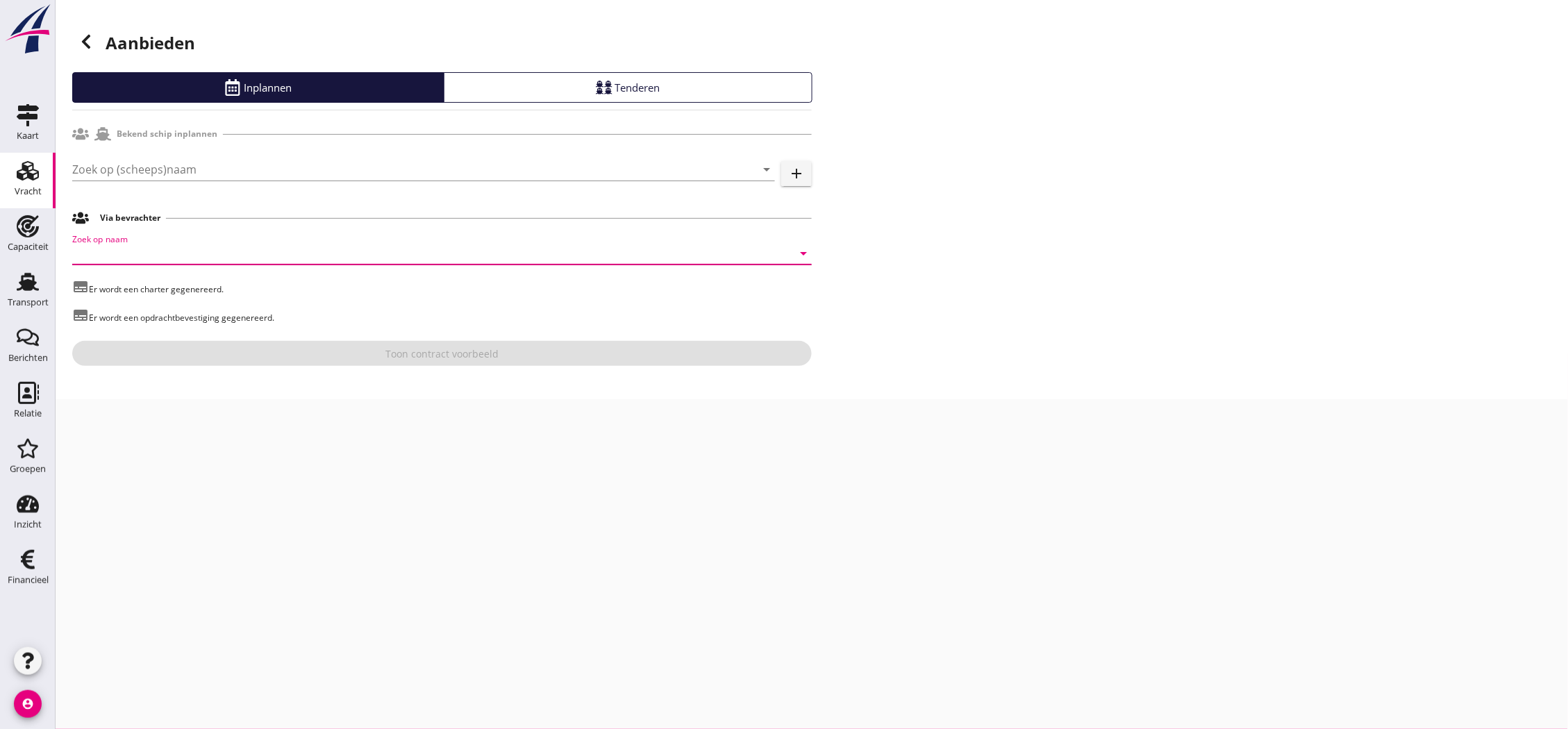
click at [376, 257] on input "Zoek op naam" at bounding box center [422, 254] width 701 height 22
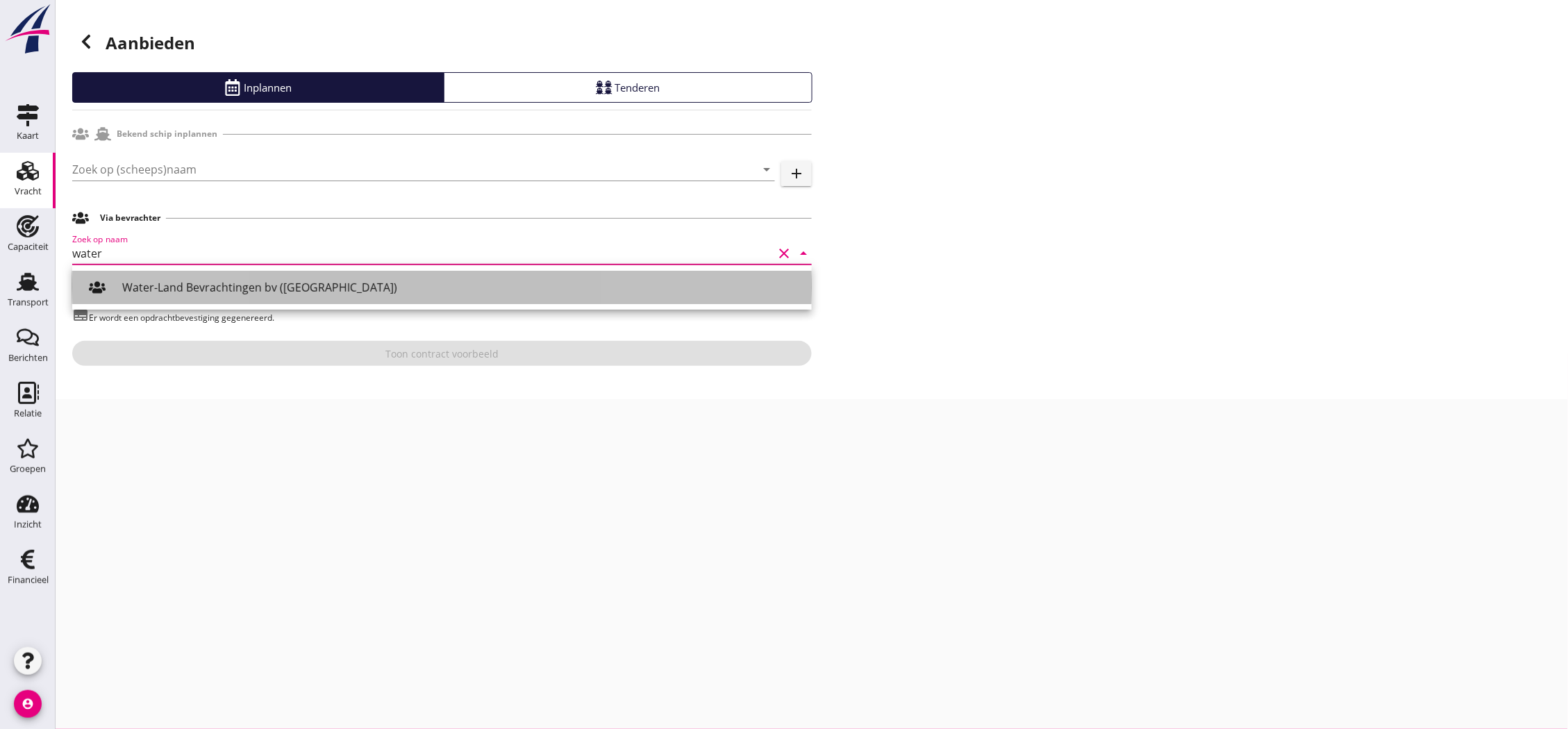
click at [267, 292] on div "Water-Land Bevrachtingen bv ([GEOGRAPHIC_DATA])" at bounding box center [461, 287] width 679 height 17
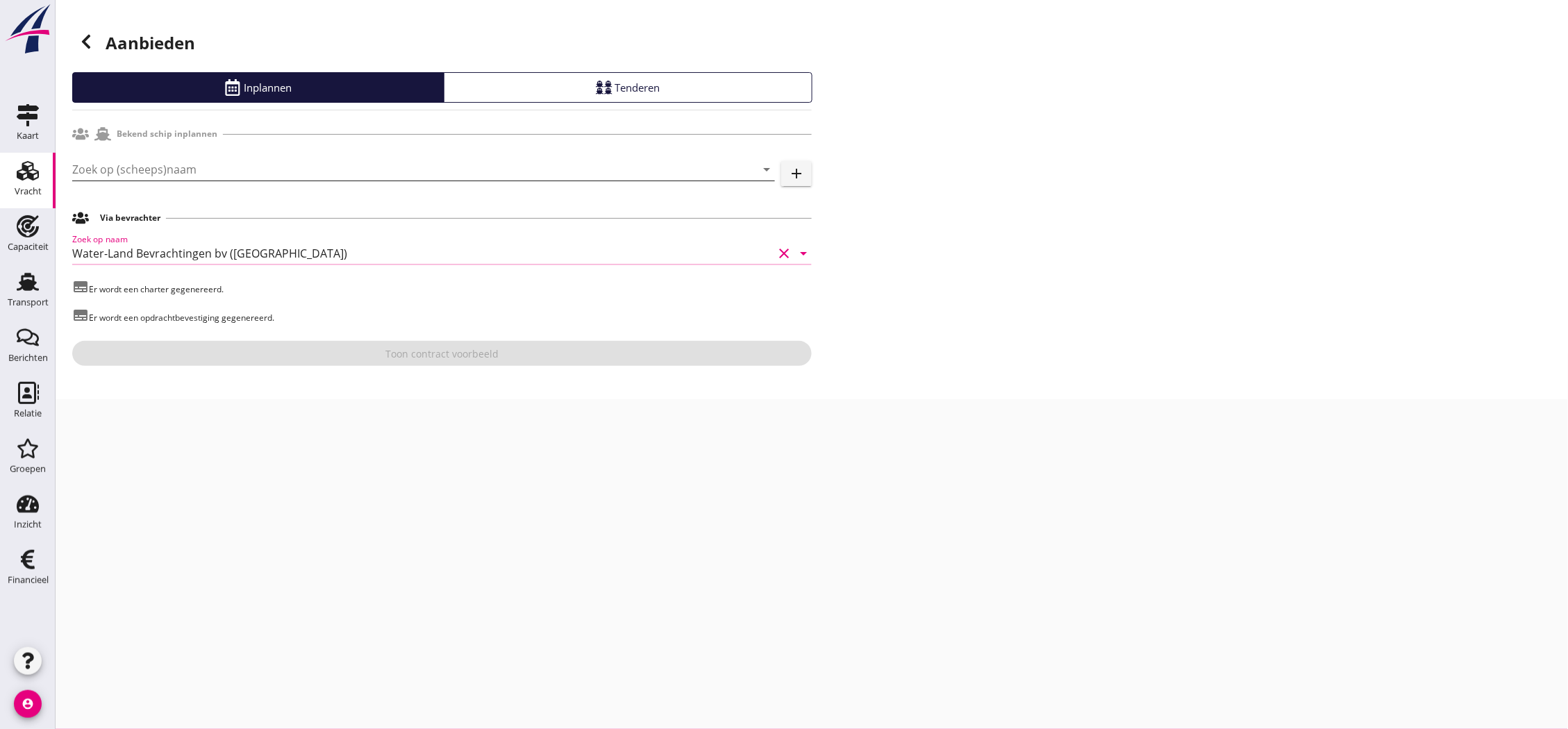
type input "Water-Land Bevrachtingen bv ([GEOGRAPHIC_DATA])"
click at [282, 164] on input "Zoek op (scheeps)naam" at bounding box center [404, 170] width 664 height 22
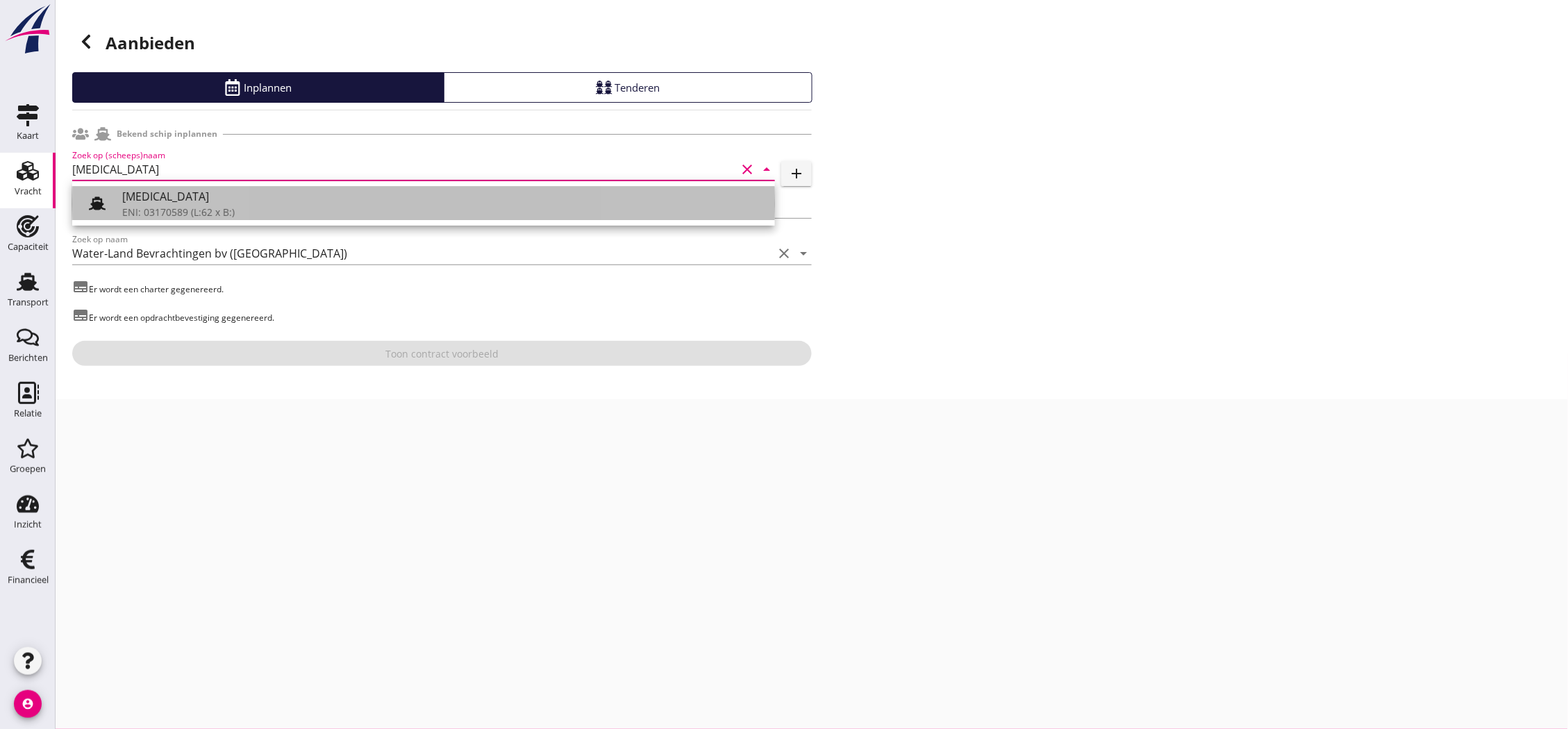
click at [244, 207] on div "ENI: 03170589 (L:62 x B:)" at bounding box center [443, 213] width 641 height 15
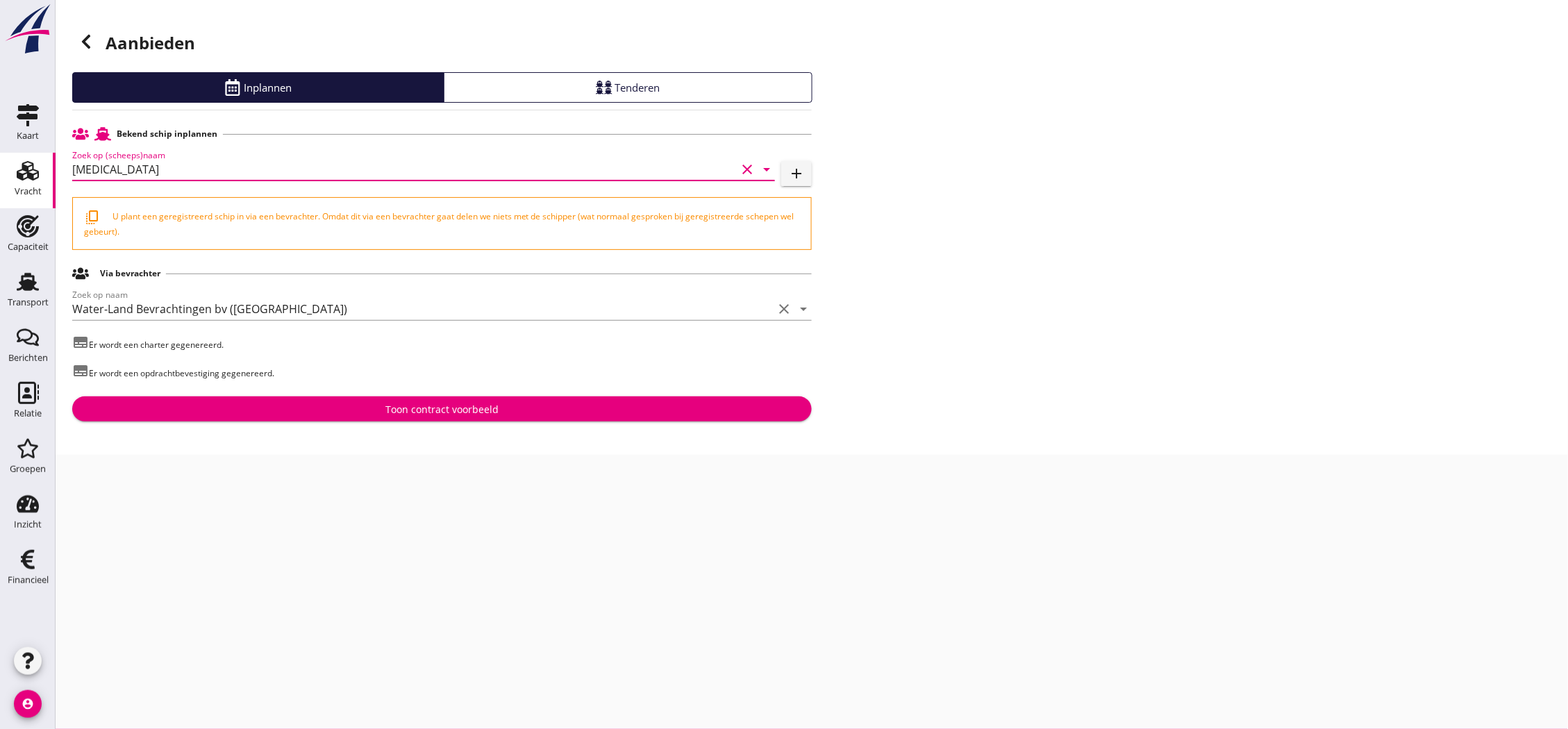
type input "[MEDICAL_DATA]"
click at [453, 404] on div "Toon contract voorbeeld" at bounding box center [441, 409] width 113 height 15
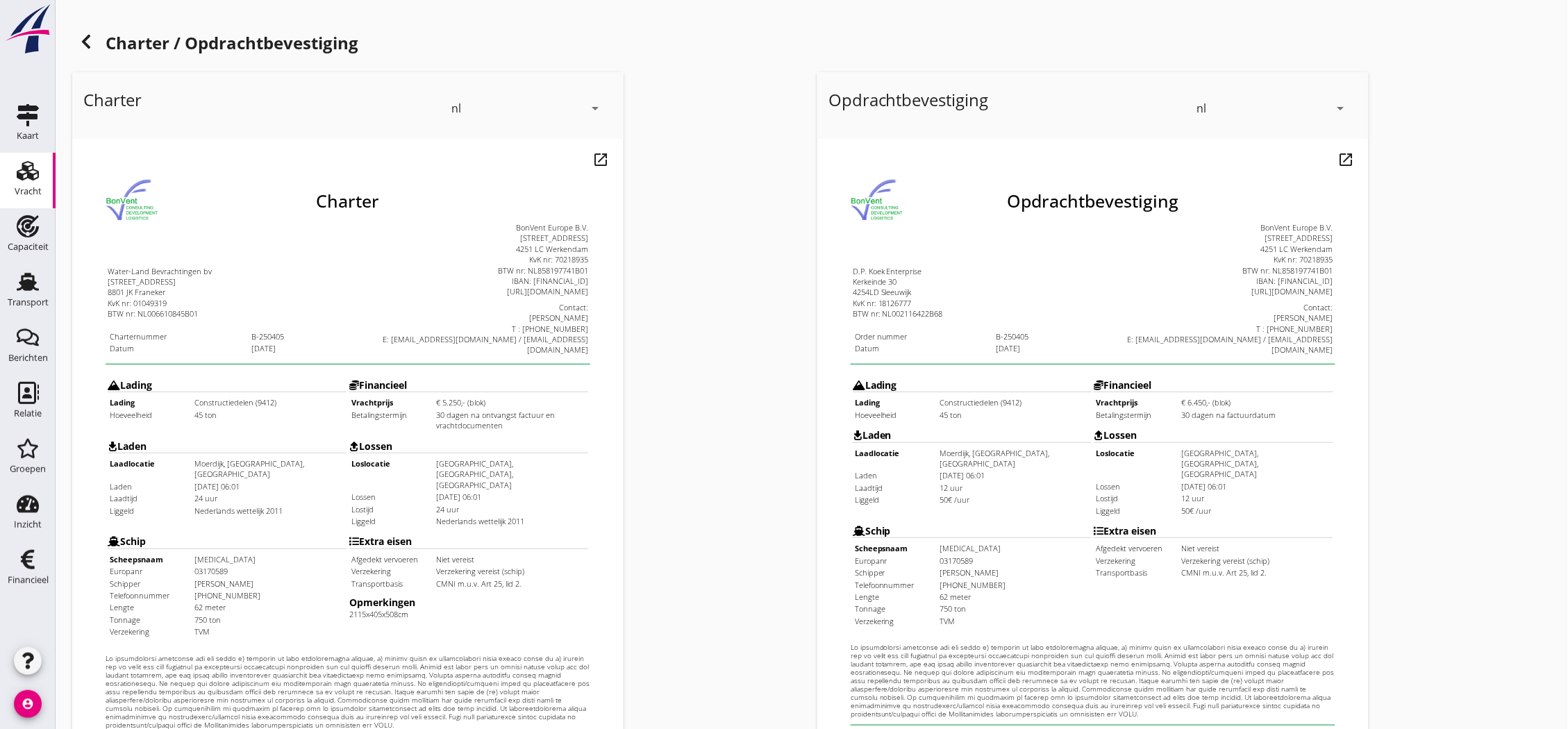
scroll to position [298, 0]
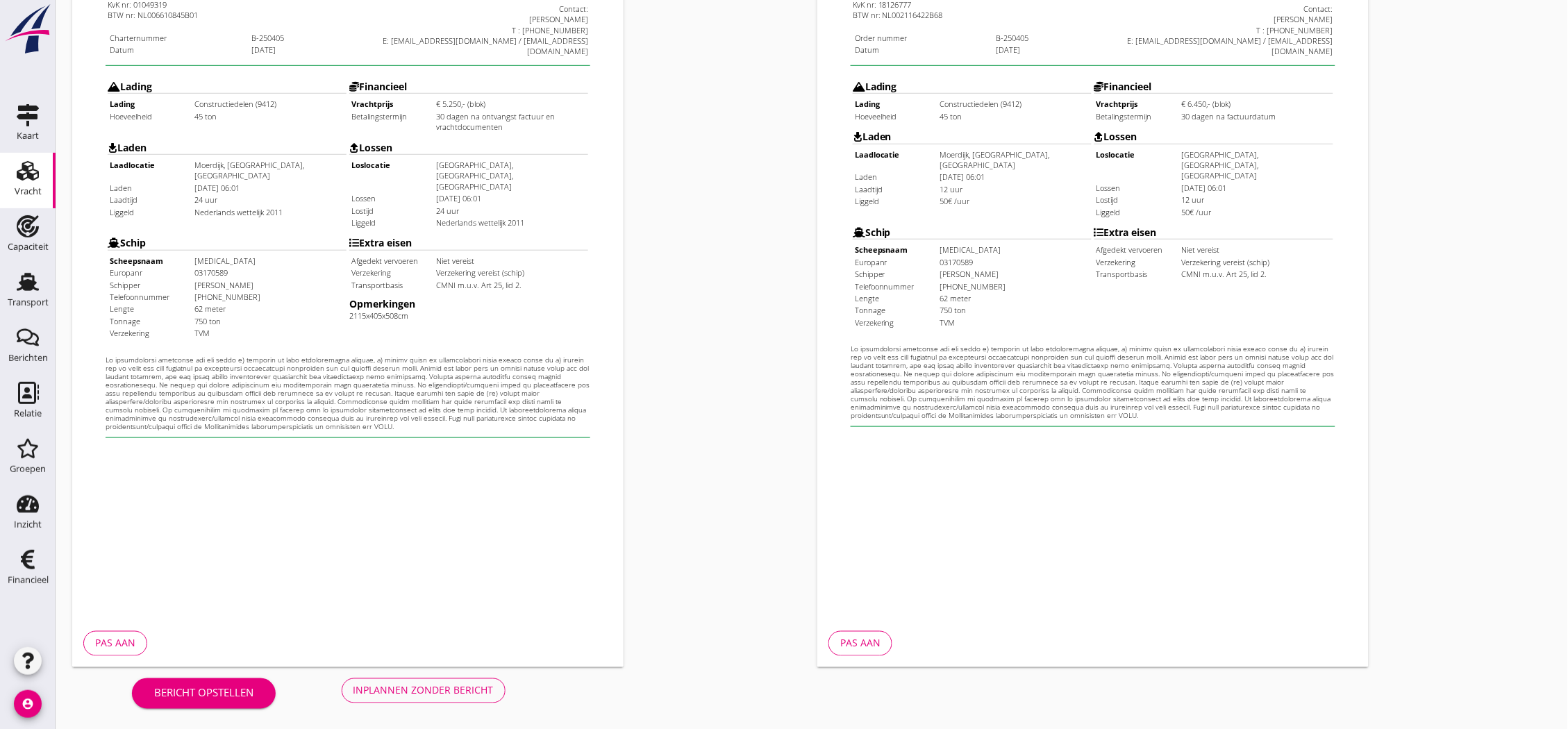
click at [434, 693] on div "Inplannen zonder bericht" at bounding box center [423, 691] width 140 height 15
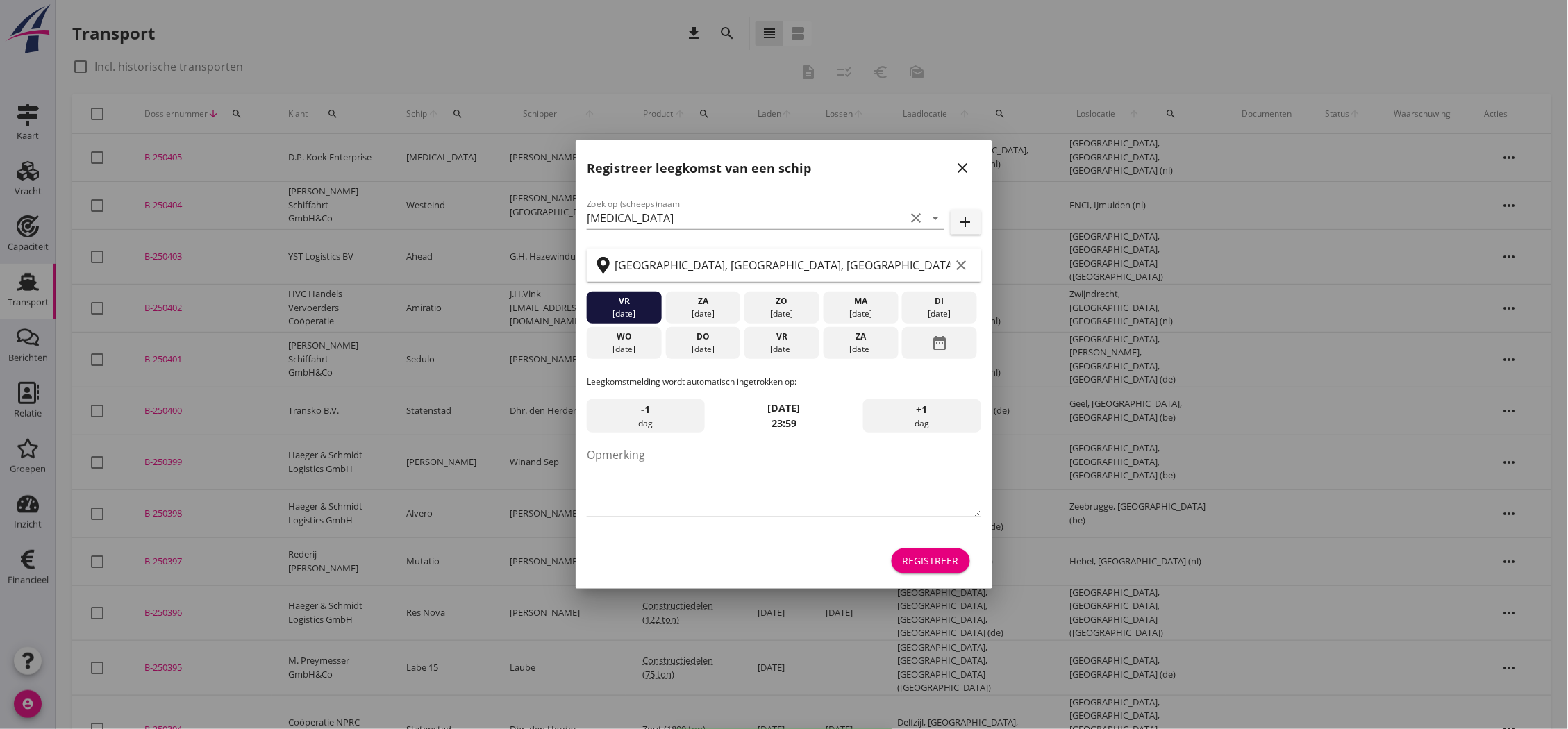
click at [960, 170] on icon "close" at bounding box center [963, 168] width 17 height 17
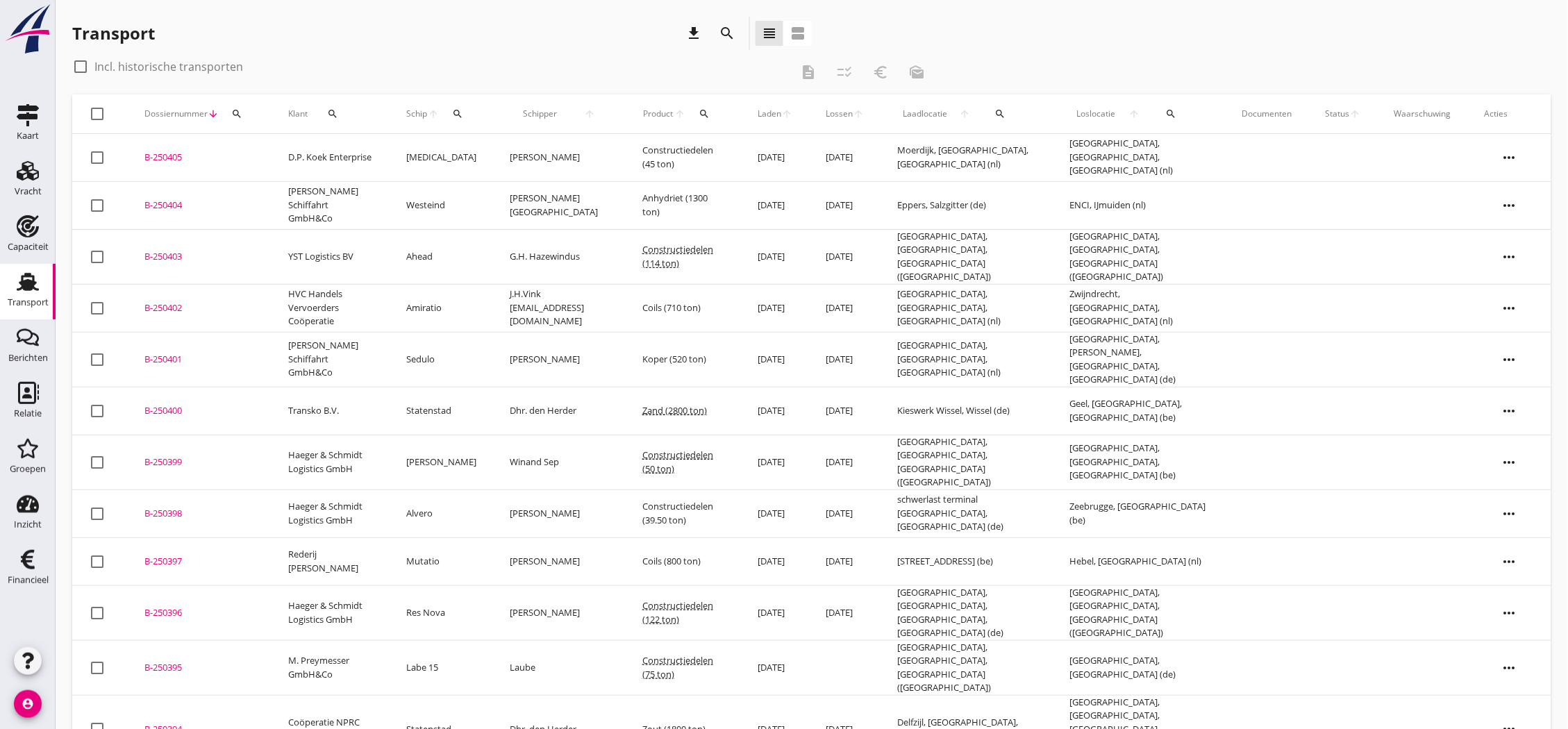
click at [178, 151] on div "B-250405" at bounding box center [199, 158] width 110 height 14
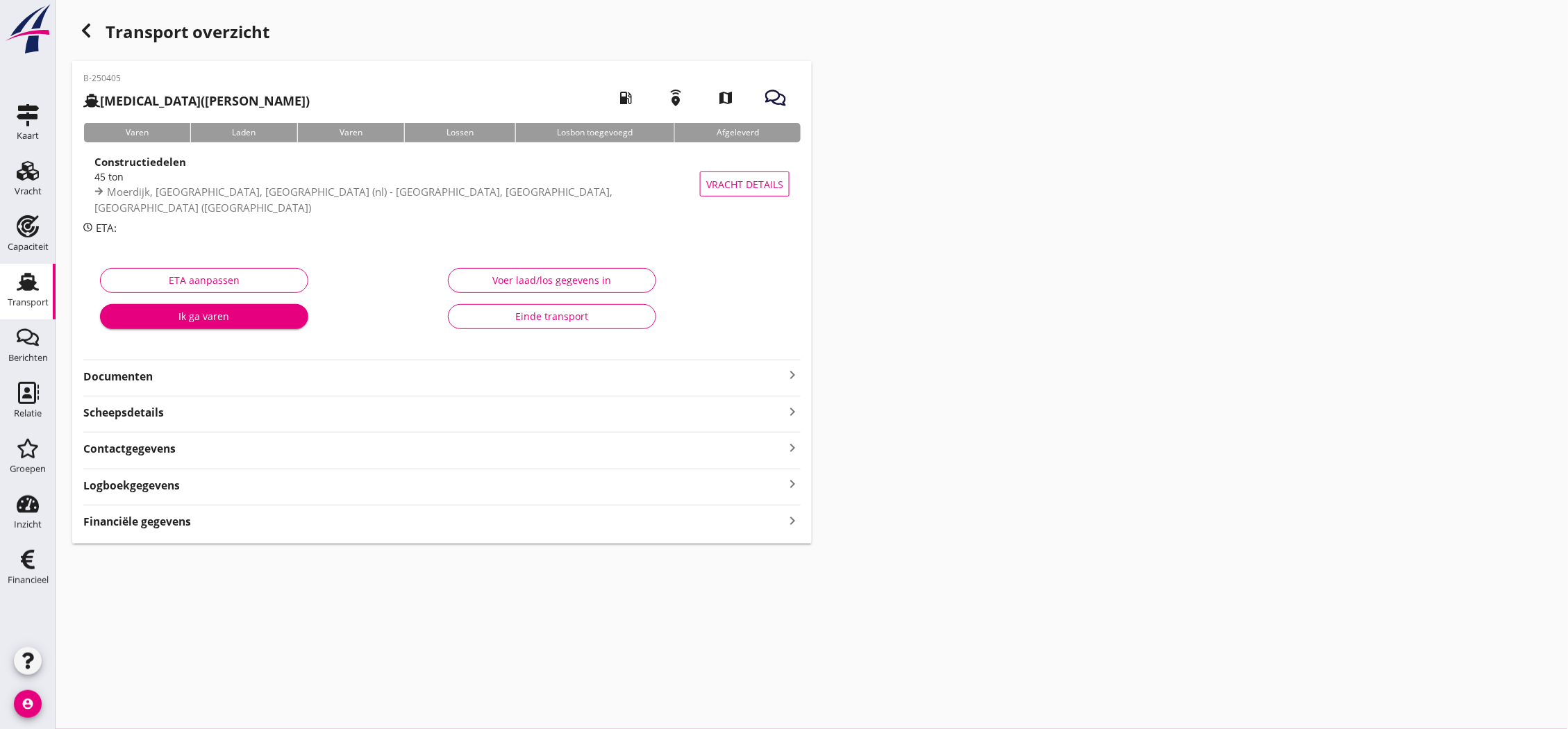
click at [793, 372] on icon "keyboard_arrow_right" at bounding box center [792, 375] width 17 height 17
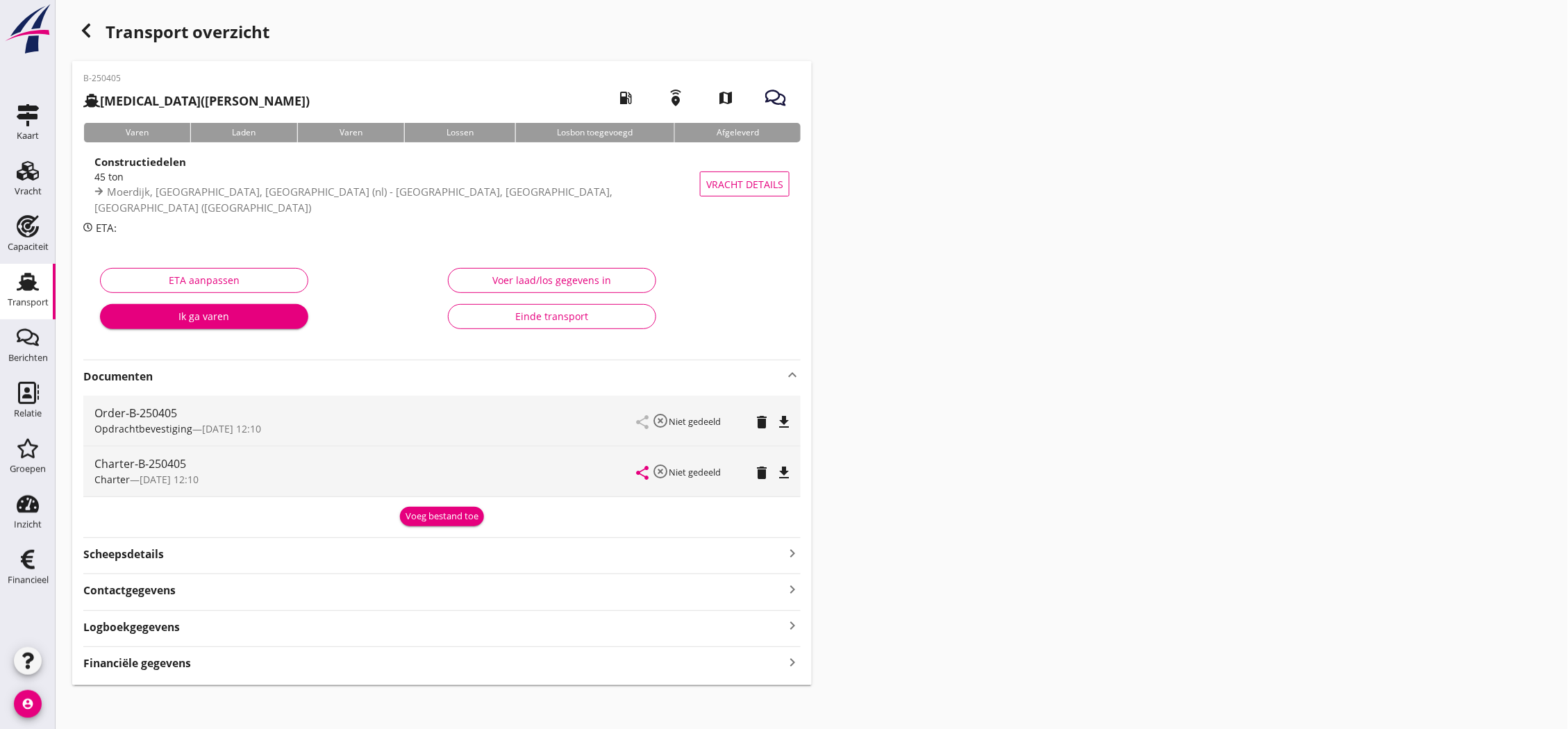
click at [787, 464] on icon "file_download" at bounding box center [784, 473] width 17 height 17
click at [792, 418] on icon "file_download" at bounding box center [784, 422] width 17 height 17
click at [45, 183] on link "Vracht Vracht" at bounding box center [28, 181] width 56 height 56
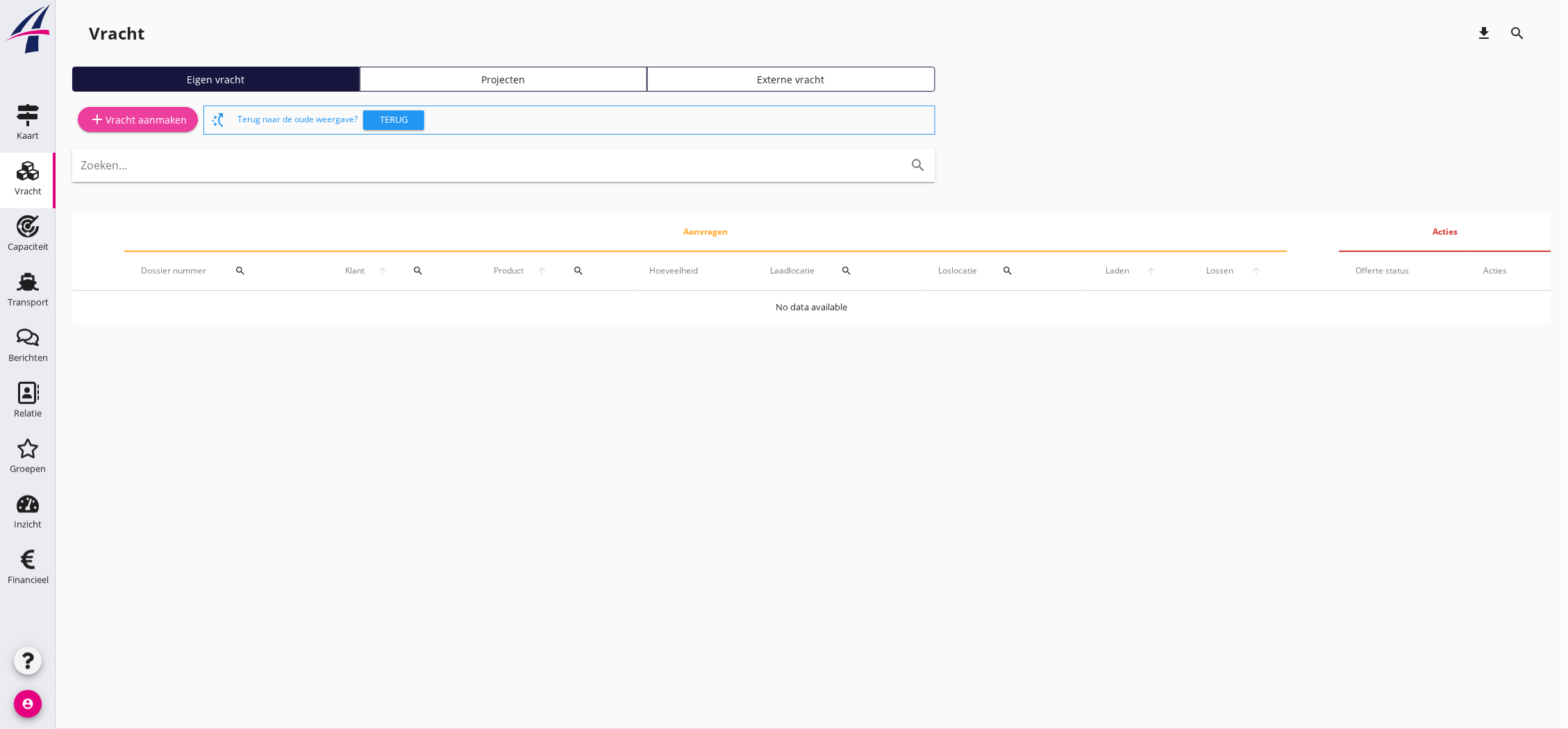
click at [158, 116] on div "add Vracht aanmaken" at bounding box center [137, 119] width 98 height 17
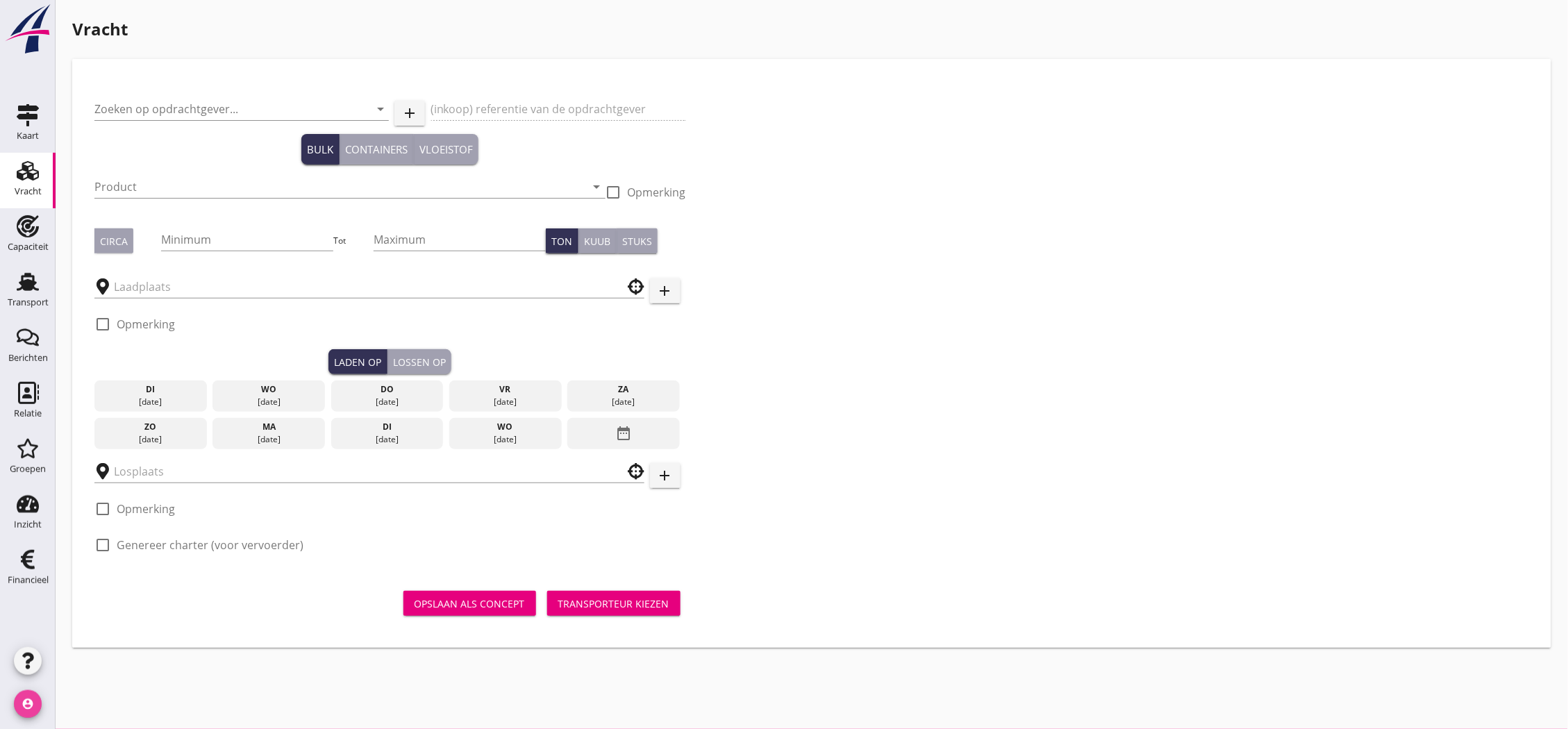
click at [31, 708] on icon "account_circle" at bounding box center [28, 704] width 28 height 28
click at [104, 693] on div "Uitloggen" at bounding box center [124, 698] width 100 height 17
